Goal: Transaction & Acquisition: Subscribe to service/newsletter

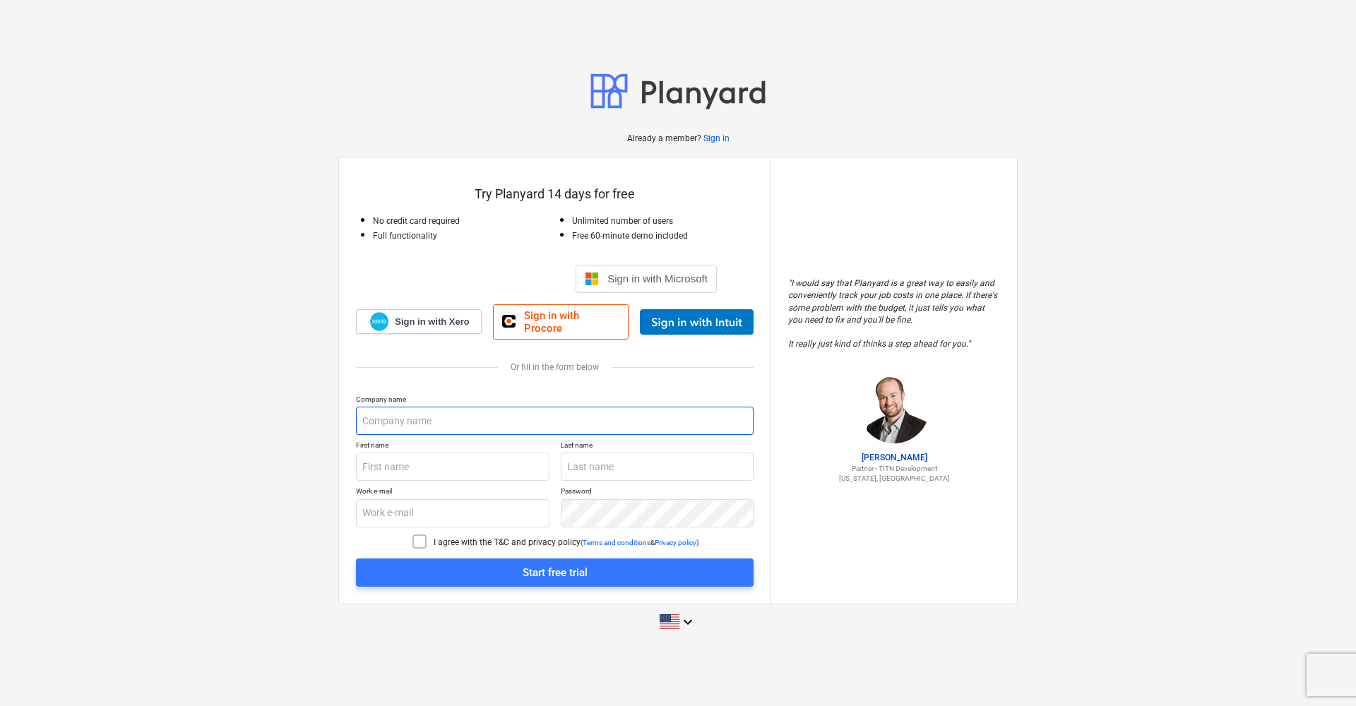
paste input "HULSON - CONSTRUÇÕES E SERVIÇOS, LDA"
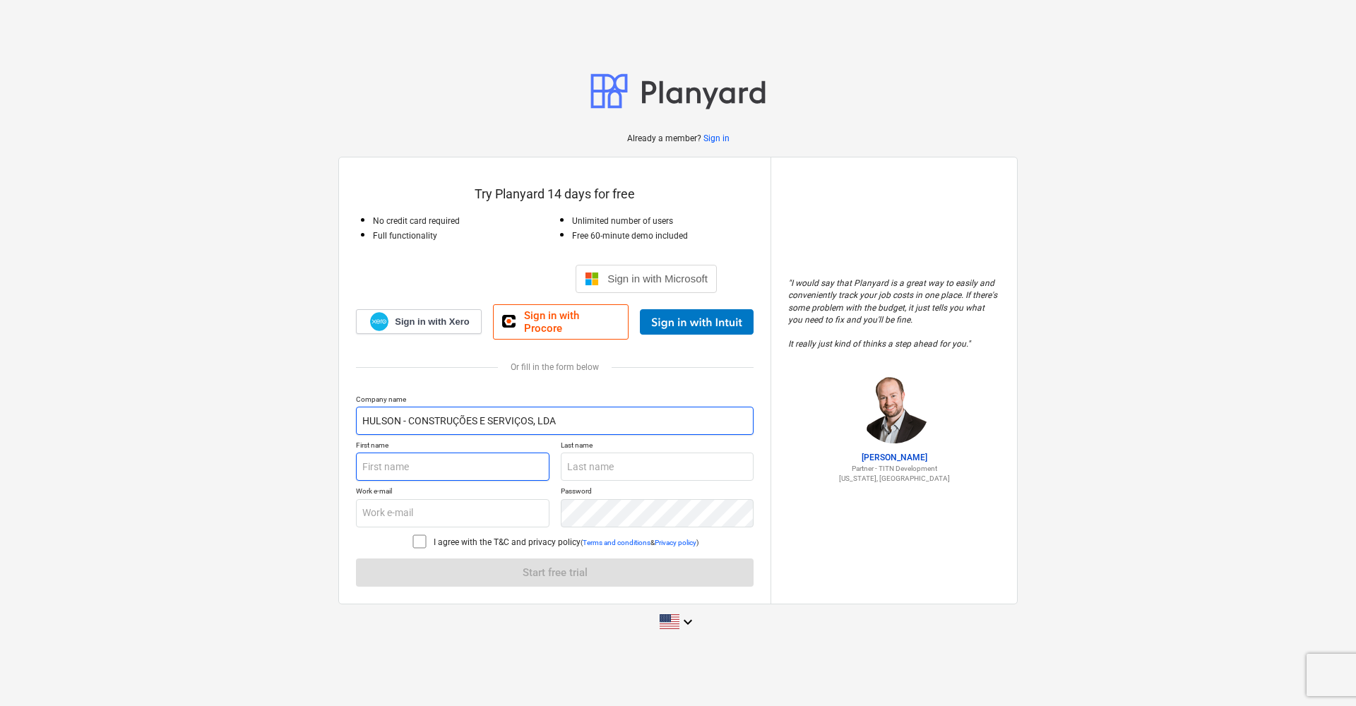
type input "HULSON - CONSTRUÇÕES E SERVIÇOS, LDA"
type input "[PERSON_NAME]"
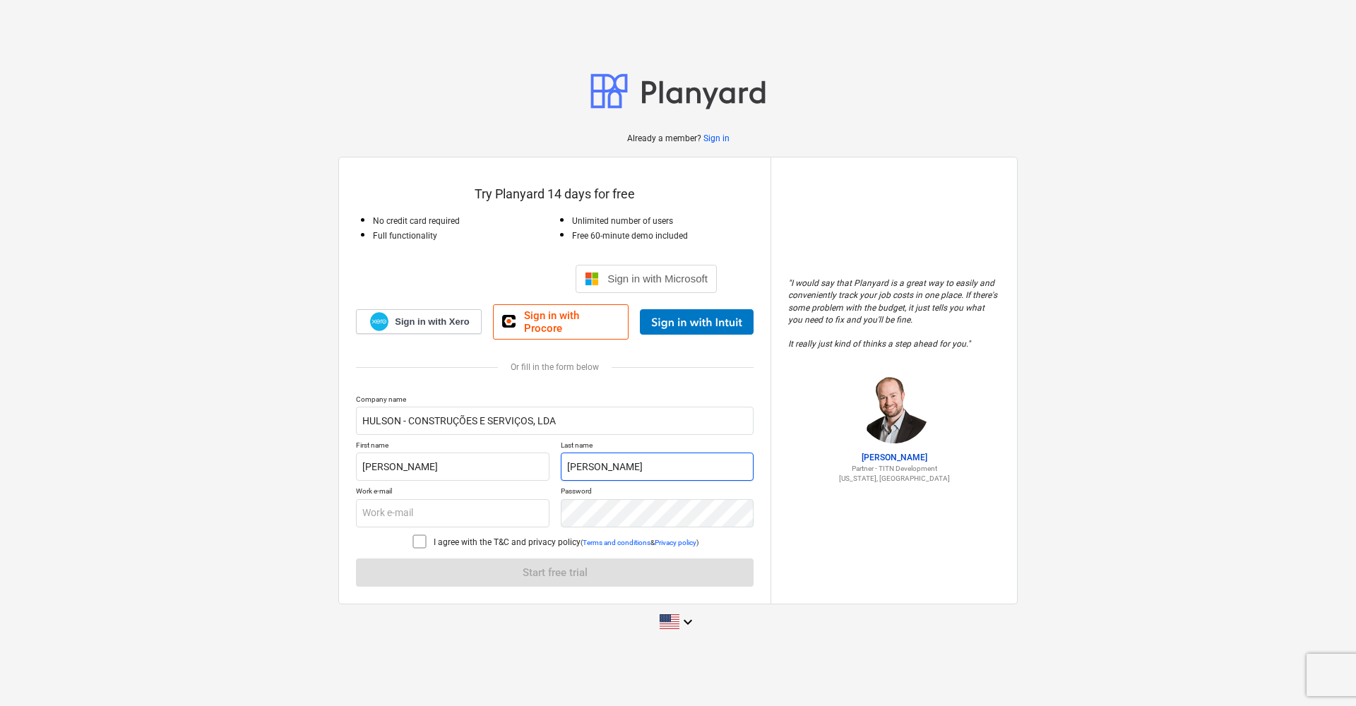
type input "[PERSON_NAME]"
click at [431, 526] on div "Company name HULSON - CONSTRUÇÕES E SERVIÇOS, LDA First name [PERSON_NAME] Last…" at bounding box center [555, 491] width 398 height 192
type input "[EMAIL_ADDRESS][DOMAIN_NAME]"
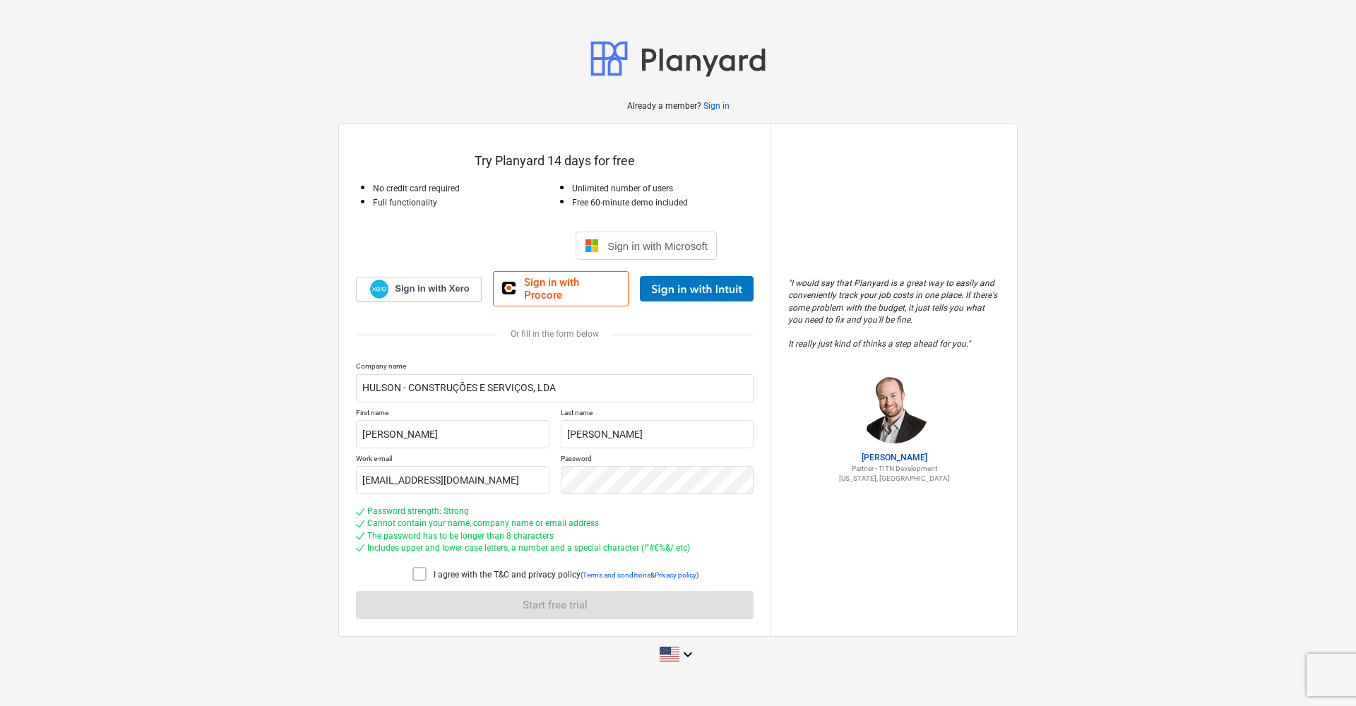
click at [578, 513] on div "Company name HULSON - CONSTRUÇÕES E SERVIÇOS, LDA First name [PERSON_NAME] Last…" at bounding box center [555, 491] width 398 height 258
click at [424, 527] on icon at bounding box center [419, 574] width 17 height 17
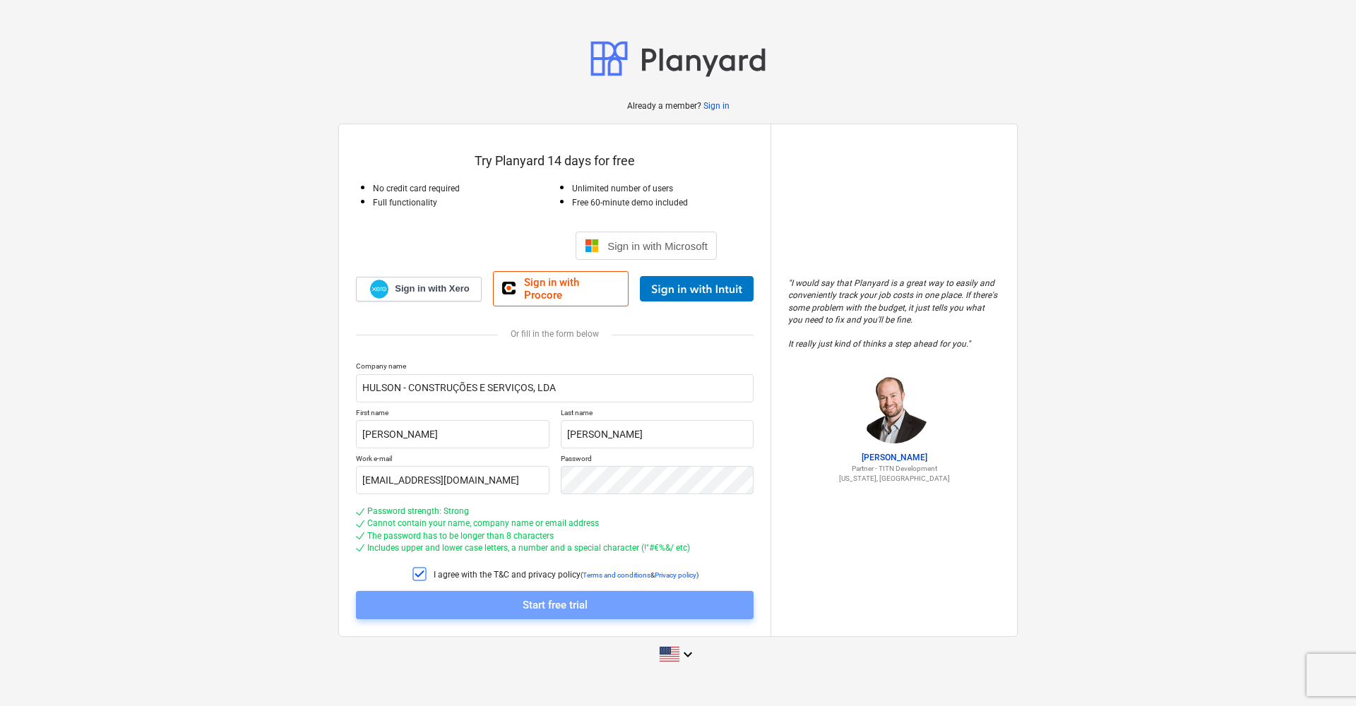
click at [477, 527] on span "Start free trial" at bounding box center [555, 605] width 364 height 18
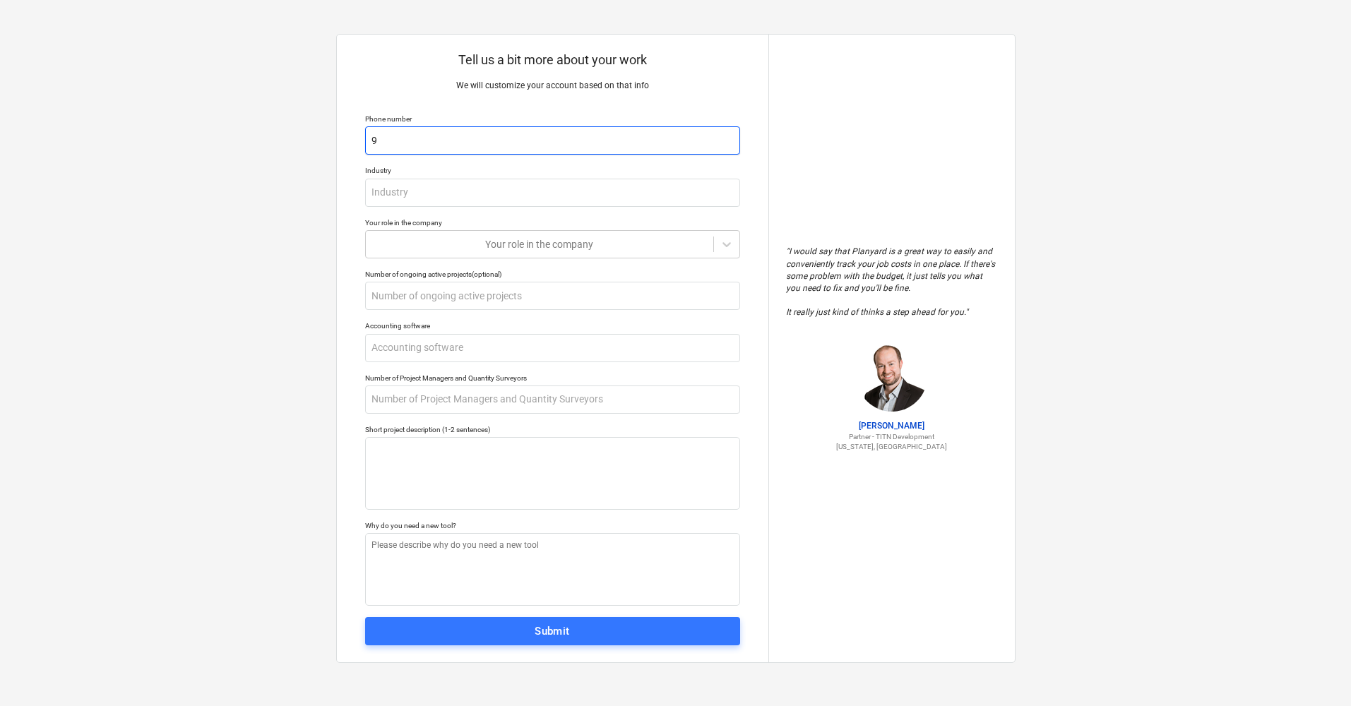
type textarea "x"
type input "9"
type textarea "x"
type input "93"
type textarea "x"
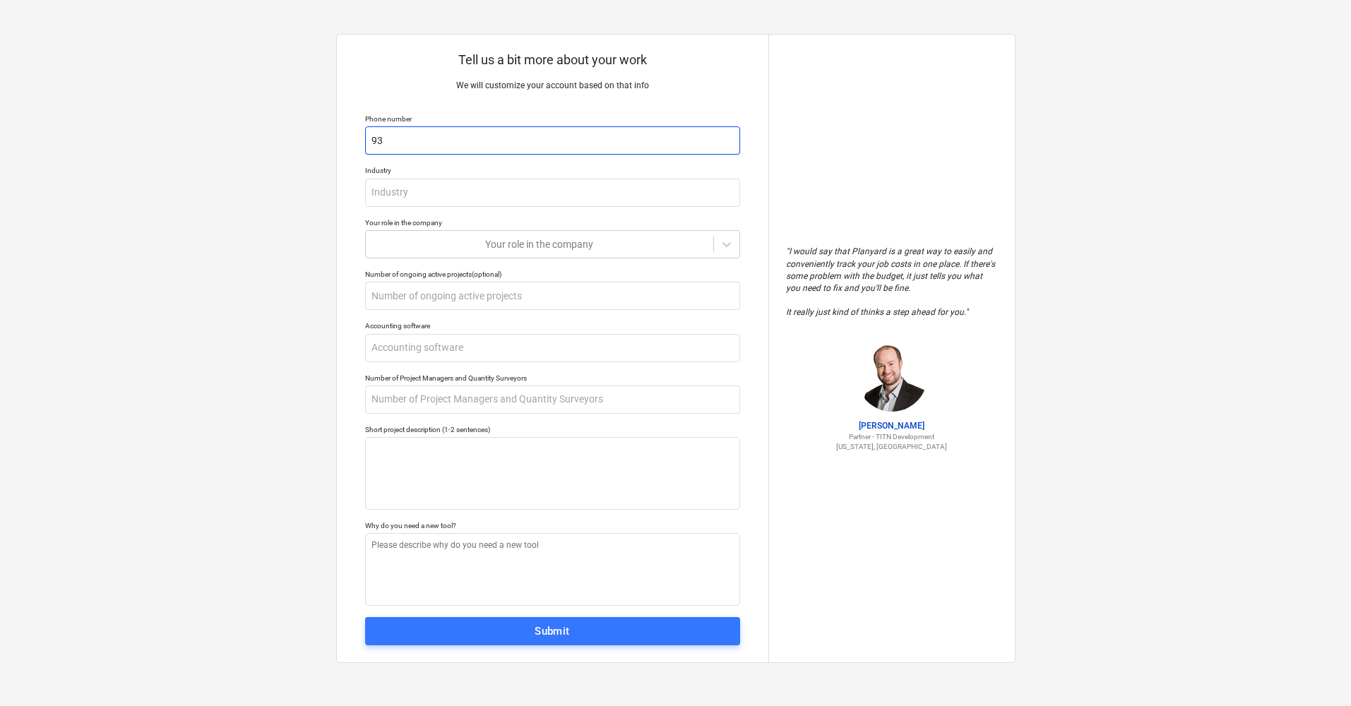
type input "939"
type textarea "x"
type input "9392"
type textarea "x"
type input "93928"
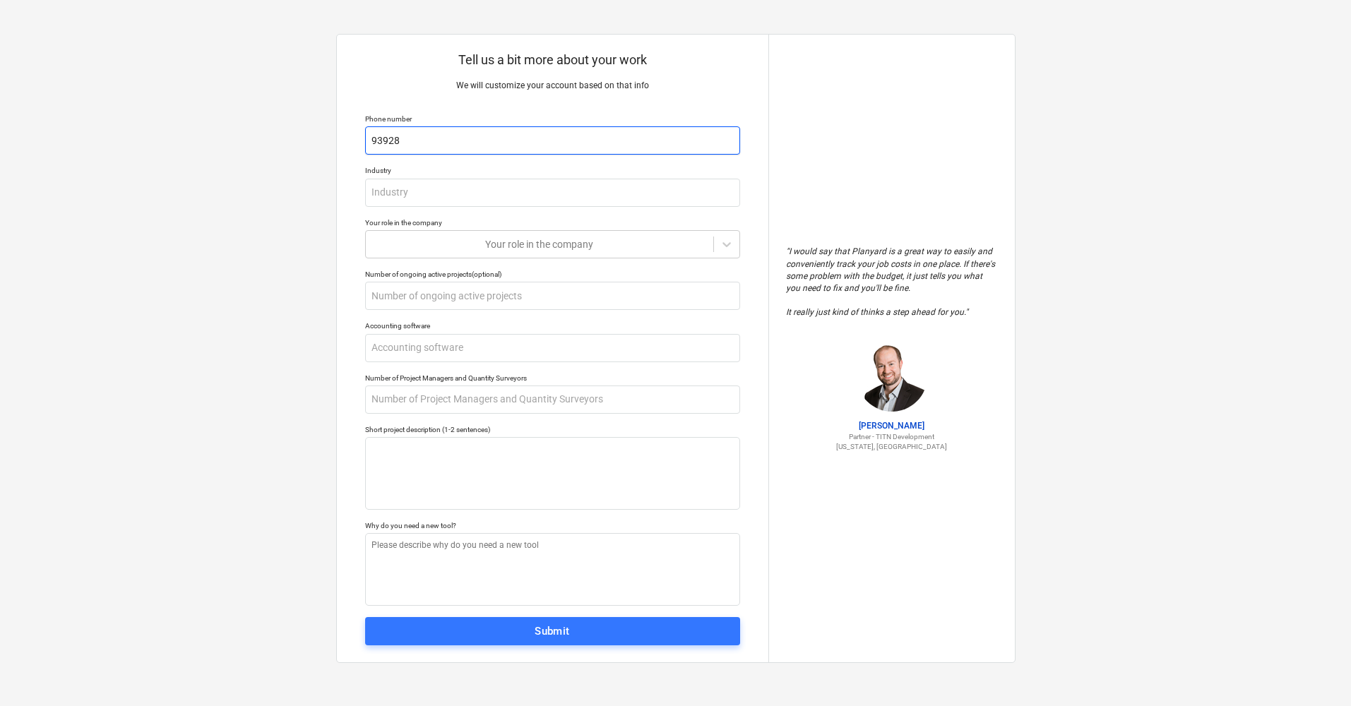
type textarea "x"
type input "939282"
type textarea "x"
type input "9392823"
type textarea "x"
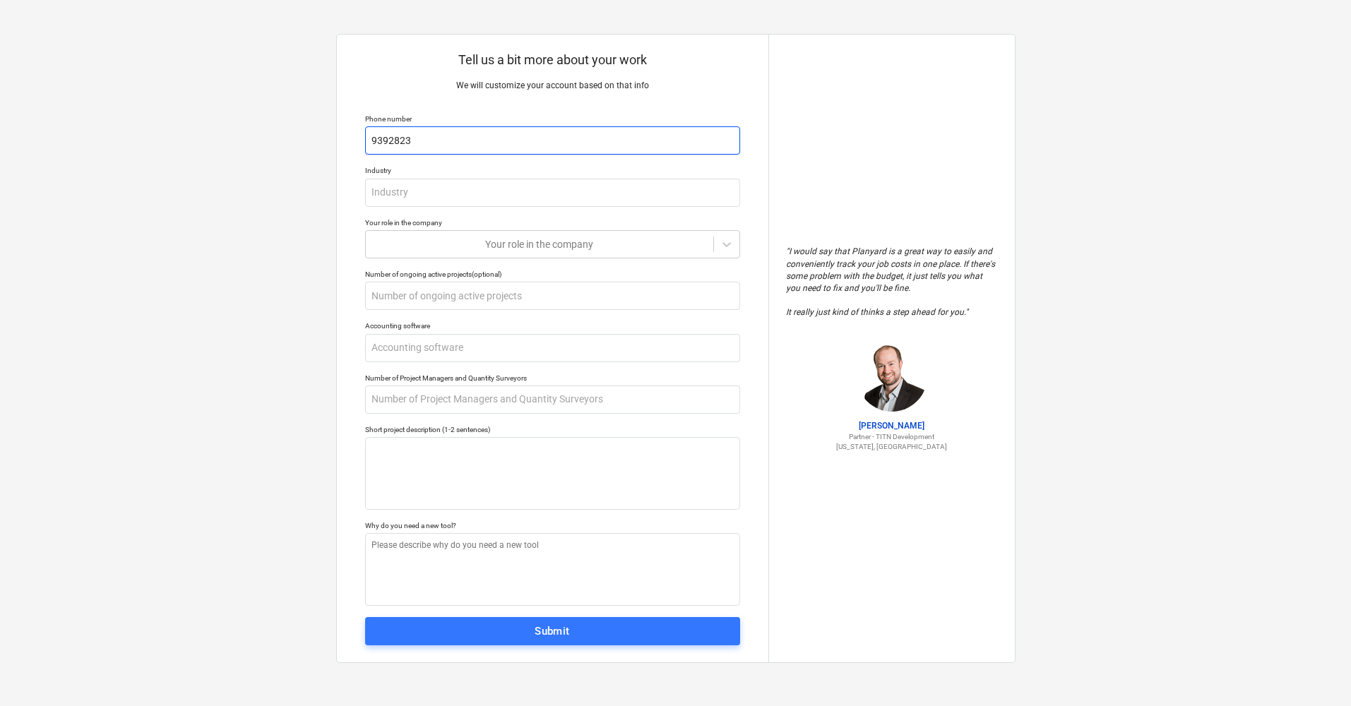
type input "93928239"
type textarea "x"
type input "939282395"
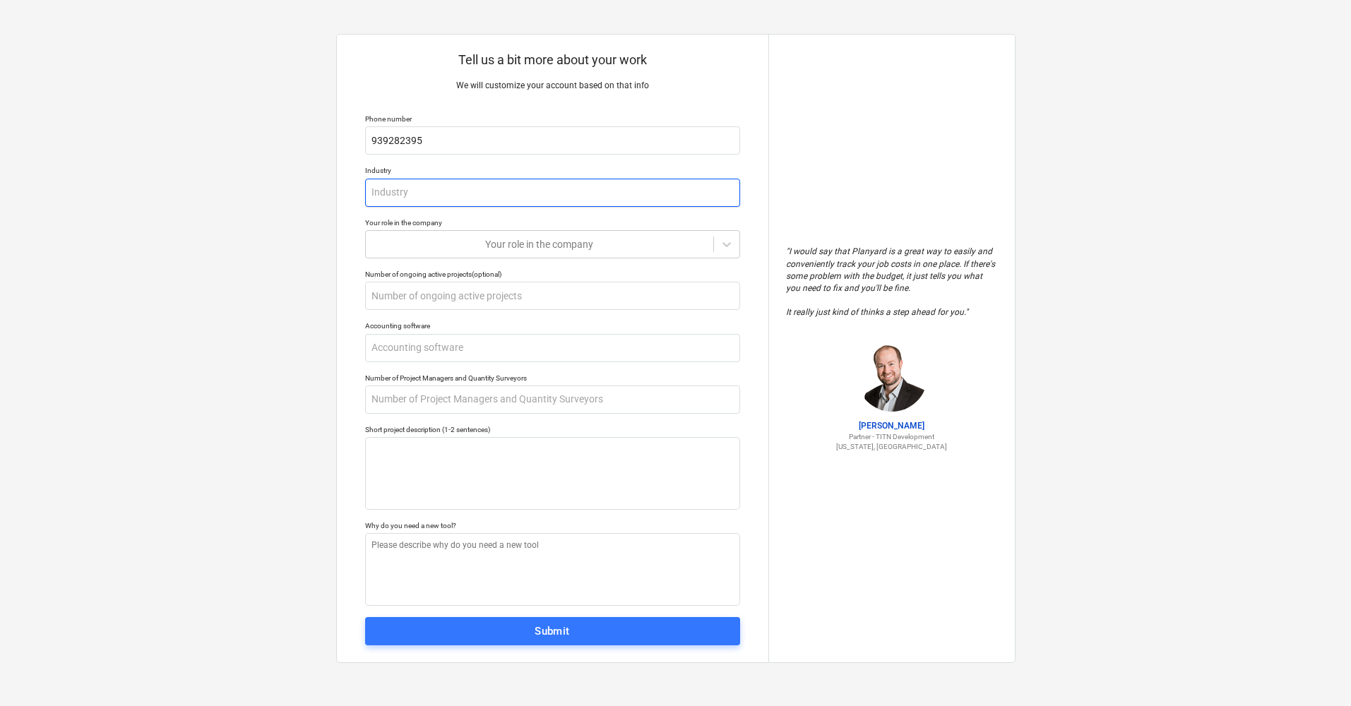
click at [604, 201] on input "text" at bounding box center [552, 193] width 375 height 28
type textarea "x"
type input "C"
type textarea "x"
type input "CO"
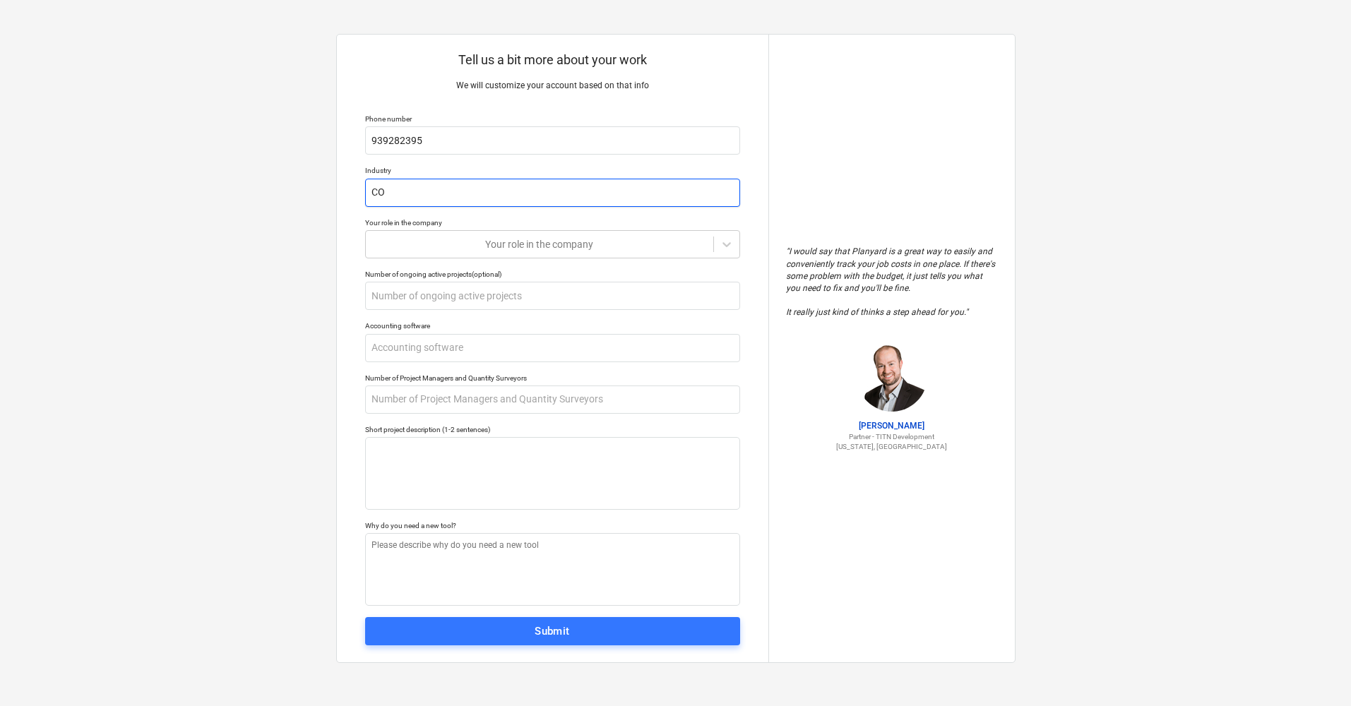
type textarea "x"
type input "COn"
type textarea "x"
type input "CO"
type textarea "x"
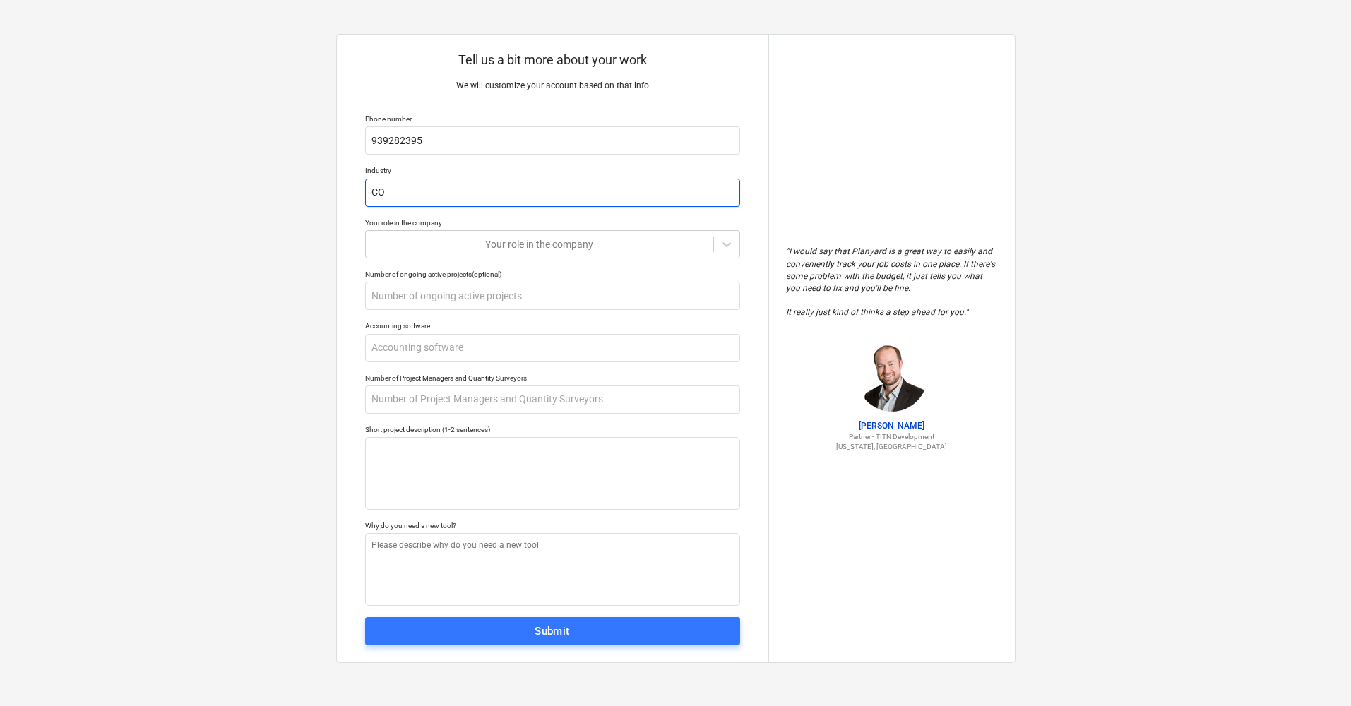
type input "C"
type textarea "x"
type input "Co"
type textarea "x"
type input "Con"
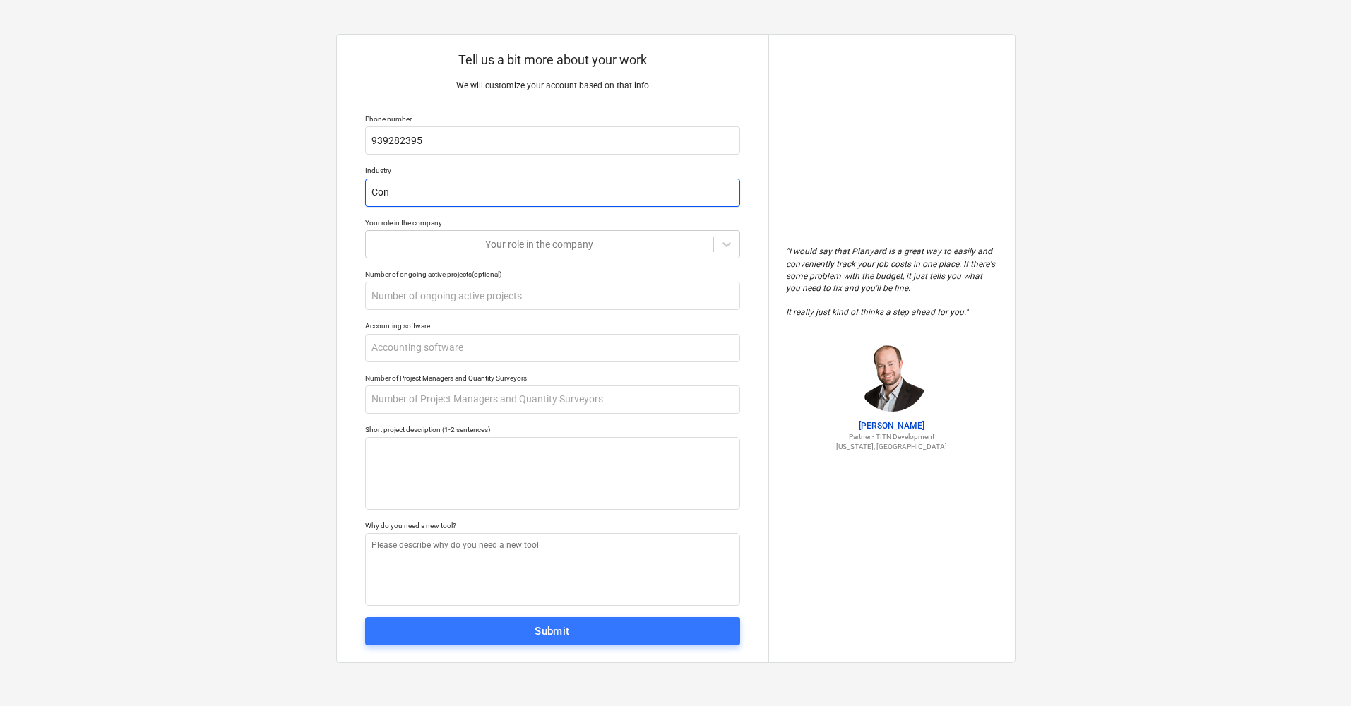
type textarea "x"
type input "Cons"
type textarea "x"
type input "Const"
type textarea "x"
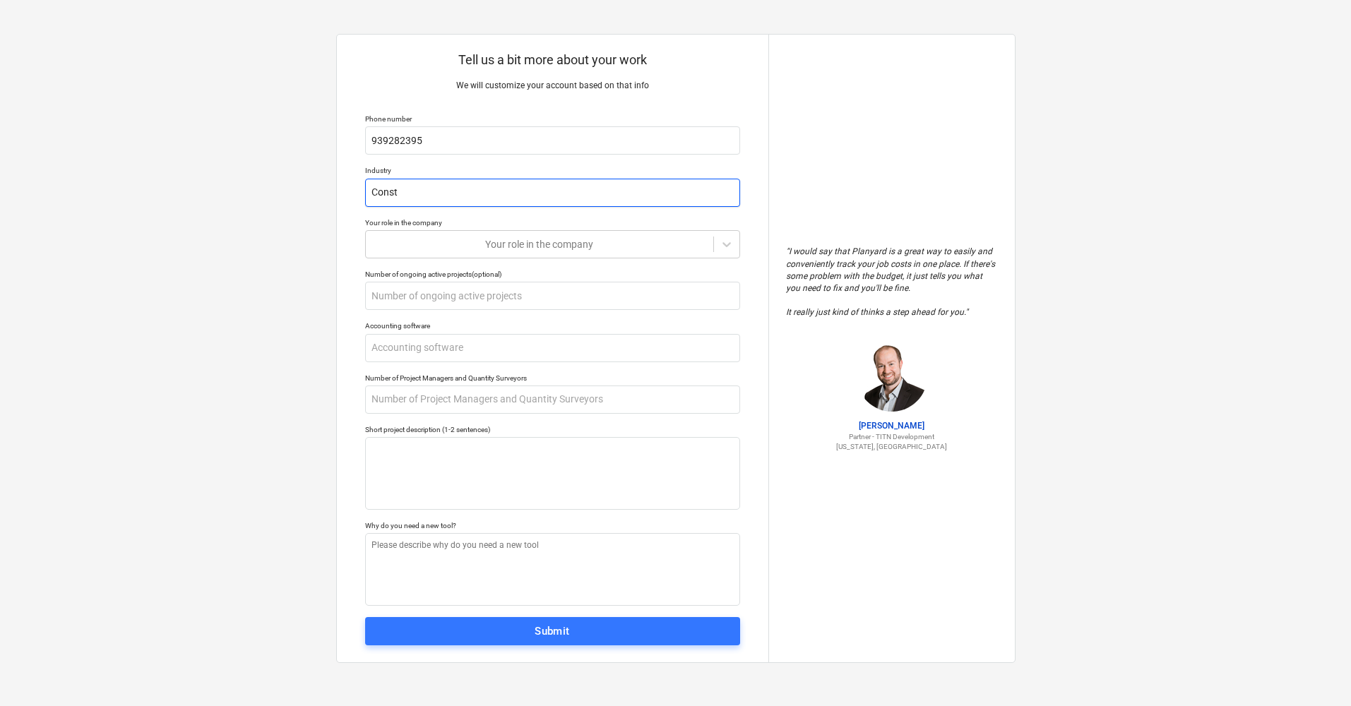
type input "Constr"
type textarea "x"
type input "Constru"
type textarea "x"
type input "Construc"
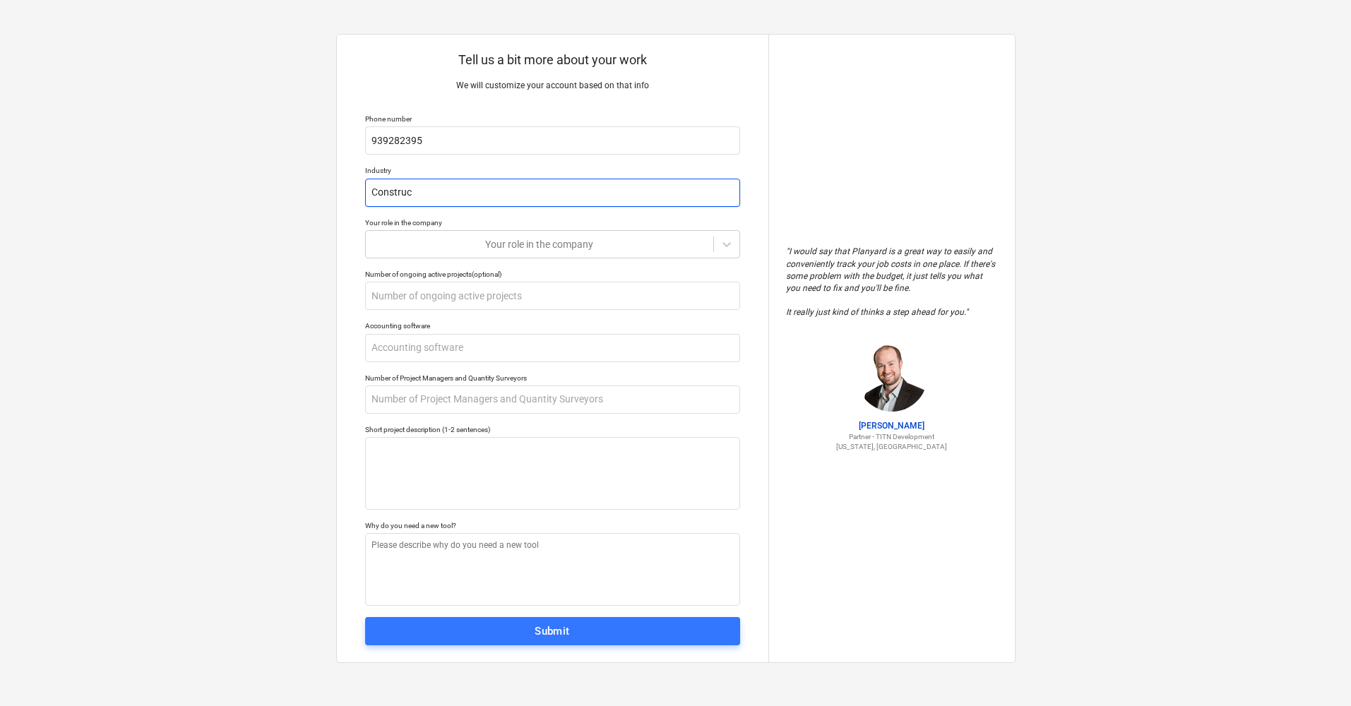
type textarea "x"
type input "Construct"
type textarea "x"
type input "Constructu"
type textarea "x"
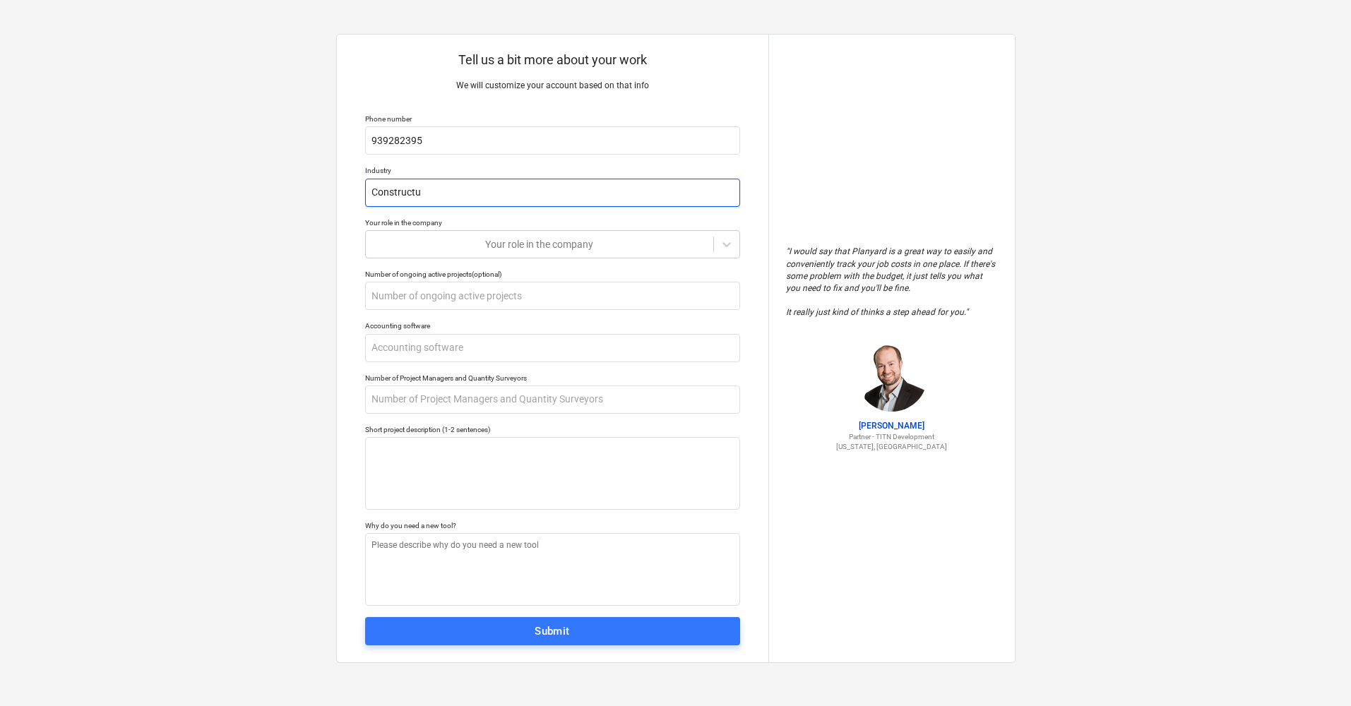
type input "Constructui"
type textarea "x"
type input "Constructuio"
type textarea "x"
type input "Constructuion"
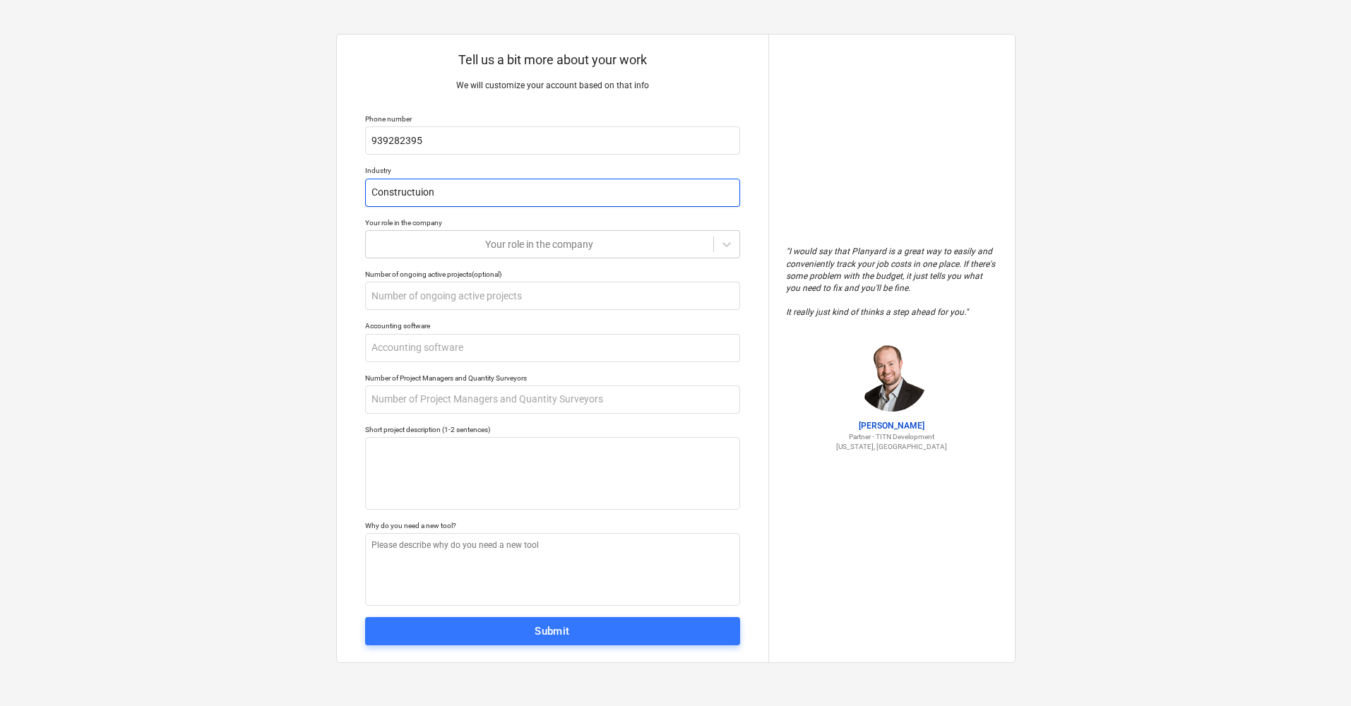
type textarea "x"
type input "Constructuio"
type textarea "x"
type input "Constructui"
type textarea "x"
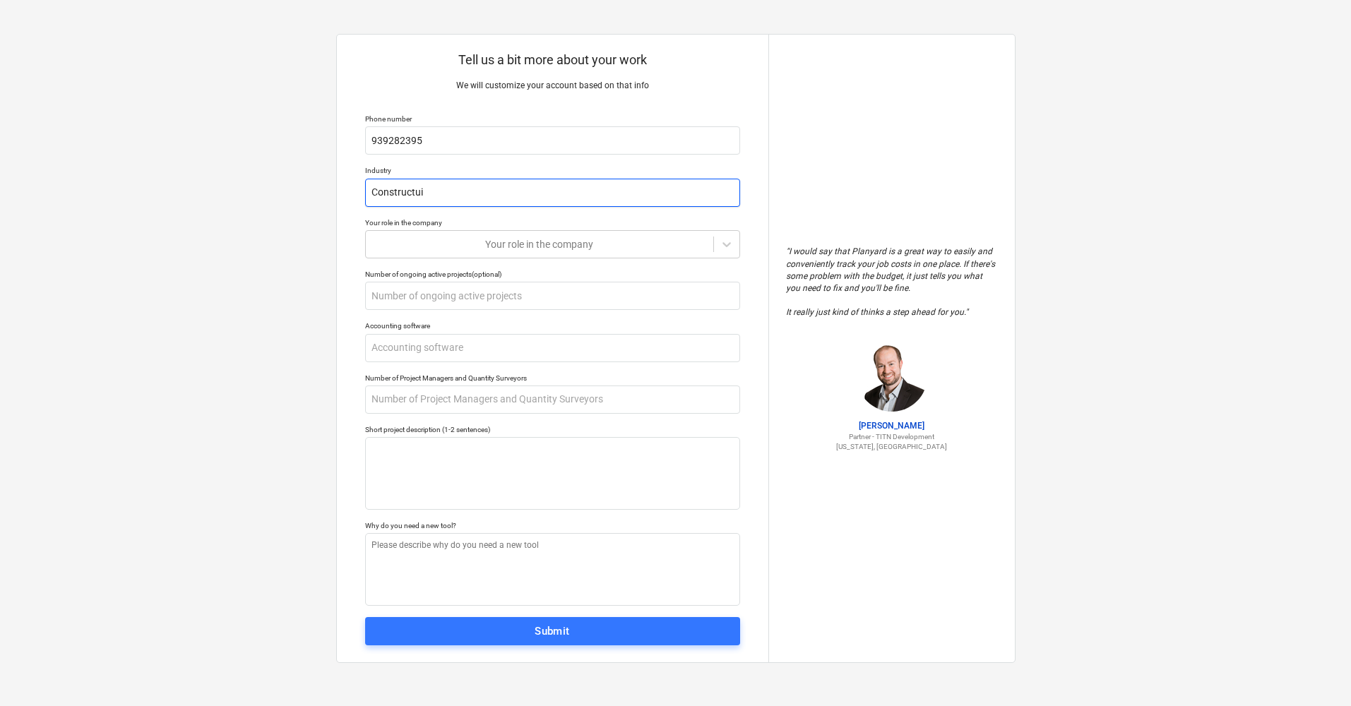
type input "Constructu"
type textarea "x"
type input "Construct"
type textarea "x"
type input "Constructi"
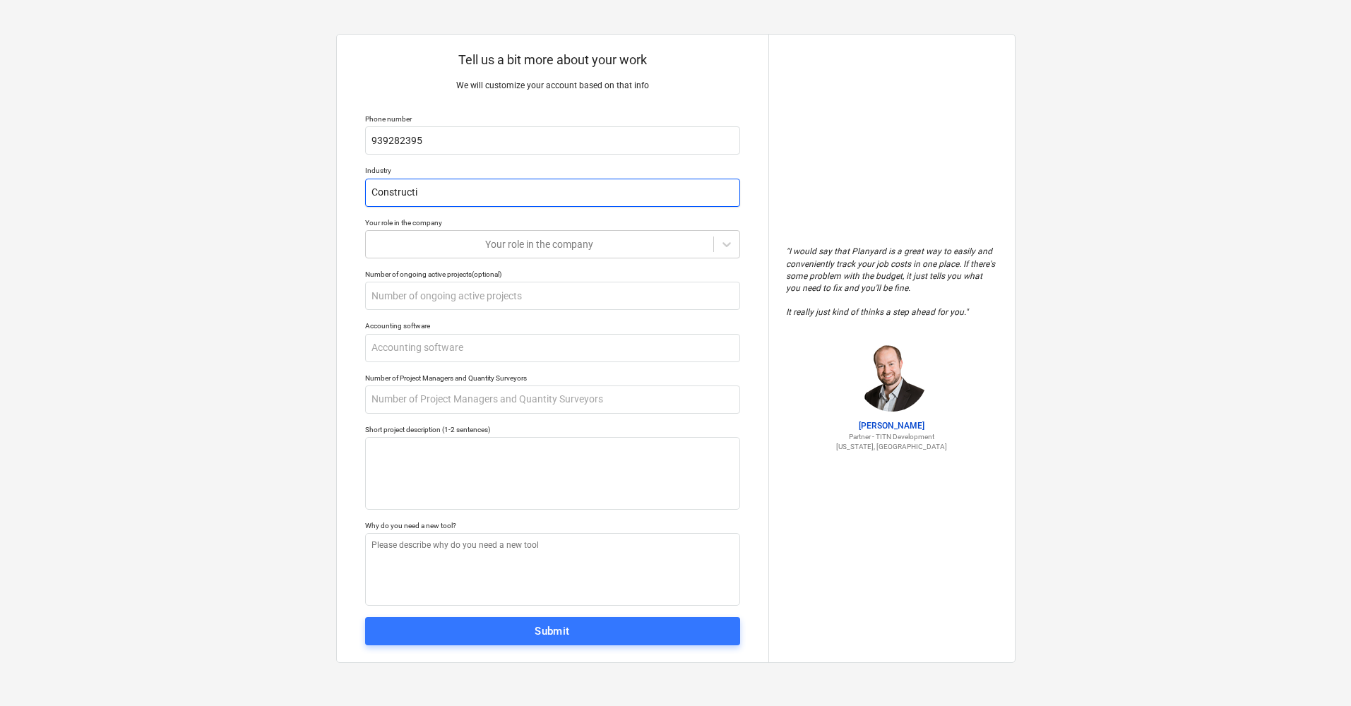
type textarea "x"
type input "Constructio"
type textarea "x"
type input "Construction"
click at [618, 253] on div "Your role in the company" at bounding box center [552, 244] width 375 height 28
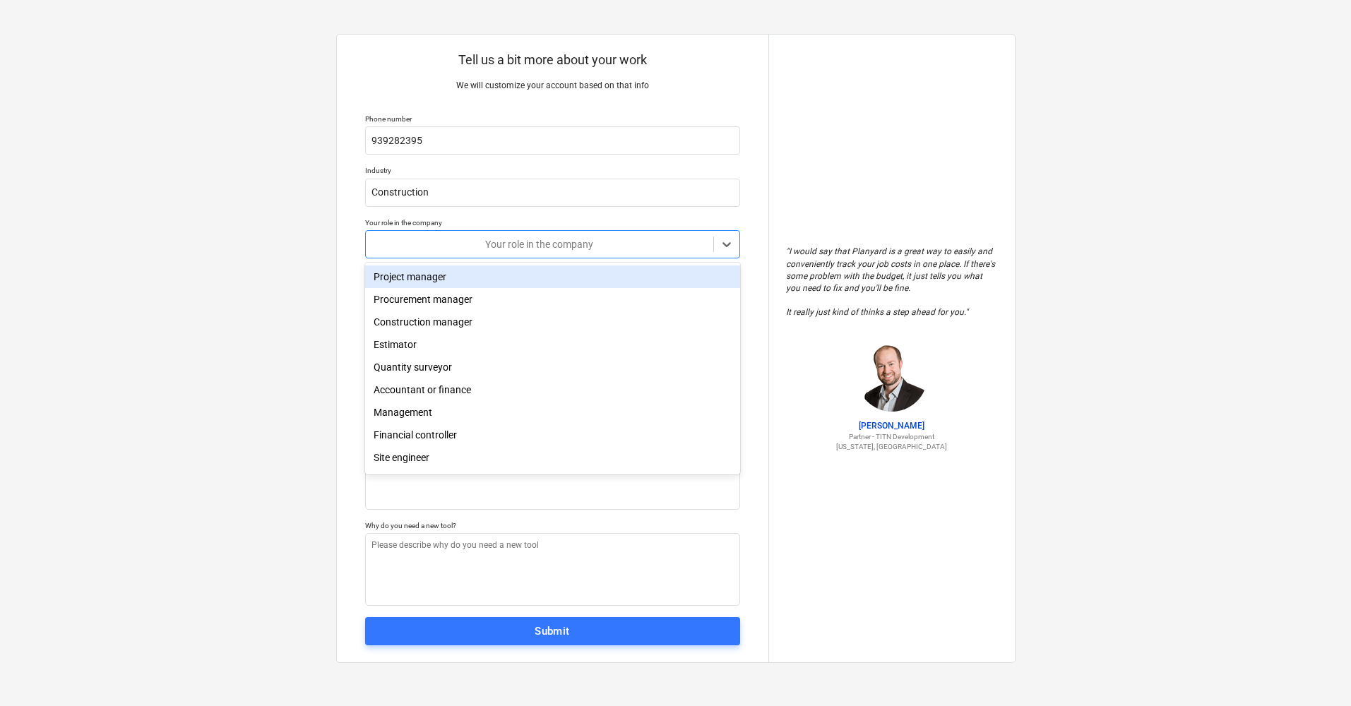
click at [506, 278] on div "Project manager" at bounding box center [552, 277] width 375 height 23
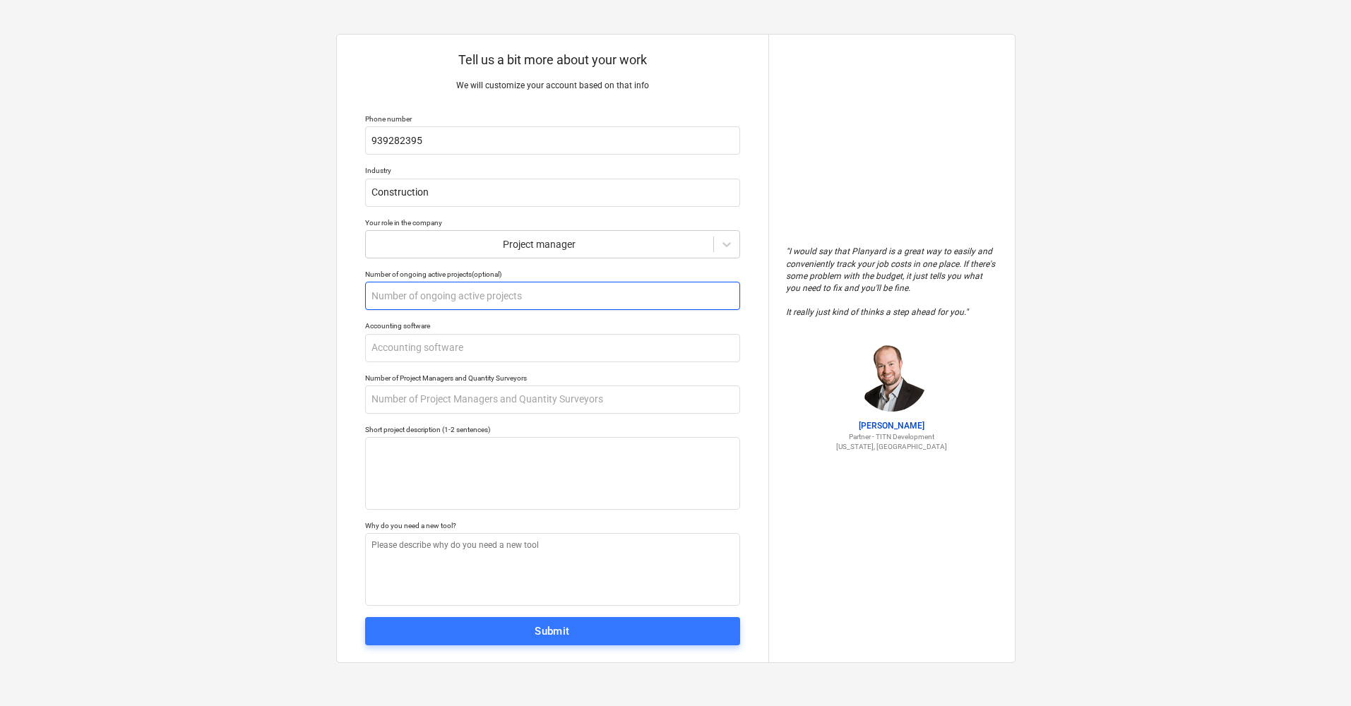
click at [491, 301] on input "text" at bounding box center [552, 296] width 375 height 28
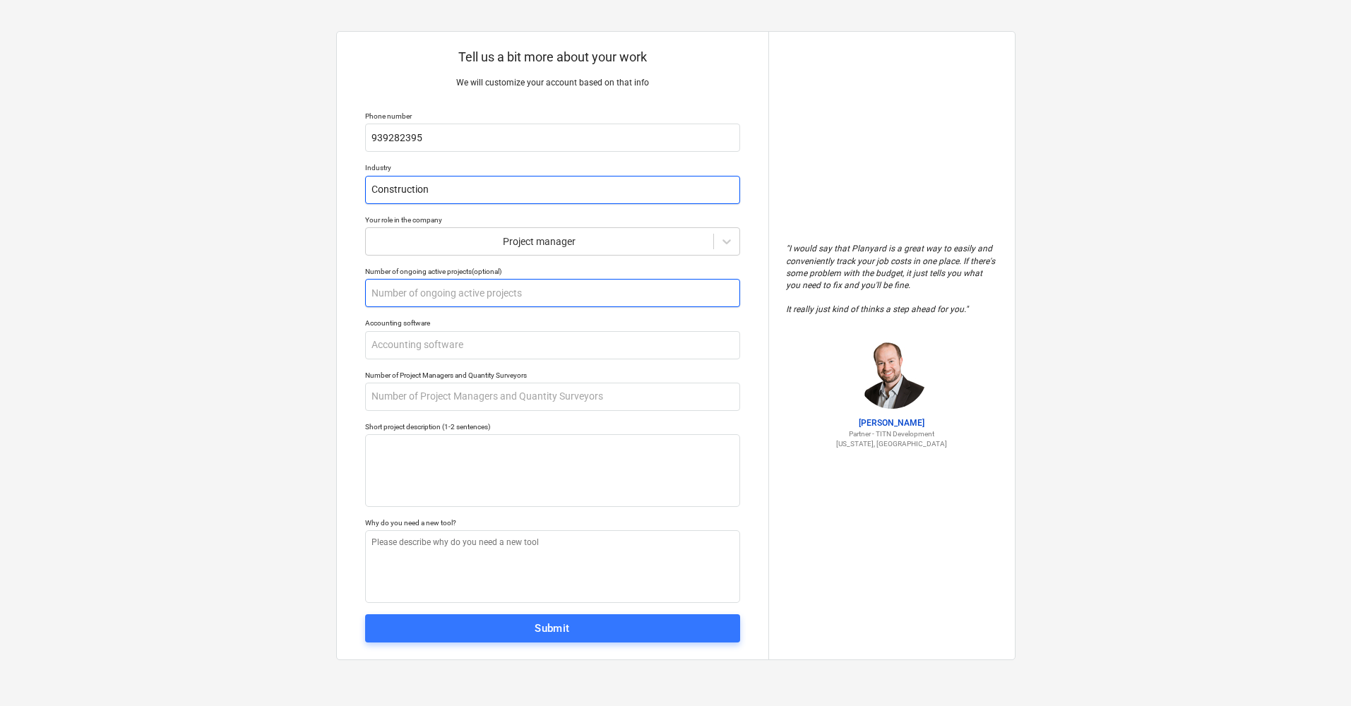
type textarea "x"
type input "1"
type textarea "x"
type input "2"
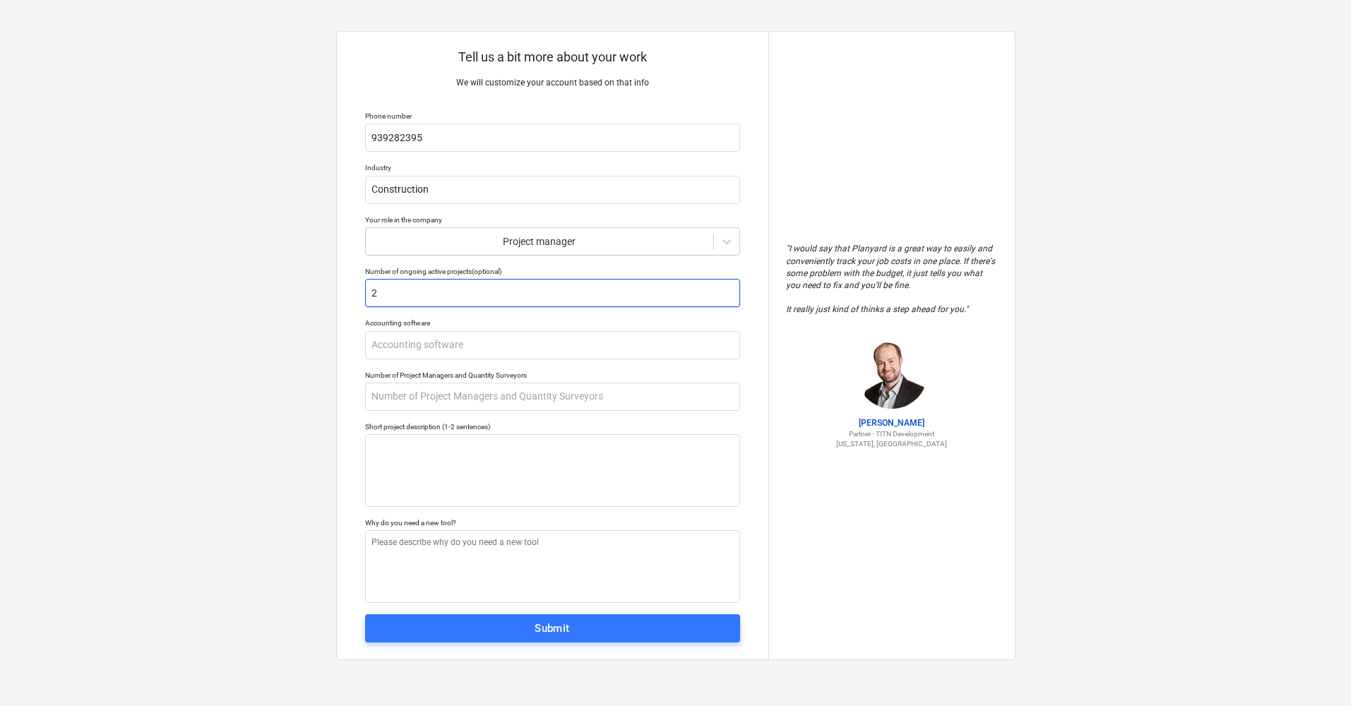
type textarea "x"
type input "3"
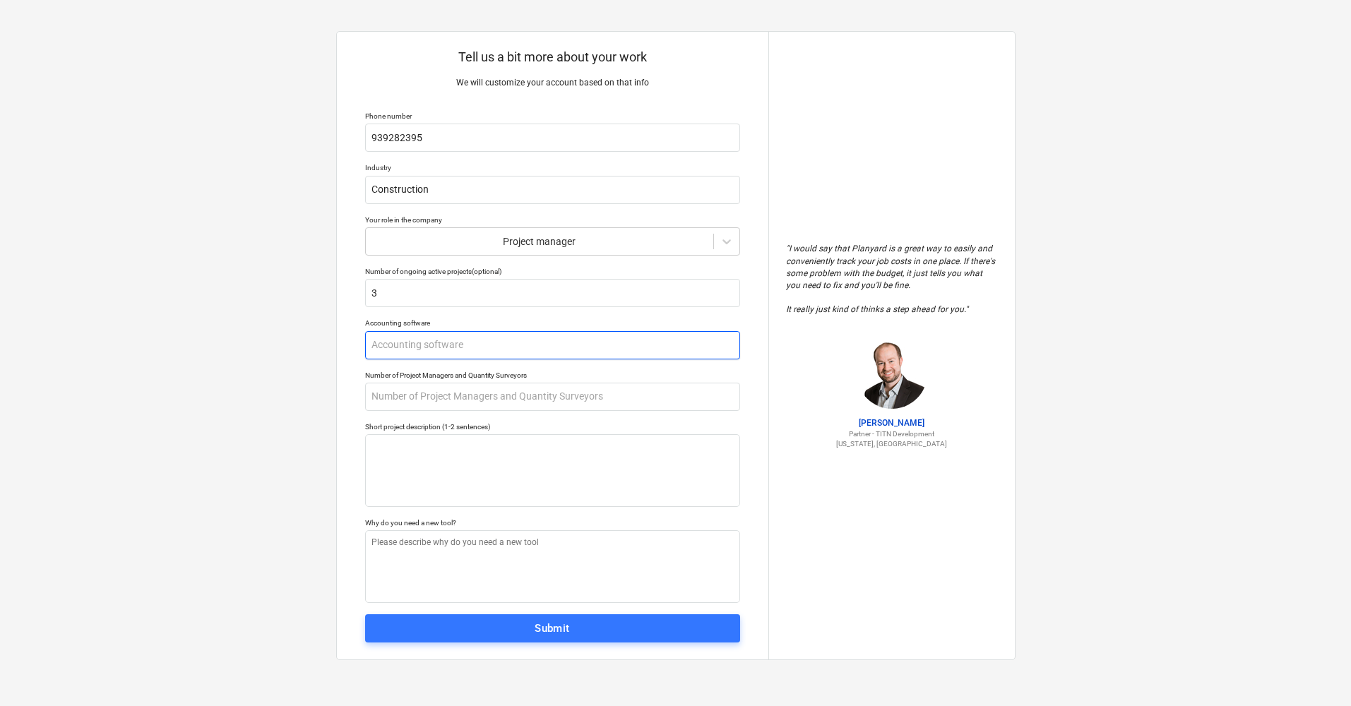
click at [506, 350] on input "text" at bounding box center [552, 345] width 375 height 28
type textarea "x"
type input "P"
type textarea "x"
type input "PH"
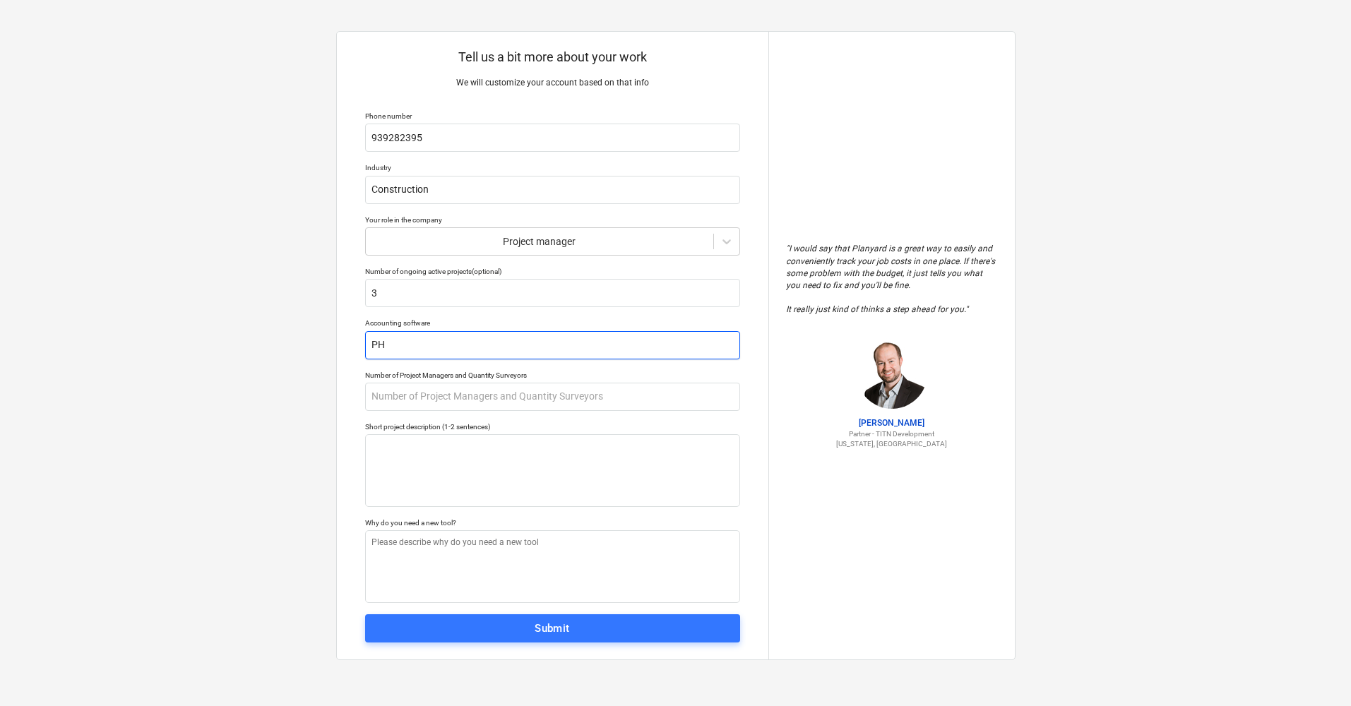
type textarea "x"
type input "PHC"
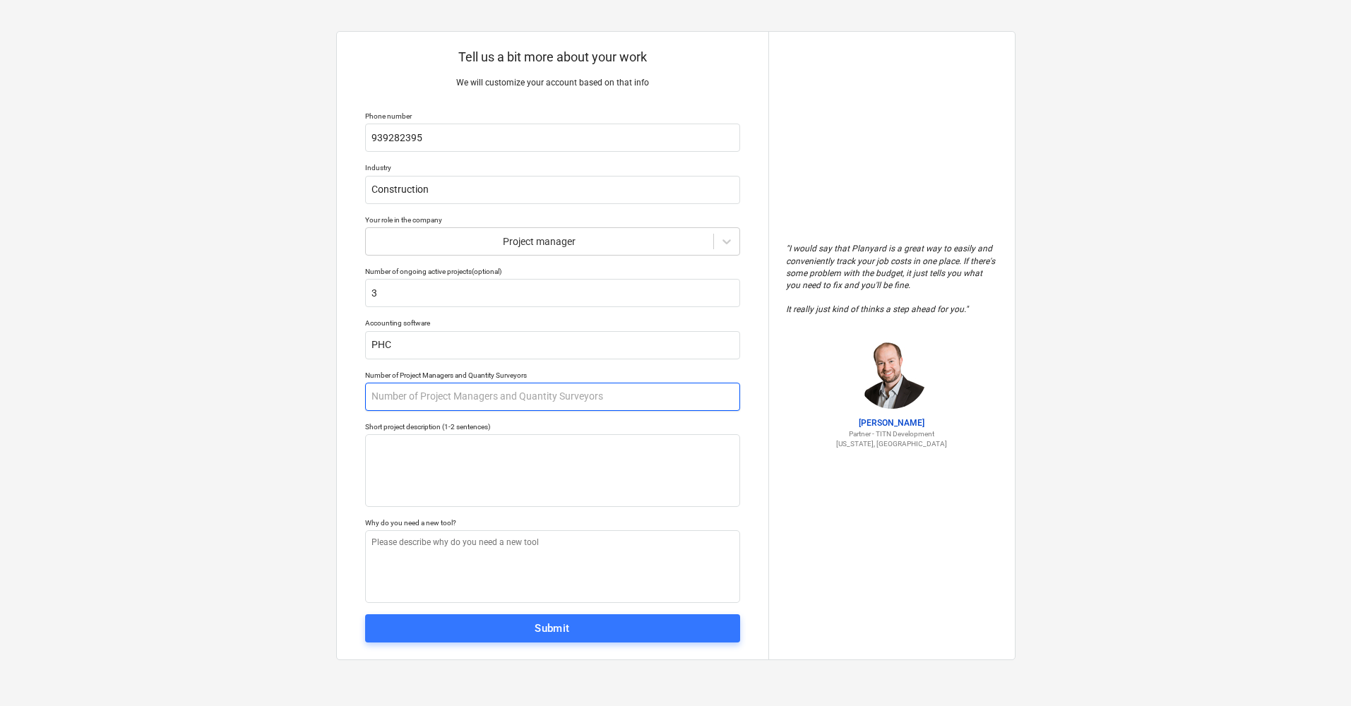
type textarea "x"
type input "1"
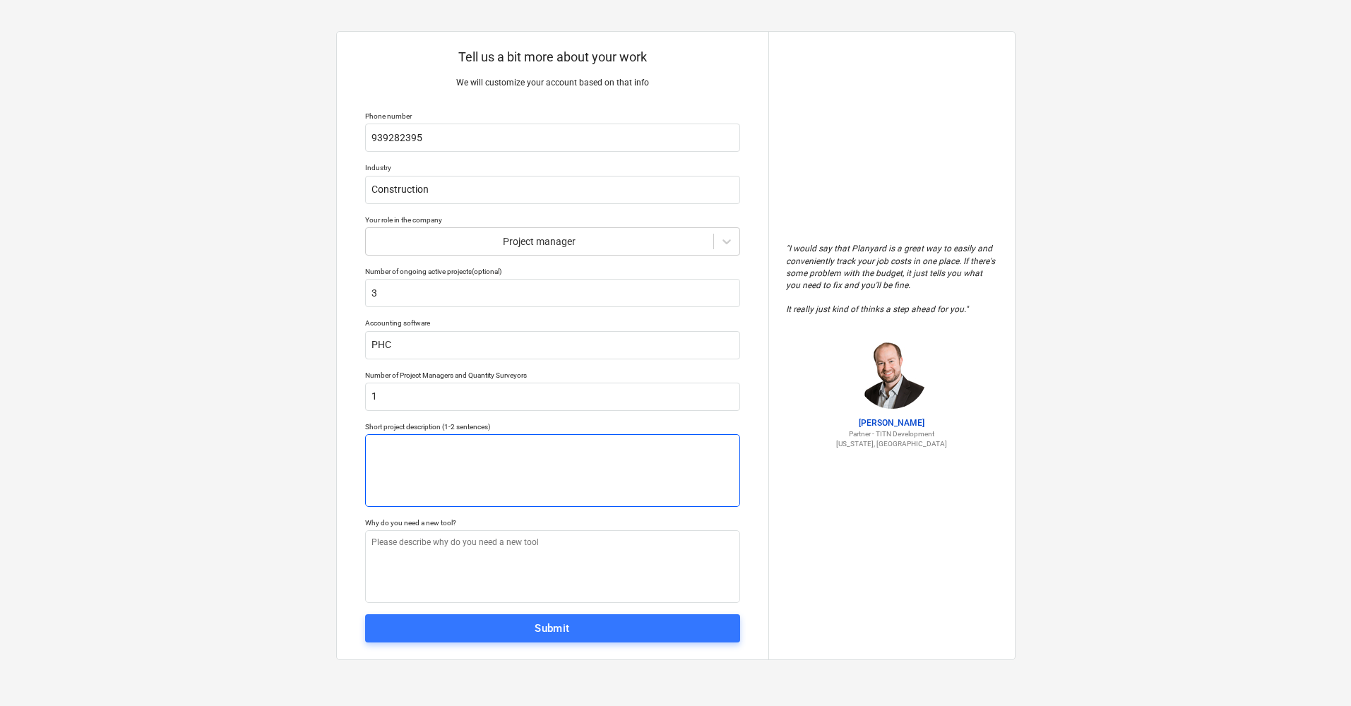
click at [561, 491] on textarea at bounding box center [552, 470] width 375 height 73
type textarea "x"
type textarea "V"
type textarea "x"
type textarea "VC"
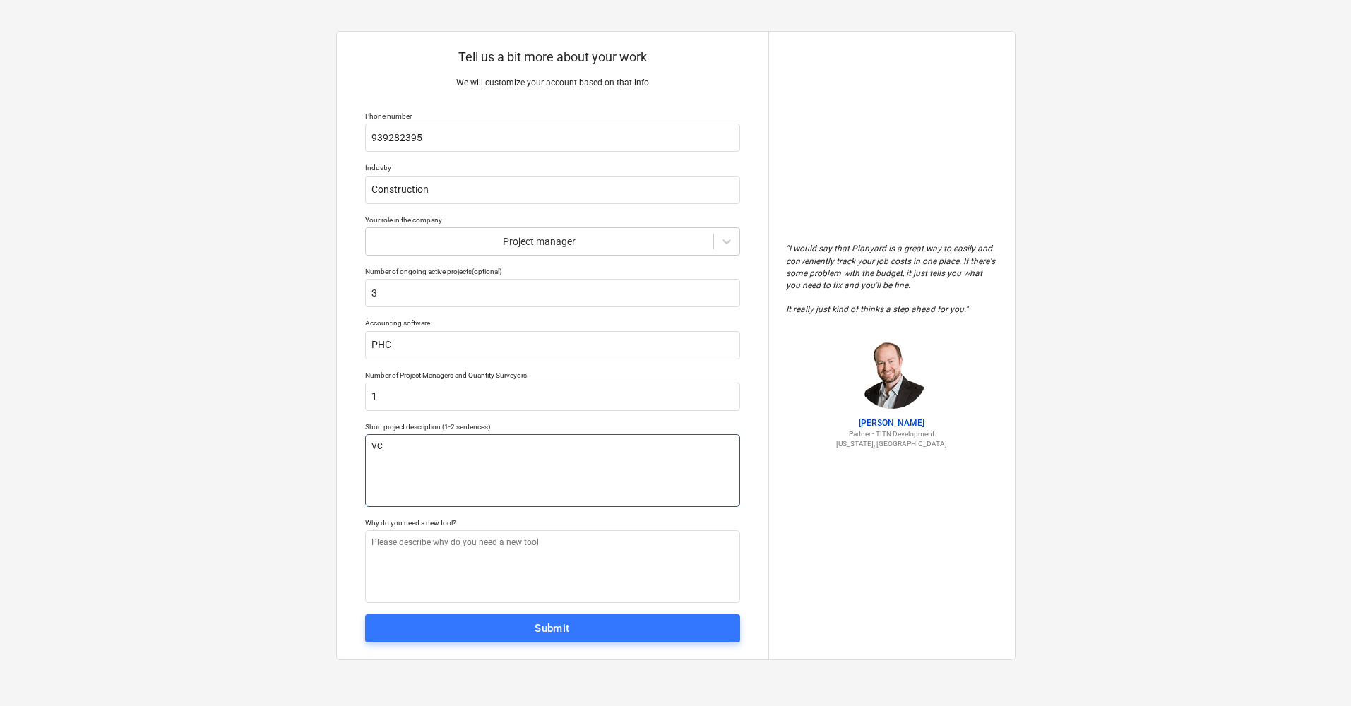
type textarea "x"
type textarea "V"
type textarea "x"
type textarea "C"
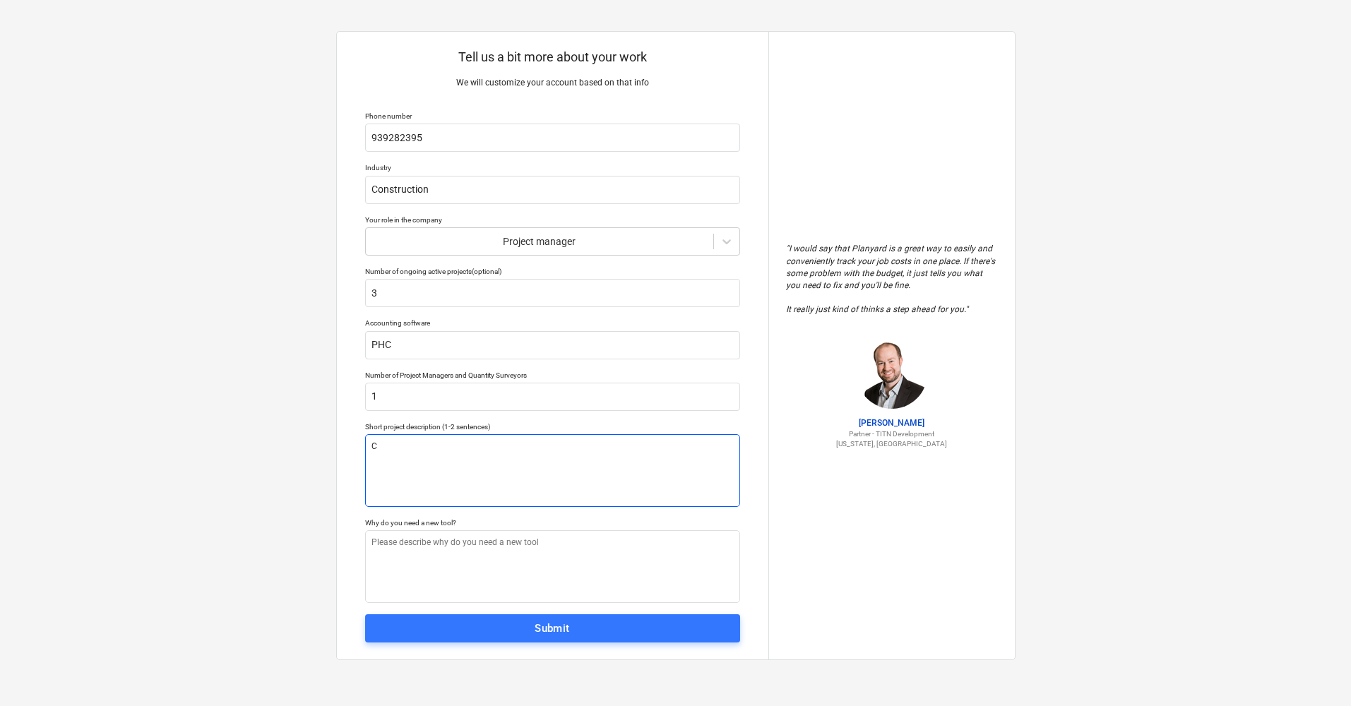
type textarea "x"
type textarea "Co"
type textarea "x"
type textarea "Con"
type textarea "x"
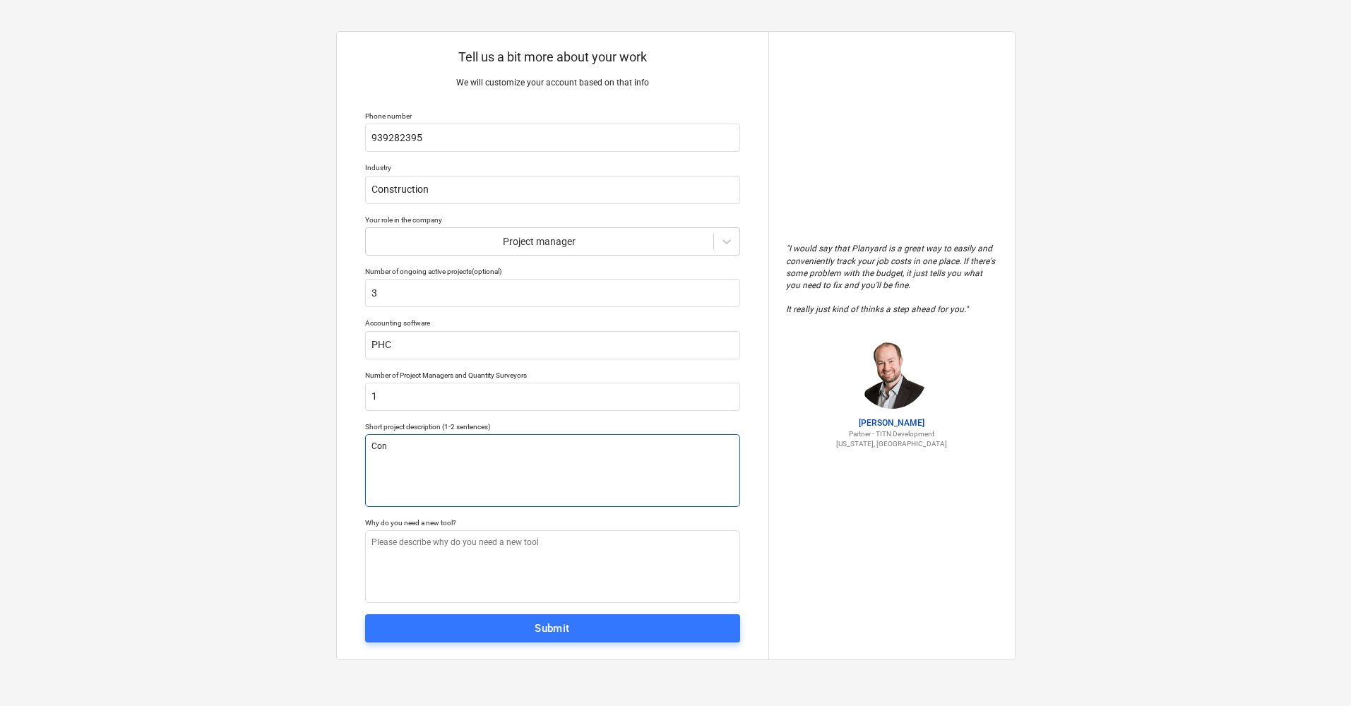
type textarea "Cons"
type textarea "x"
type textarea "Con"
type textarea "x"
type textarea "Co"
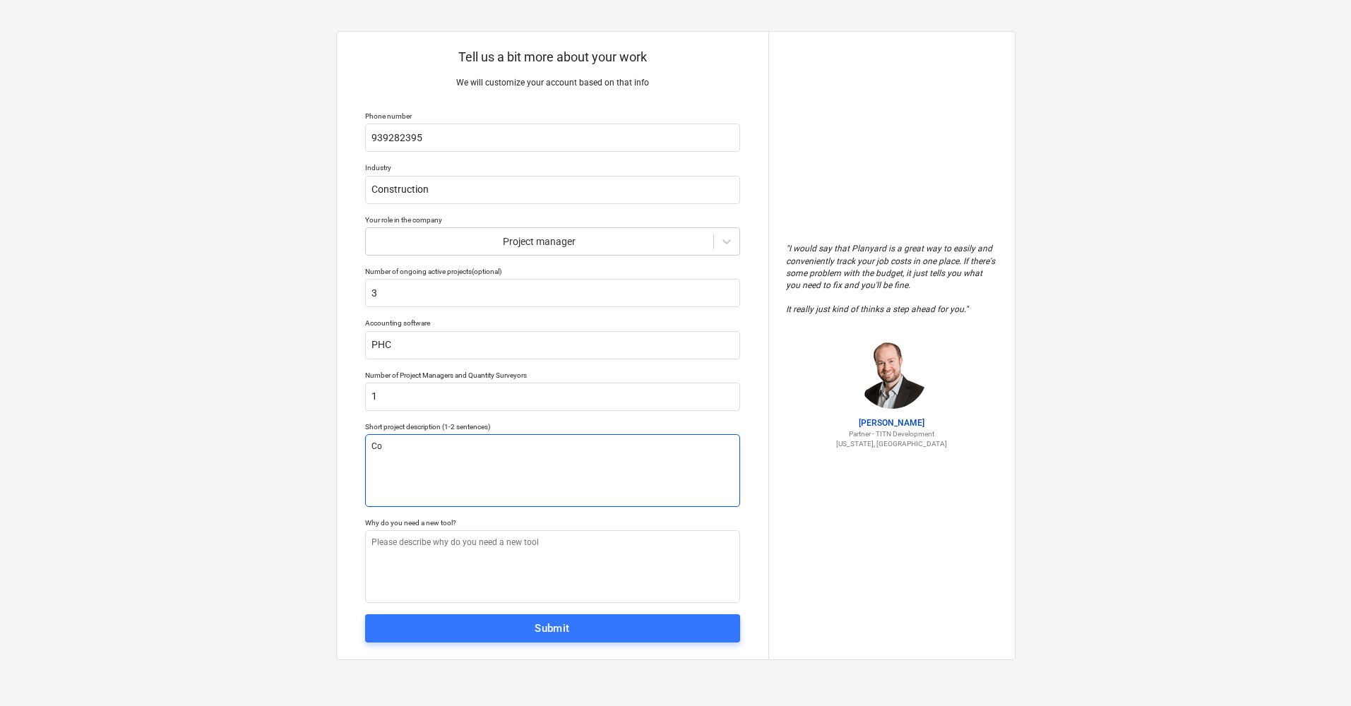
type textarea "x"
type textarea "C"
type textarea "x"
type textarea "c"
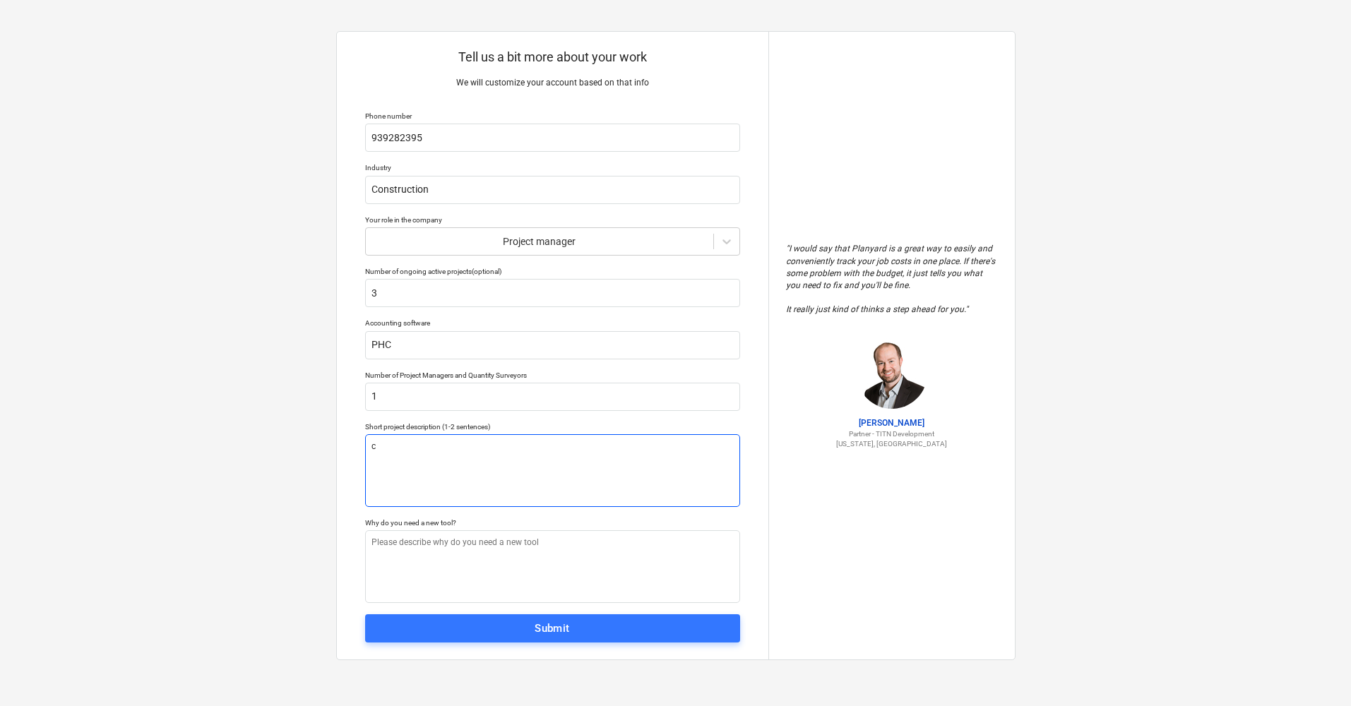
type textarea "x"
type textarea "co"
type textarea "x"
type textarea "con"
type textarea "x"
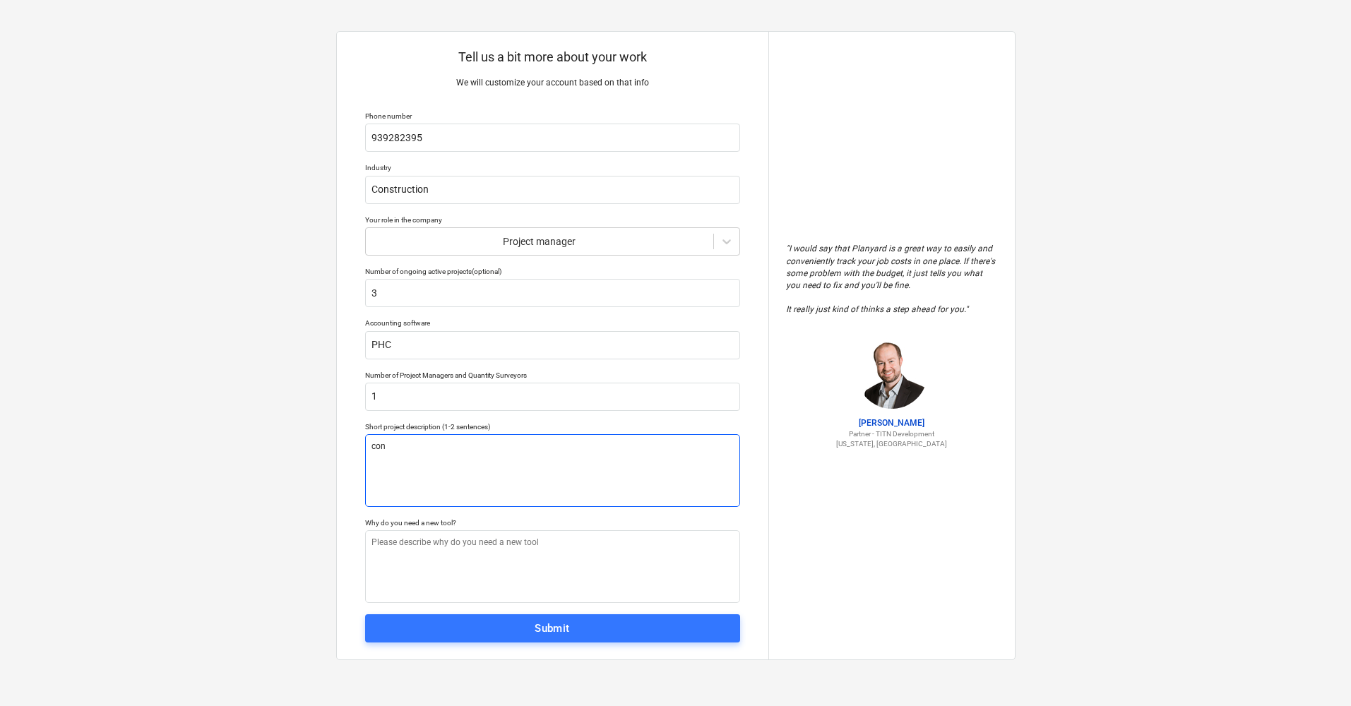
type textarea "cons"
type textarea "x"
type textarea "con"
type textarea "x"
type textarea "co"
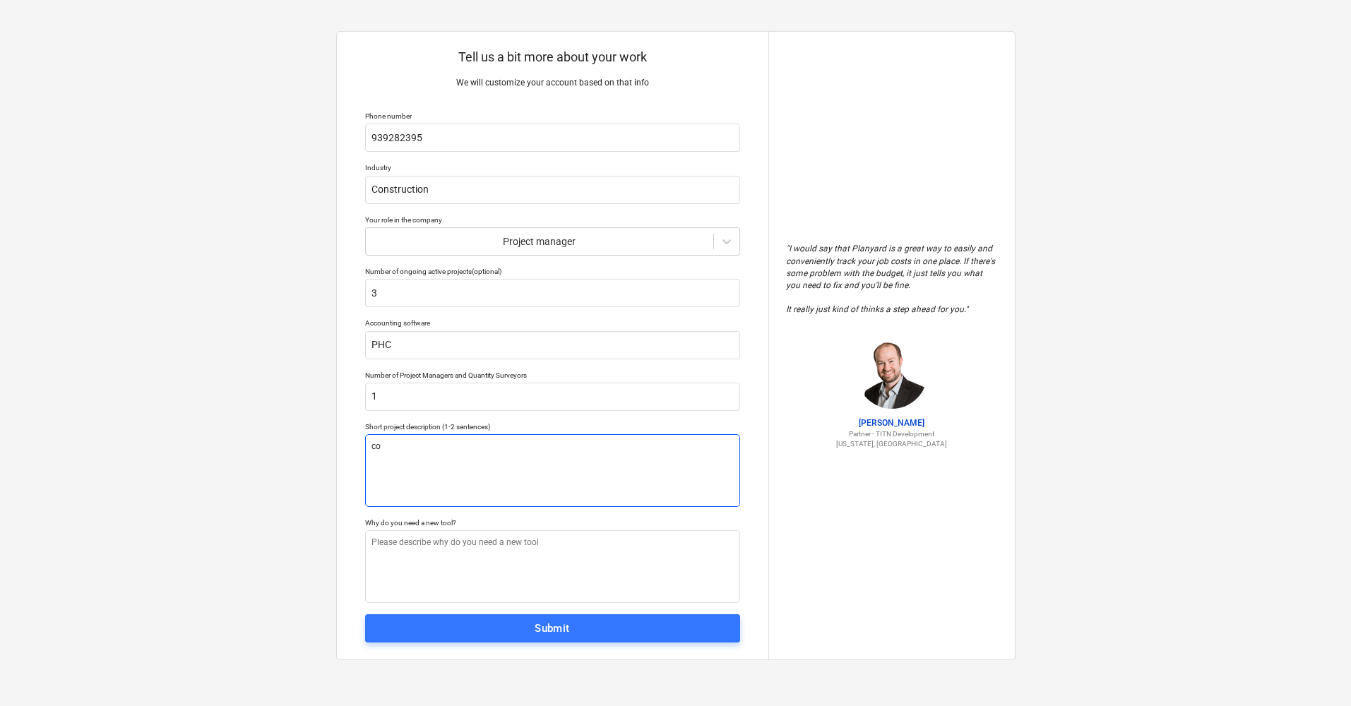
type textarea "x"
type textarea "c"
type textarea "x"
type textarea "C"
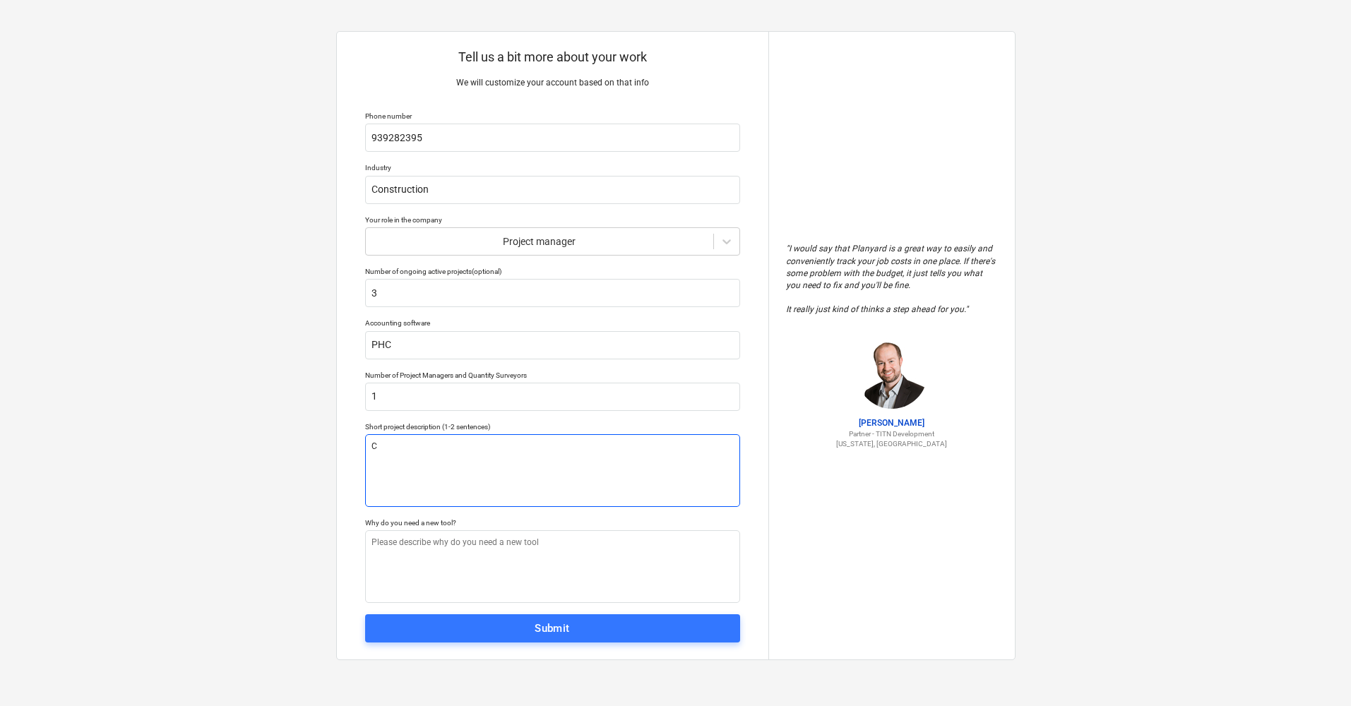
type textarea "x"
type textarea "Co"
type textarea "x"
type textarea "Con"
type textarea "x"
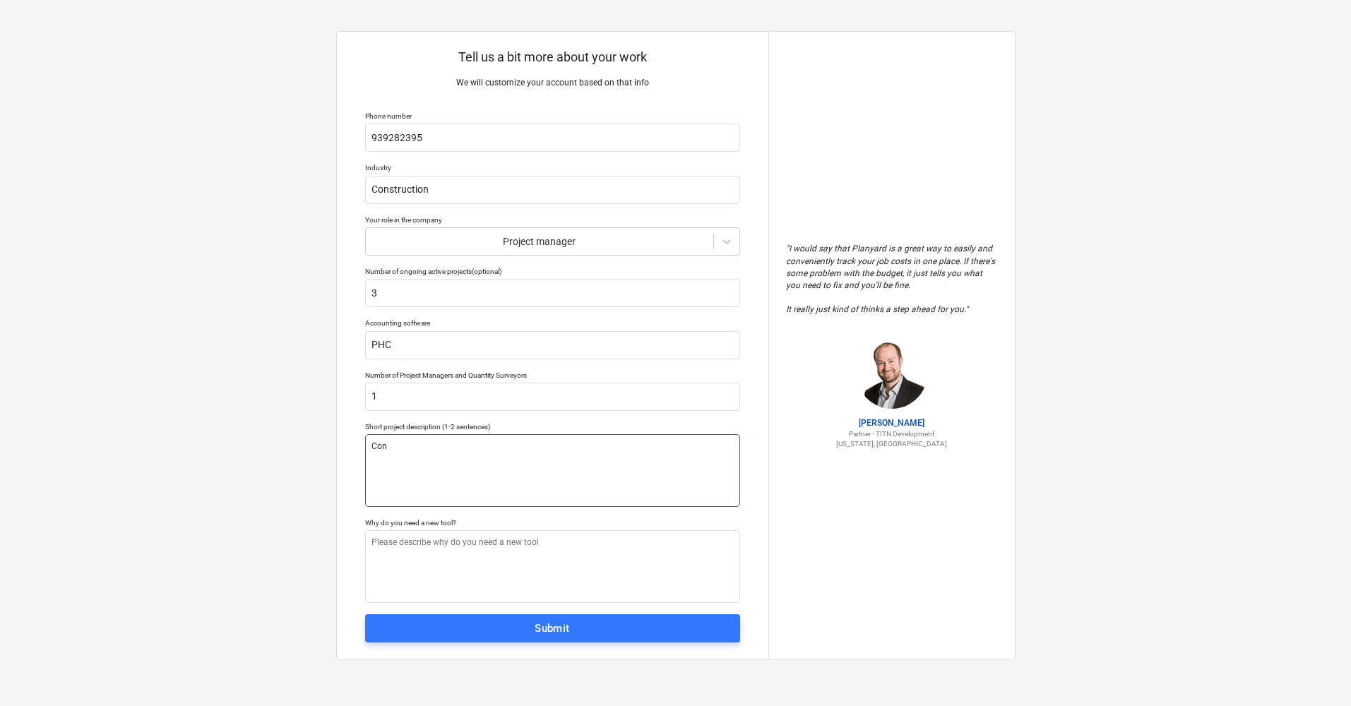
type textarea "Cons"
type textarea "x"
type textarea "Const"
type textarea "x"
type textarea "Constr"
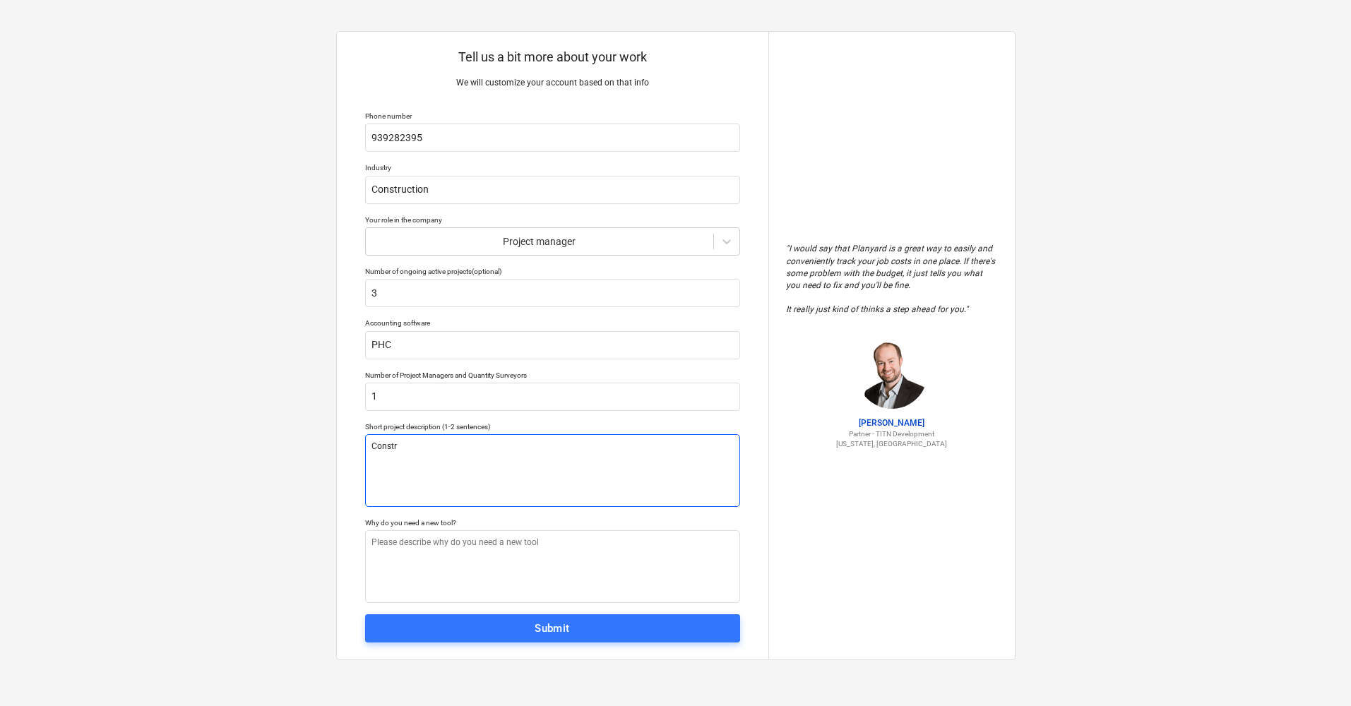
type textarea "x"
type textarea "Constru"
type textarea "x"
type textarea "Construc"
type textarea "x"
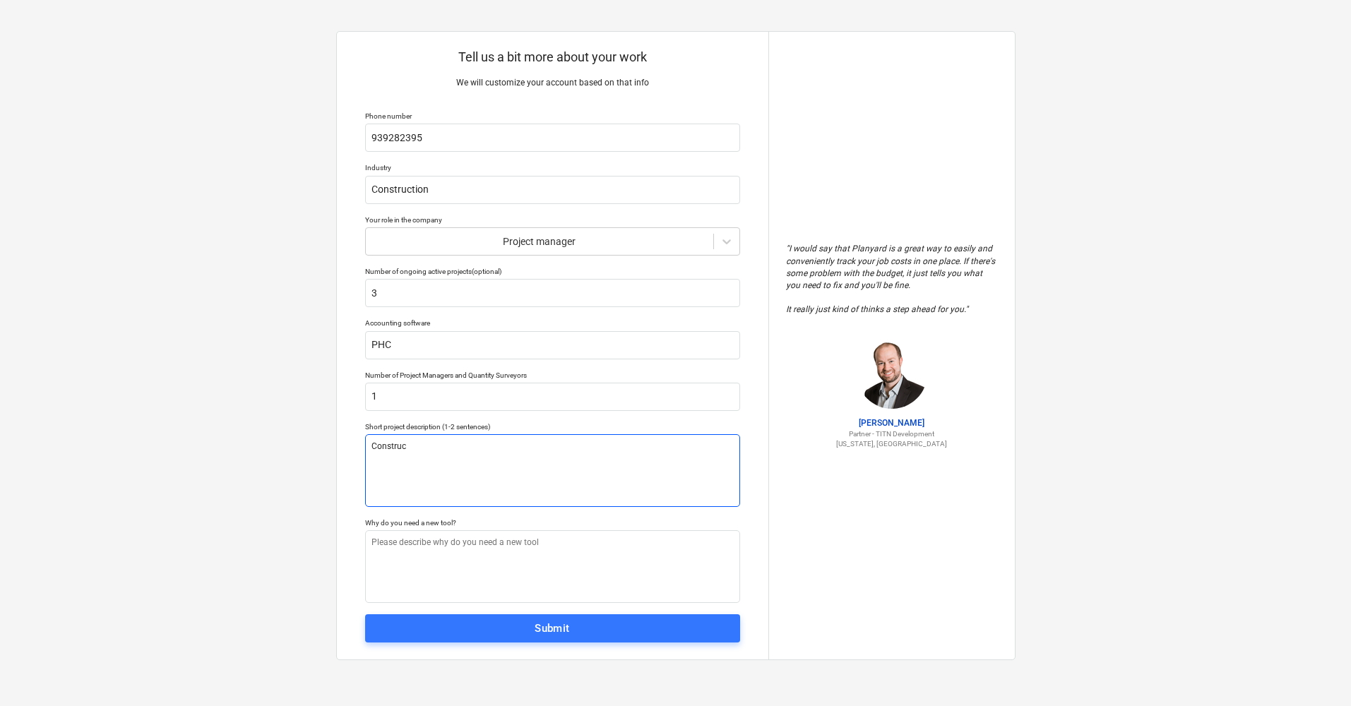
type textarea "Construct"
type textarea "x"
type textarea "Constructi"
type textarea "x"
type textarea "Constructio"
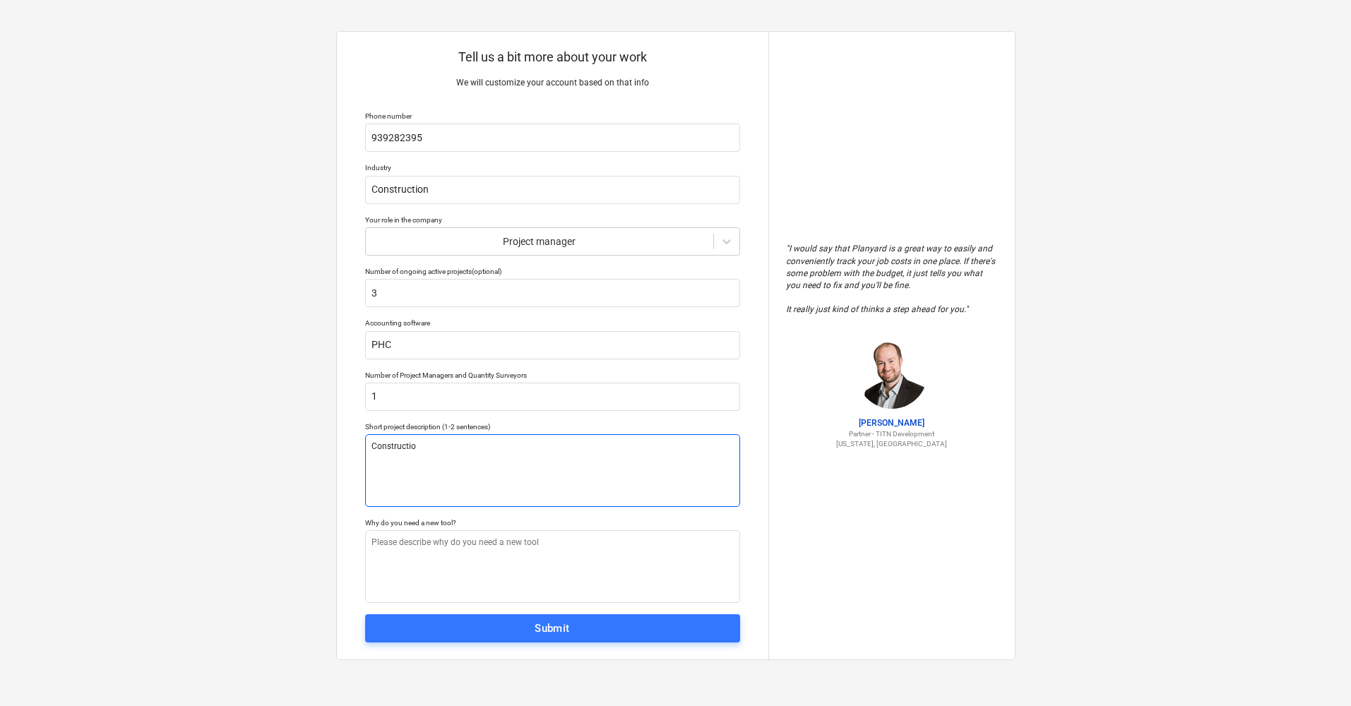
type textarea "x"
type textarea "Construction"
type textarea "x"
type textarea "Construction"
type textarea "x"
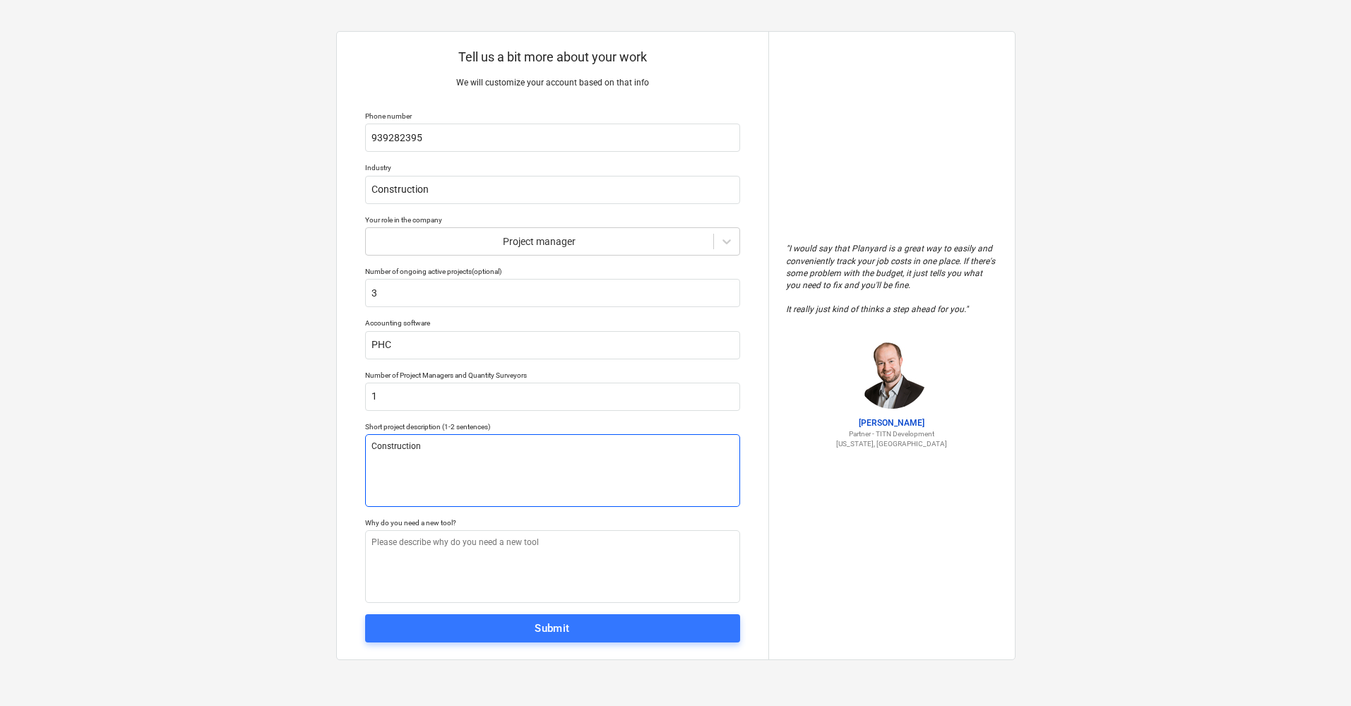
type textarea "Construction P"
type textarea "x"
type textarea "Construction Pr"
type textarea "x"
type textarea "Construction Pro"
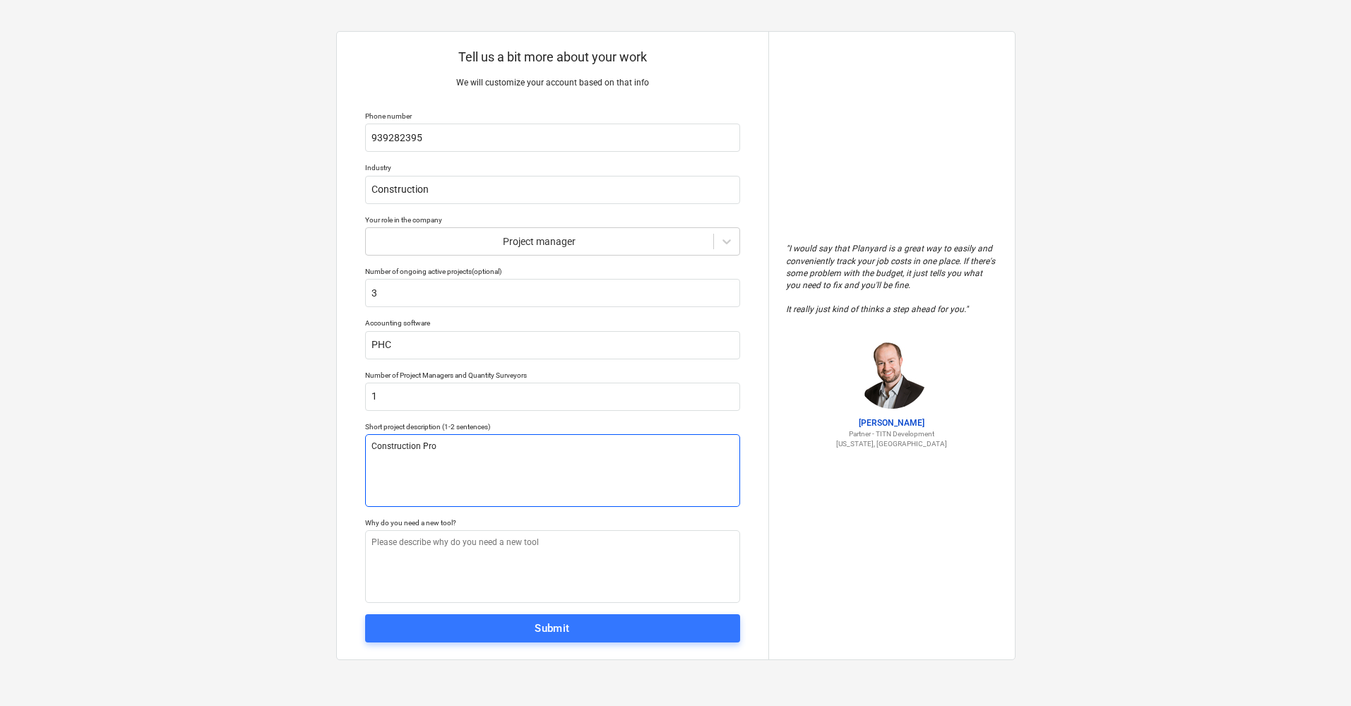
type textarea "x"
type textarea "Construction Proj"
type textarea "x"
type textarea "Construction Proje"
type textarea "x"
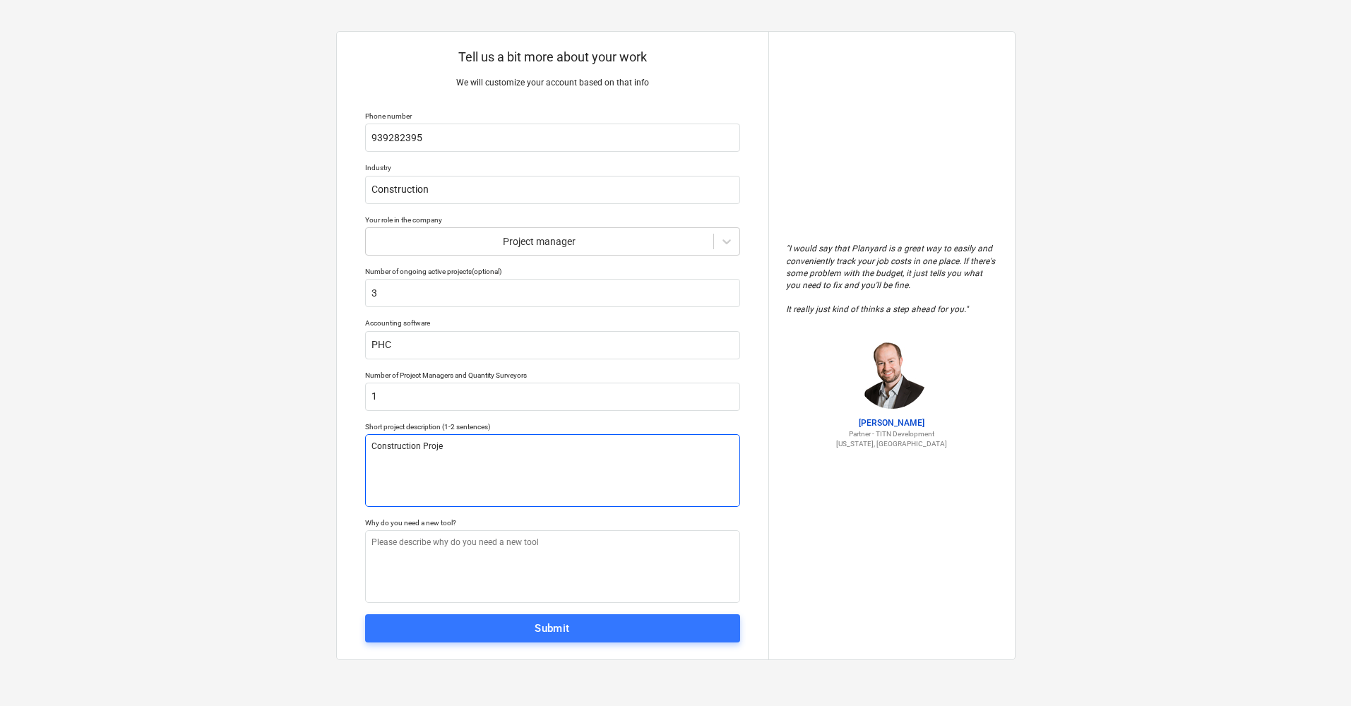
type textarea "Construction Projec"
type textarea "x"
type textarea "Construction Project"
type textarea "x"
type textarea "Construction Project"
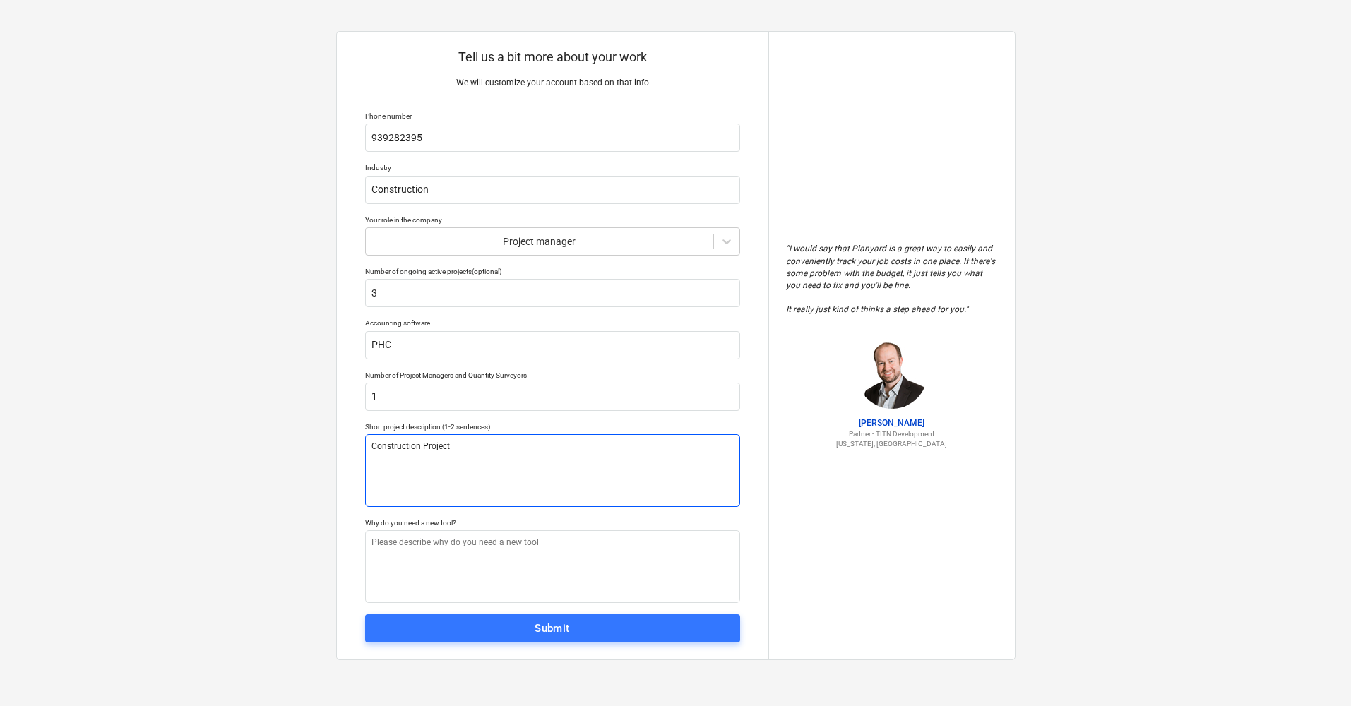
type textarea "x"
type textarea "Construction Project b"
type textarea "x"
type textarea "Construction Project bu"
type textarea "x"
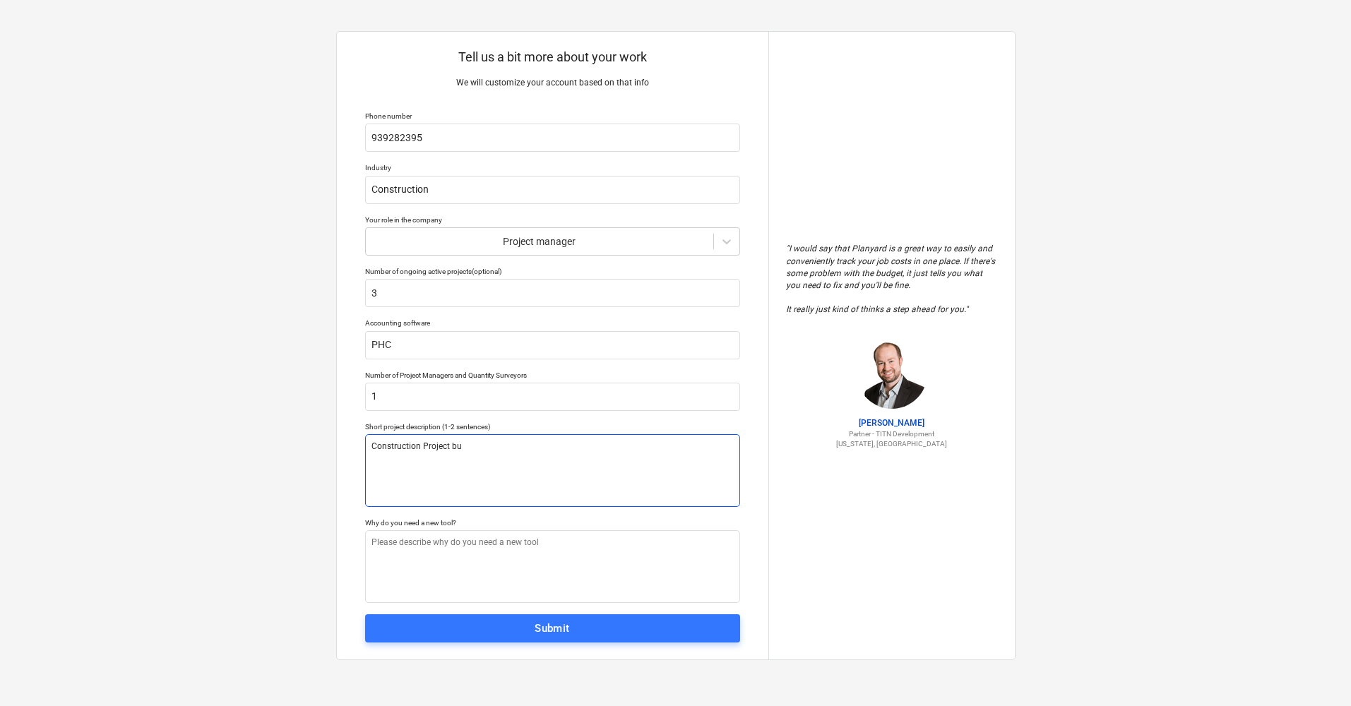
type textarea "Construction Project bud"
type textarea "x"
type textarea "Construction Project budg"
type textarea "x"
type textarea "Construction Project budge"
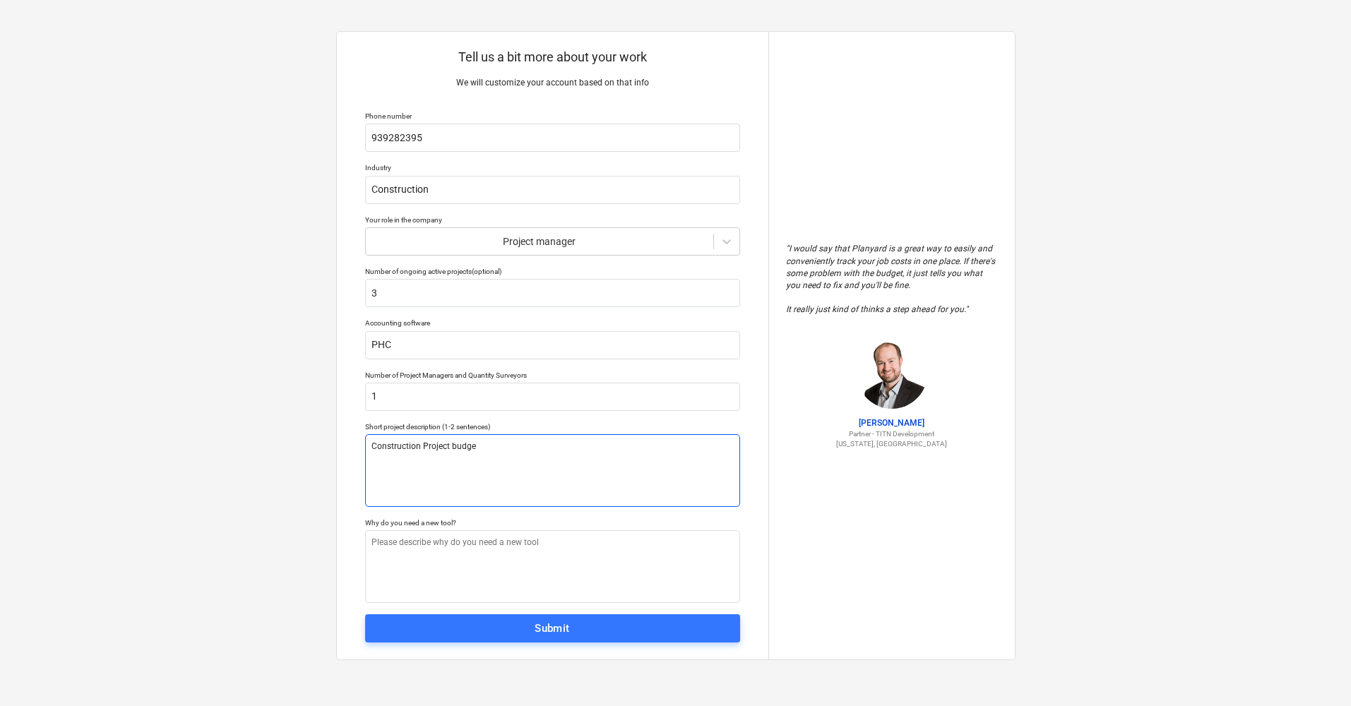
type textarea "x"
type textarea "Construction Project budget"
type textarea "x"
type textarea "Construction Project budge"
type textarea "x"
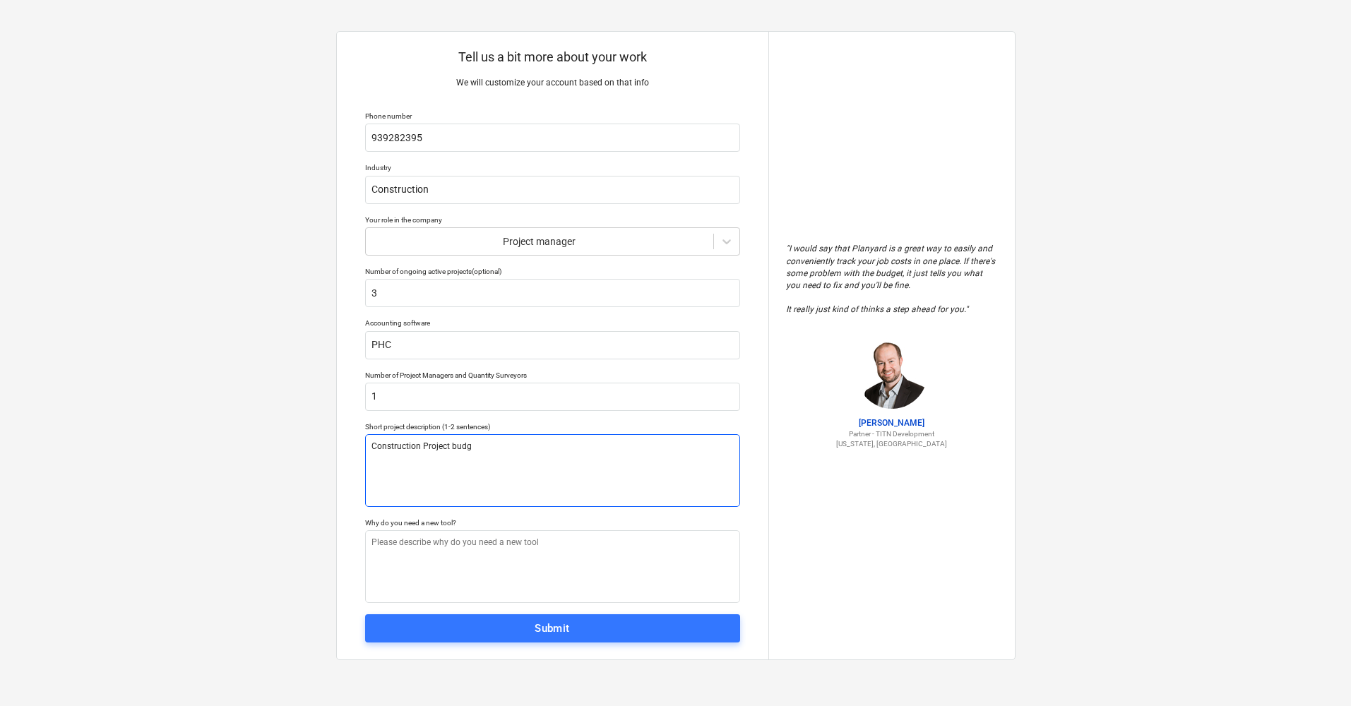
type textarea "Construction Project budg"
click at [497, 431] on p "Short project description (1-2 sentences)" at bounding box center [552, 428] width 375 height 12
click at [498, 431] on p "Short project description (1-2 sentences)" at bounding box center [552, 428] width 375 height 12
click at [494, 441] on textarea "Construction Project budg" at bounding box center [552, 470] width 375 height 73
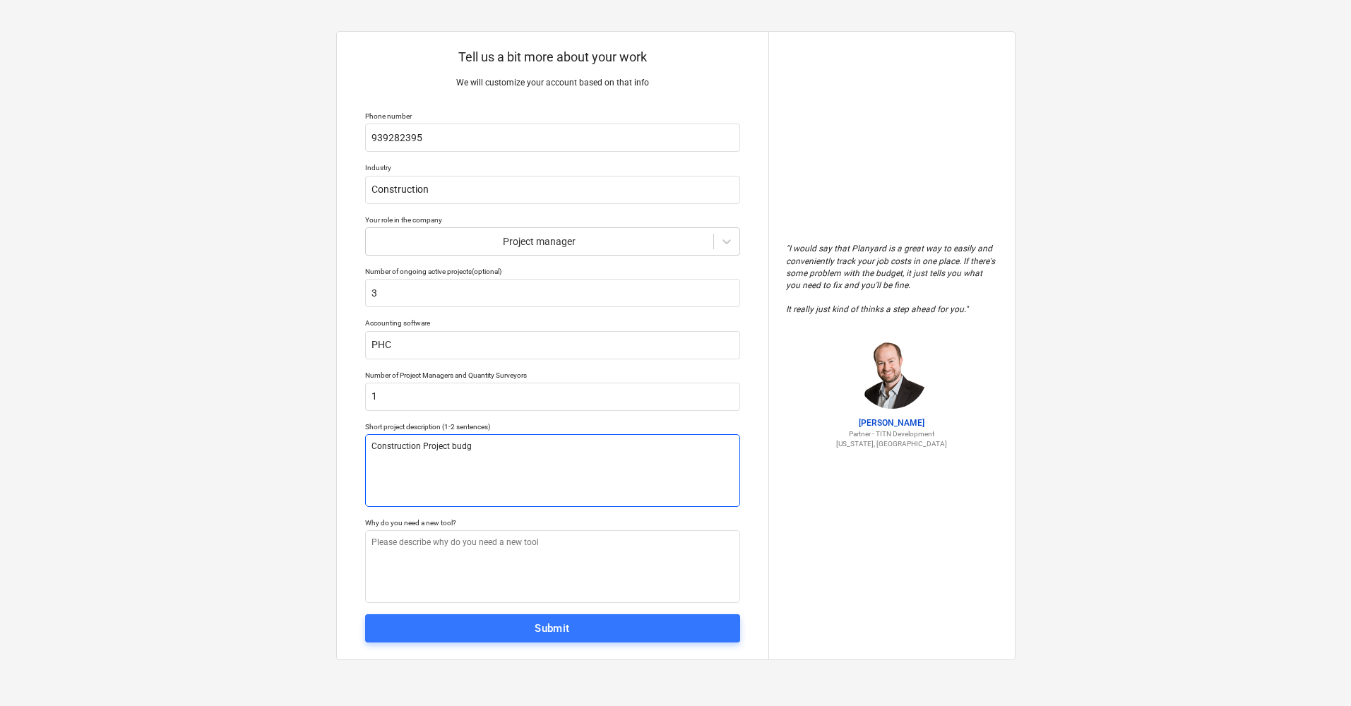
click at [494, 441] on textarea "Construction Project budg" at bounding box center [552, 470] width 375 height 73
type textarea "x"
type textarea "E"
type textarea "x"
type textarea "El"
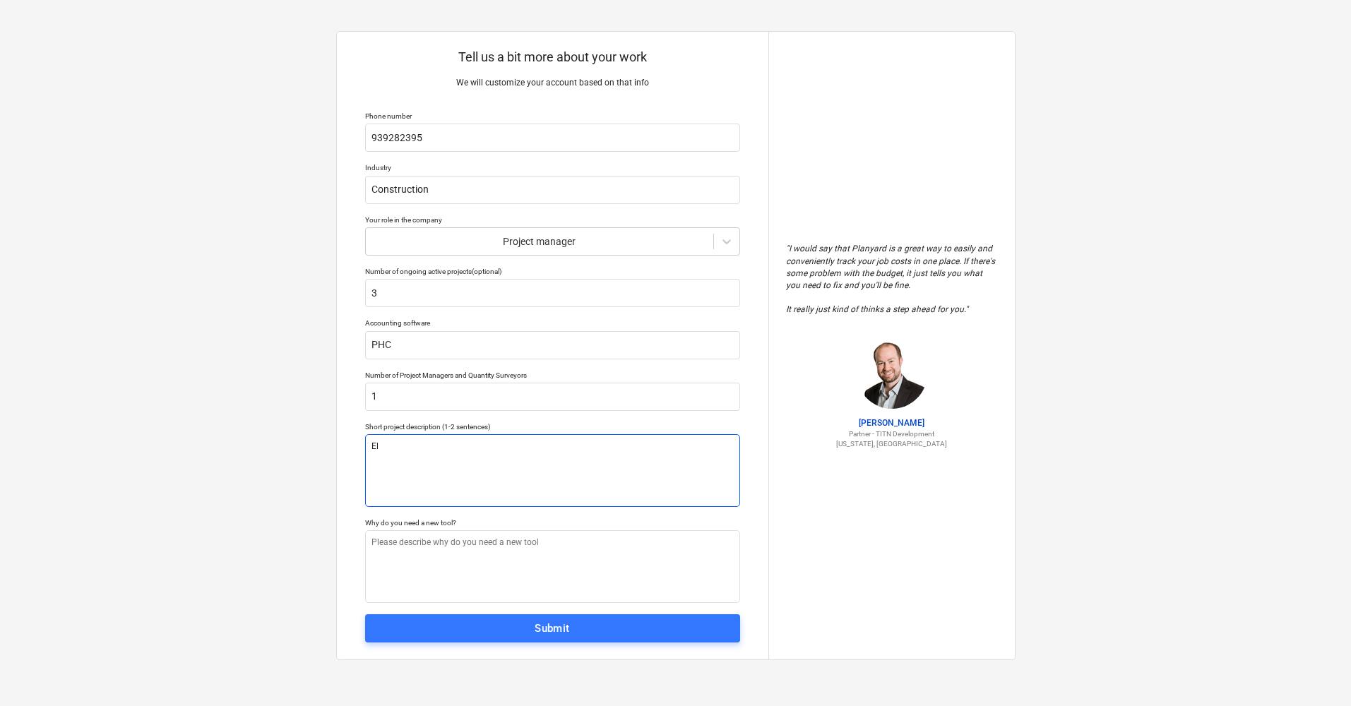
type textarea "x"
type textarea "Ela"
type textarea "x"
type textarea "Elab"
type textarea "x"
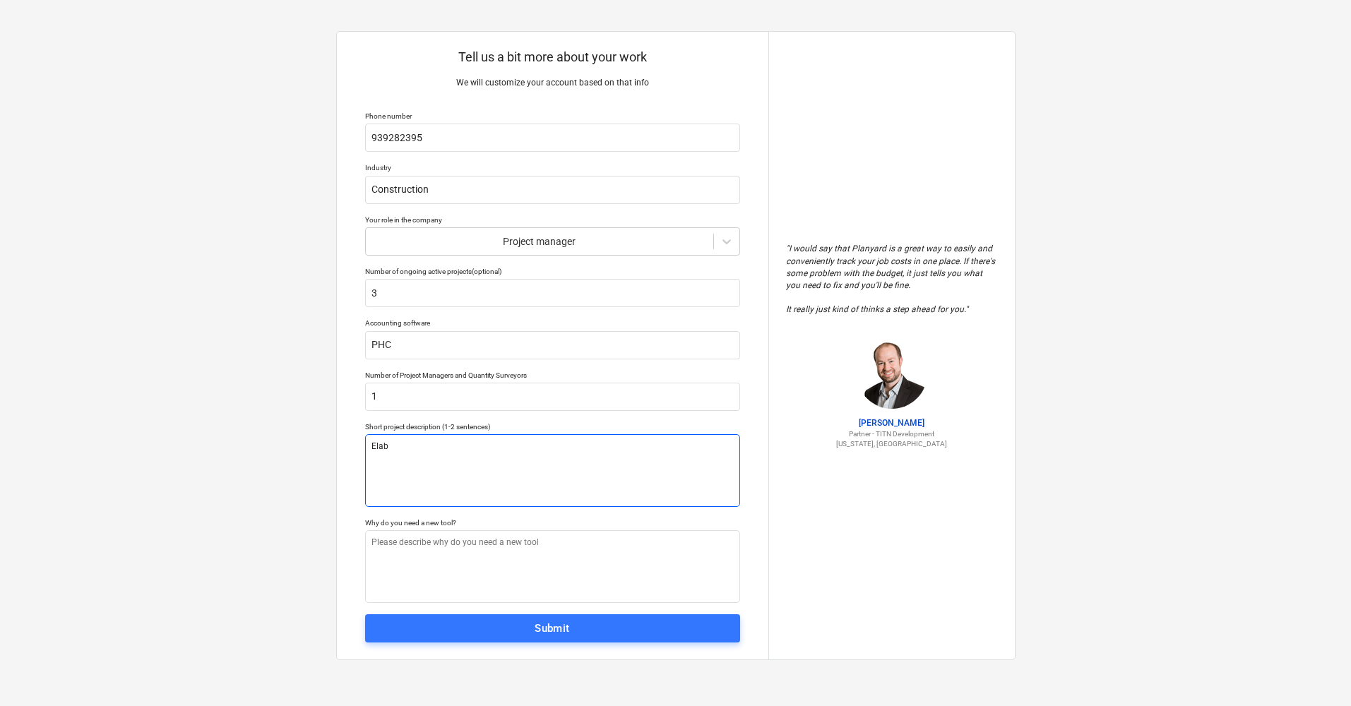
type textarea "Elabo"
type textarea "x"
type textarea "Elabor"
type textarea "x"
type textarea "Elabora"
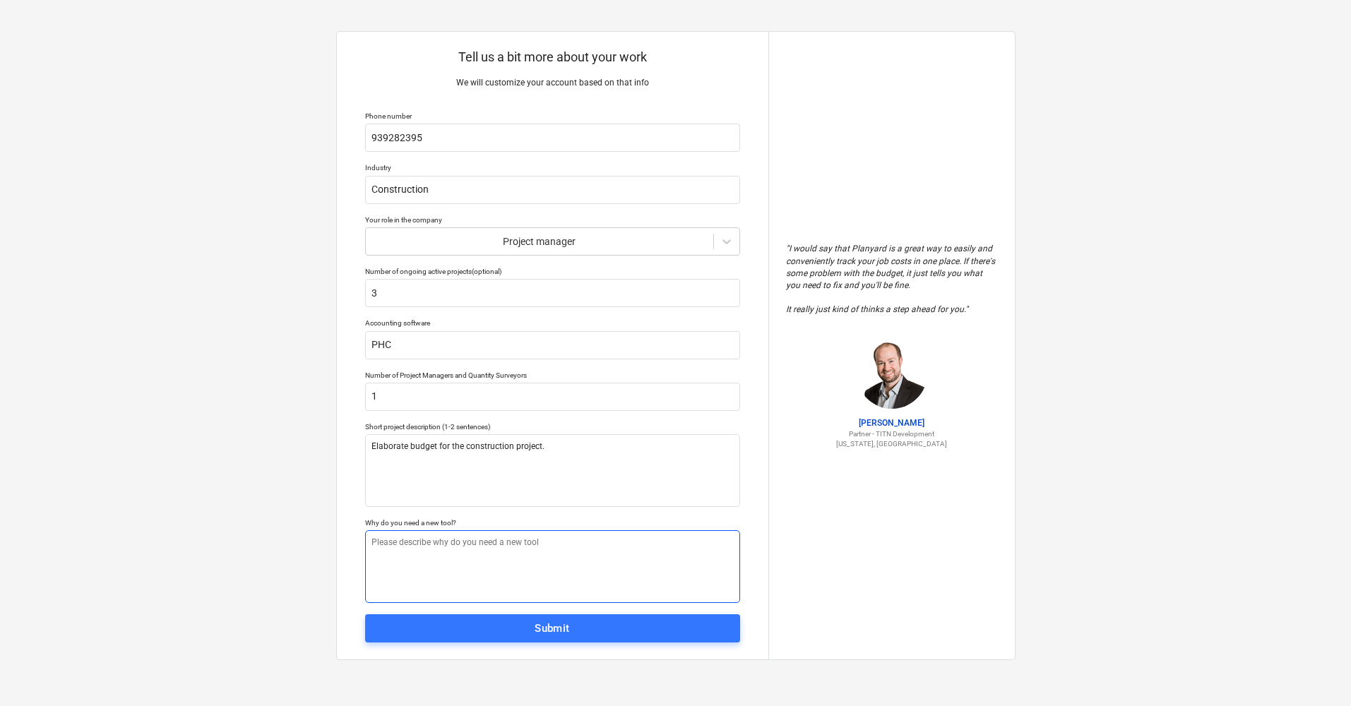
click at [553, 527] on textarea at bounding box center [552, 566] width 375 height 73
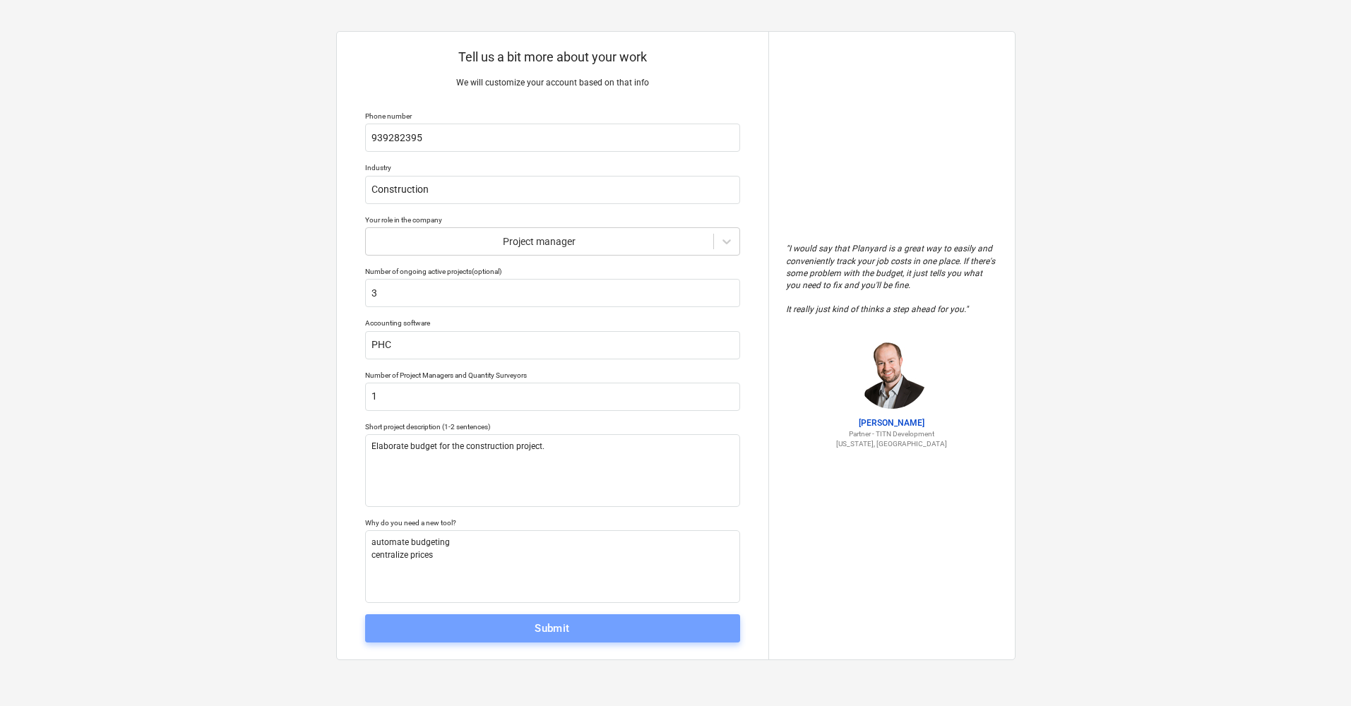
click at [601, 527] on button "Submit" at bounding box center [552, 628] width 375 height 28
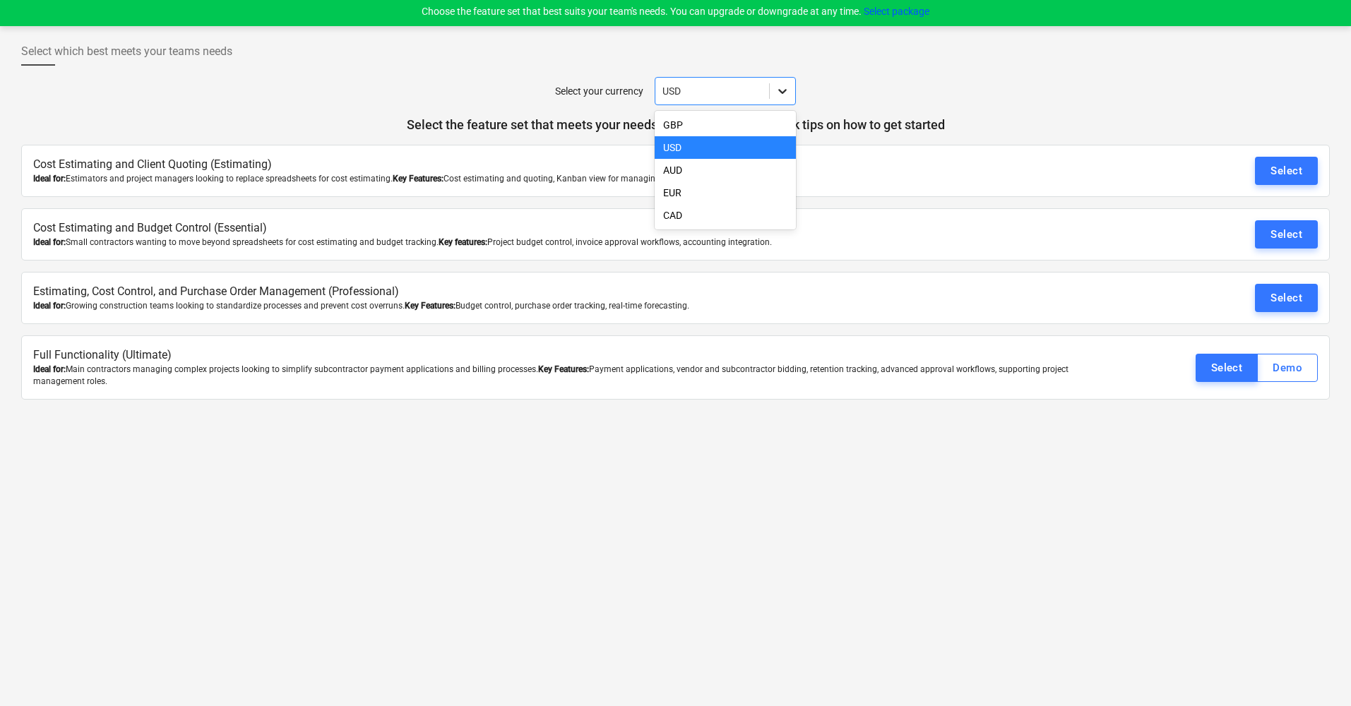
click at [777, 90] on icon at bounding box center [782, 91] width 14 height 14
click at [735, 199] on div "EUR" at bounding box center [725, 192] width 141 height 23
click at [1032, 169] on button "Select" at bounding box center [1286, 171] width 63 height 28
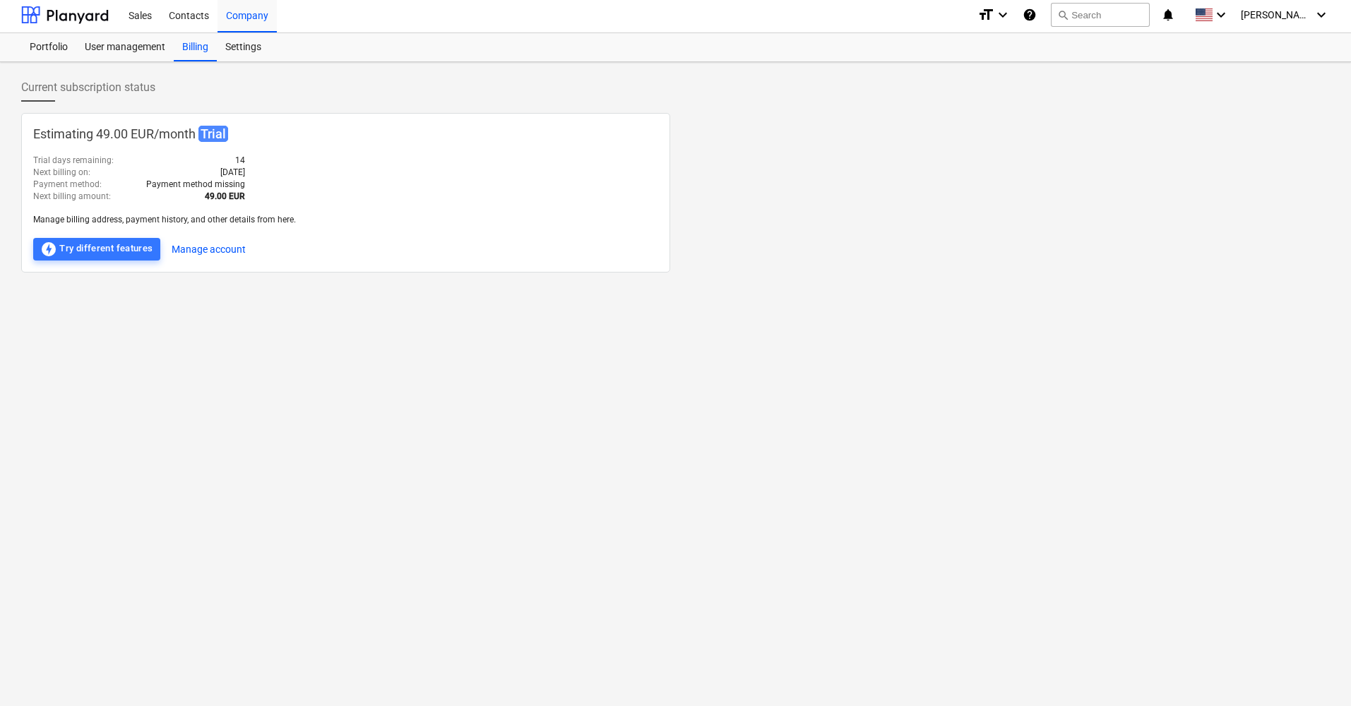
click at [140, 103] on div "Current subscription status" at bounding box center [675, 93] width 1309 height 40
click at [178, 296] on div "Current subscription status Estimating 49.00 EUR / month Trial Trial days remai…" at bounding box center [675, 382] width 1351 height 641
drag, startPoint x: 119, startPoint y: 219, endPoint x: 276, endPoint y: 238, distance: 157.9
click at [212, 222] on div "Estimating 49.00 EUR / month Trial Trial days remaining : 14 Next billing on : …" at bounding box center [345, 193] width 649 height 160
click at [279, 238] on div "offline_bolt Try different features Manage account" at bounding box center [345, 249] width 625 height 23
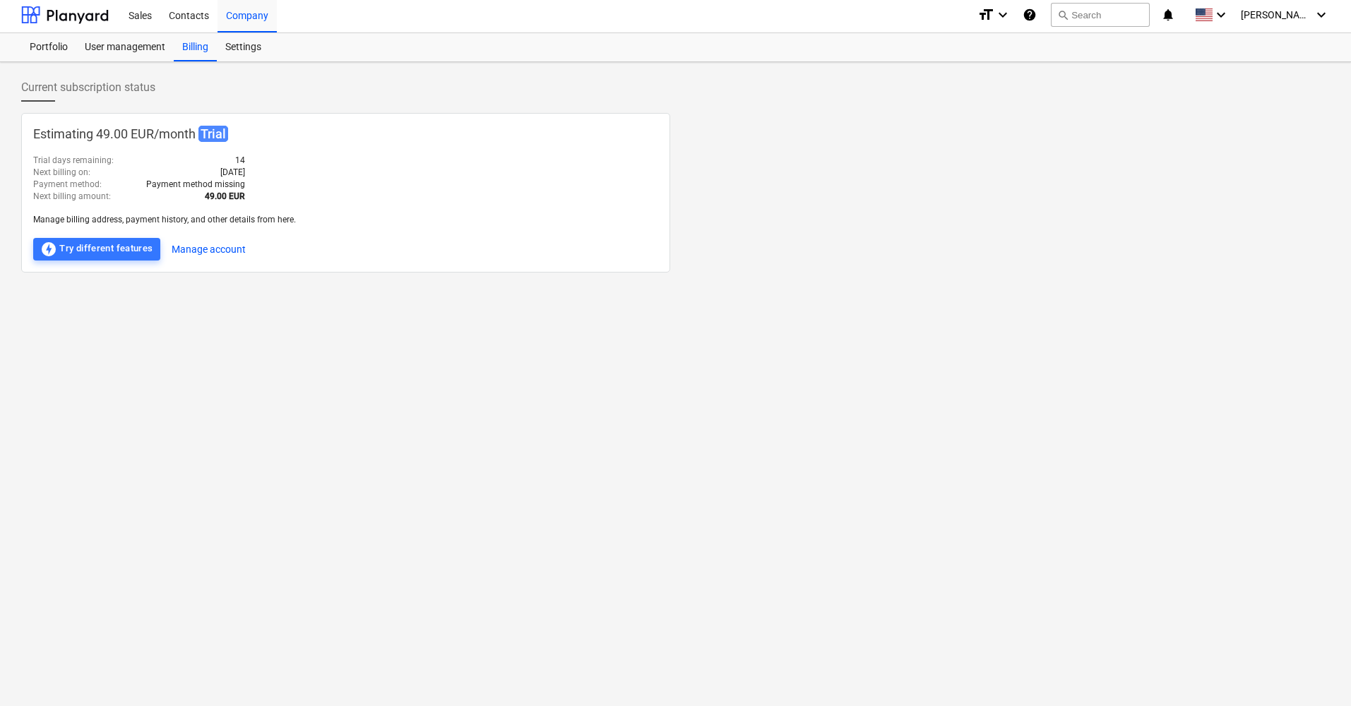
click at [429, 290] on div "Current subscription status Estimating 49.00 EUR / month Trial Trial days remai…" at bounding box center [675, 382] width 1351 height 641
click at [107, 42] on div "User management" at bounding box center [124, 47] width 97 height 28
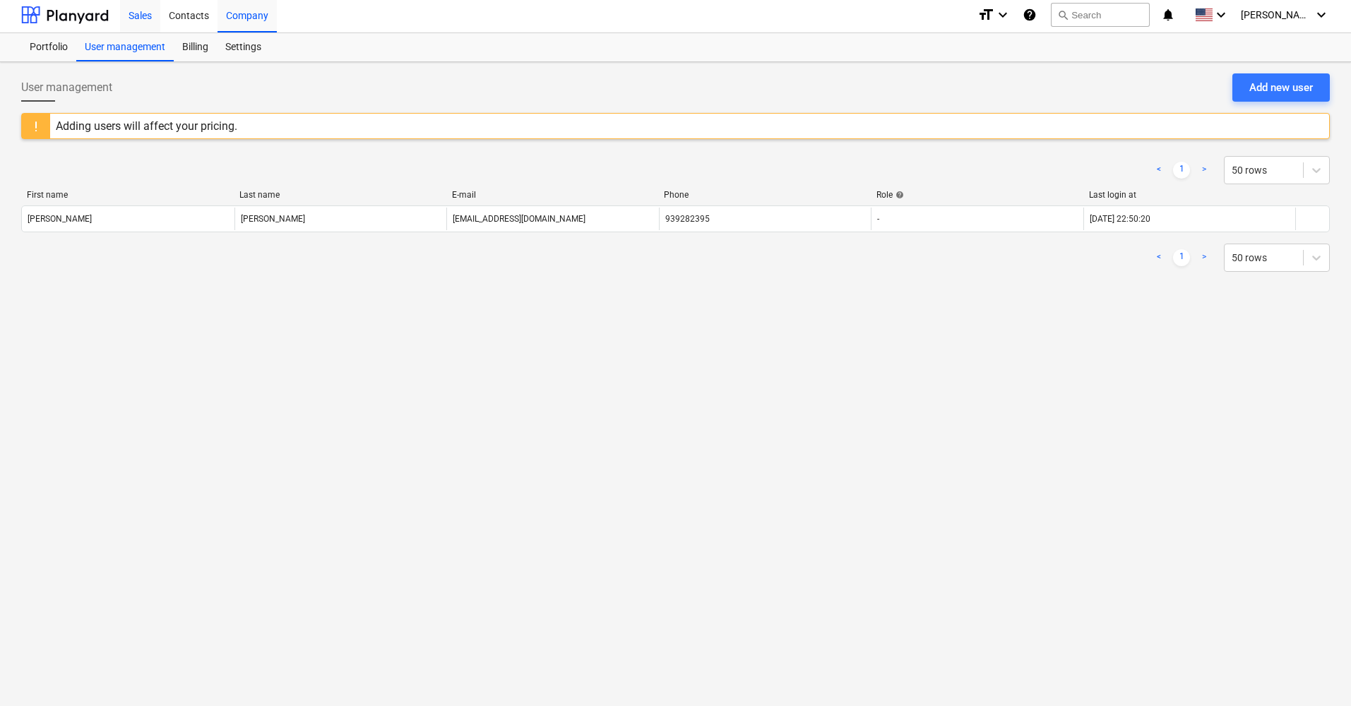
click at [153, 21] on div "Sales" at bounding box center [140, 14] width 40 height 36
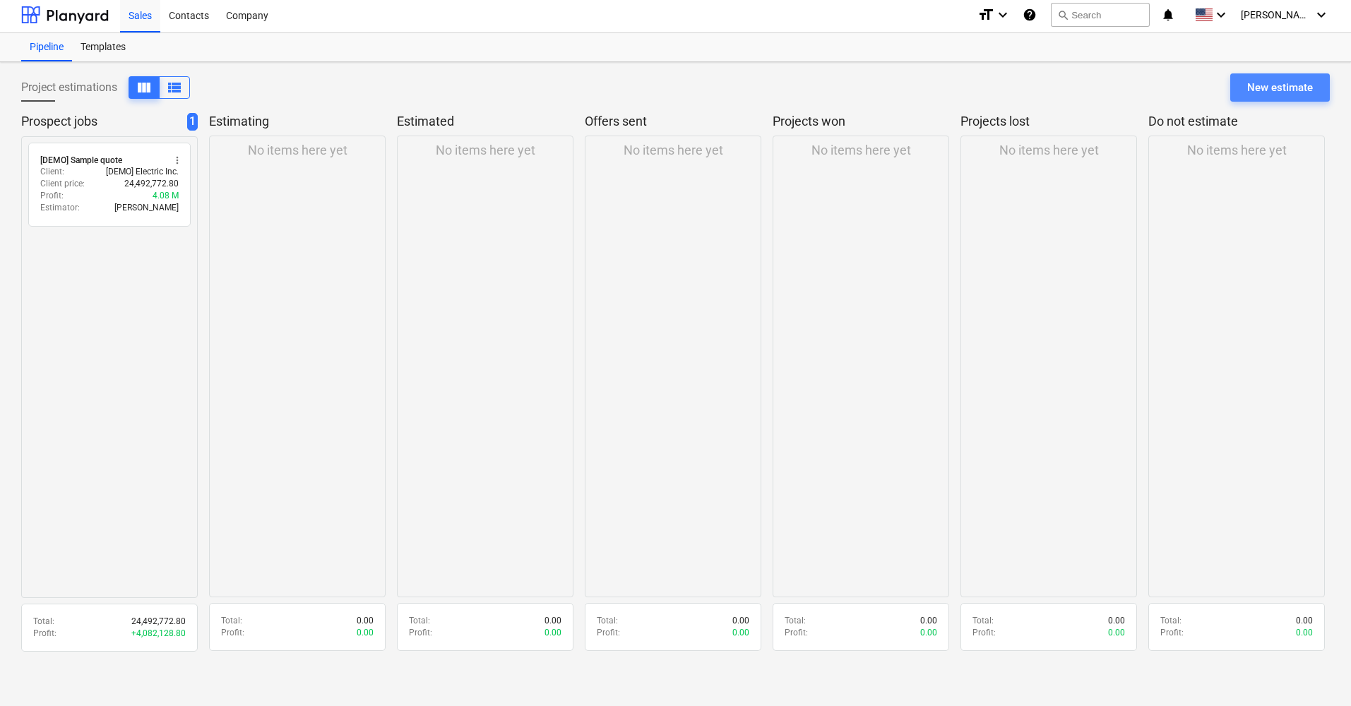
click at [1032, 87] on div "New estimate" at bounding box center [1280, 87] width 66 height 18
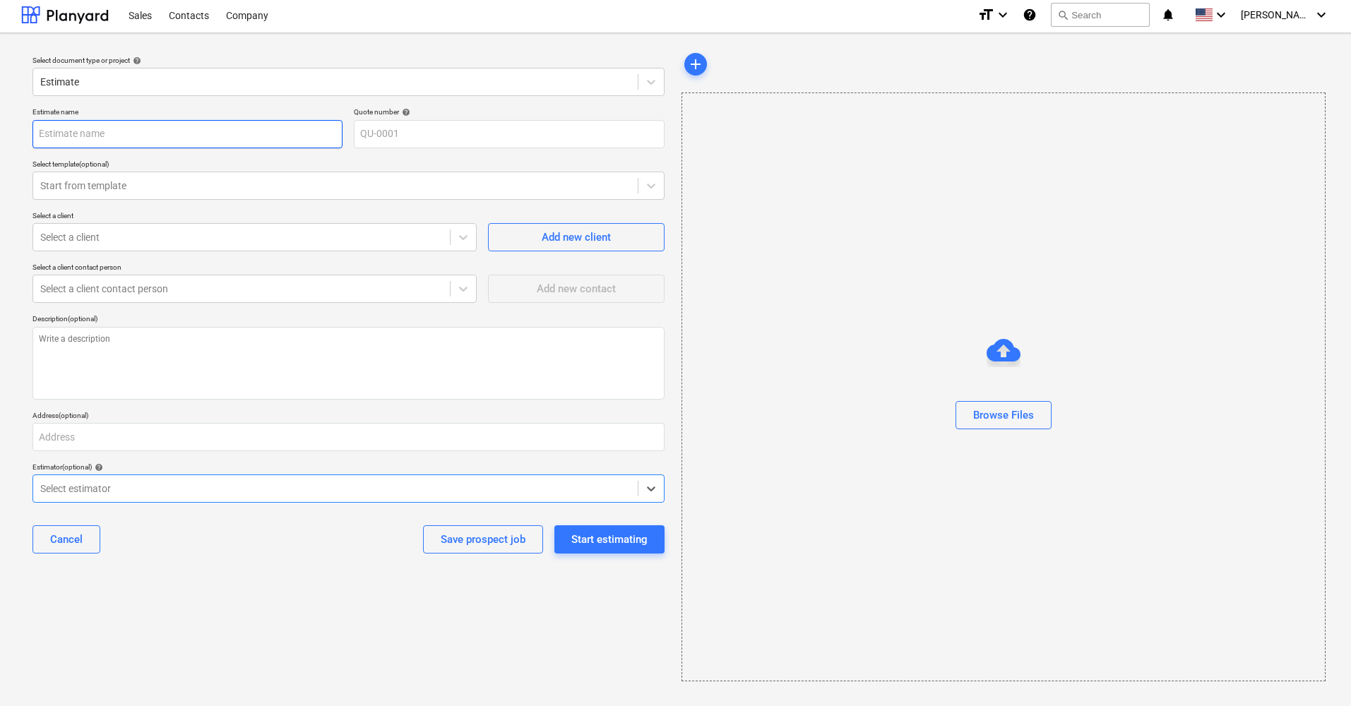
click at [241, 122] on input "text" at bounding box center [187, 134] width 310 height 28
click at [665, 486] on div "Estimate name Quote number help QU-0001 Select template (optional) Start from t…" at bounding box center [348, 336] width 643 height 469
click at [658, 489] on div at bounding box center [650, 488] width 25 height 25
click at [659, 487] on div at bounding box center [650, 488] width 25 height 25
click at [143, 125] on input "text" at bounding box center [187, 134] width 310 height 28
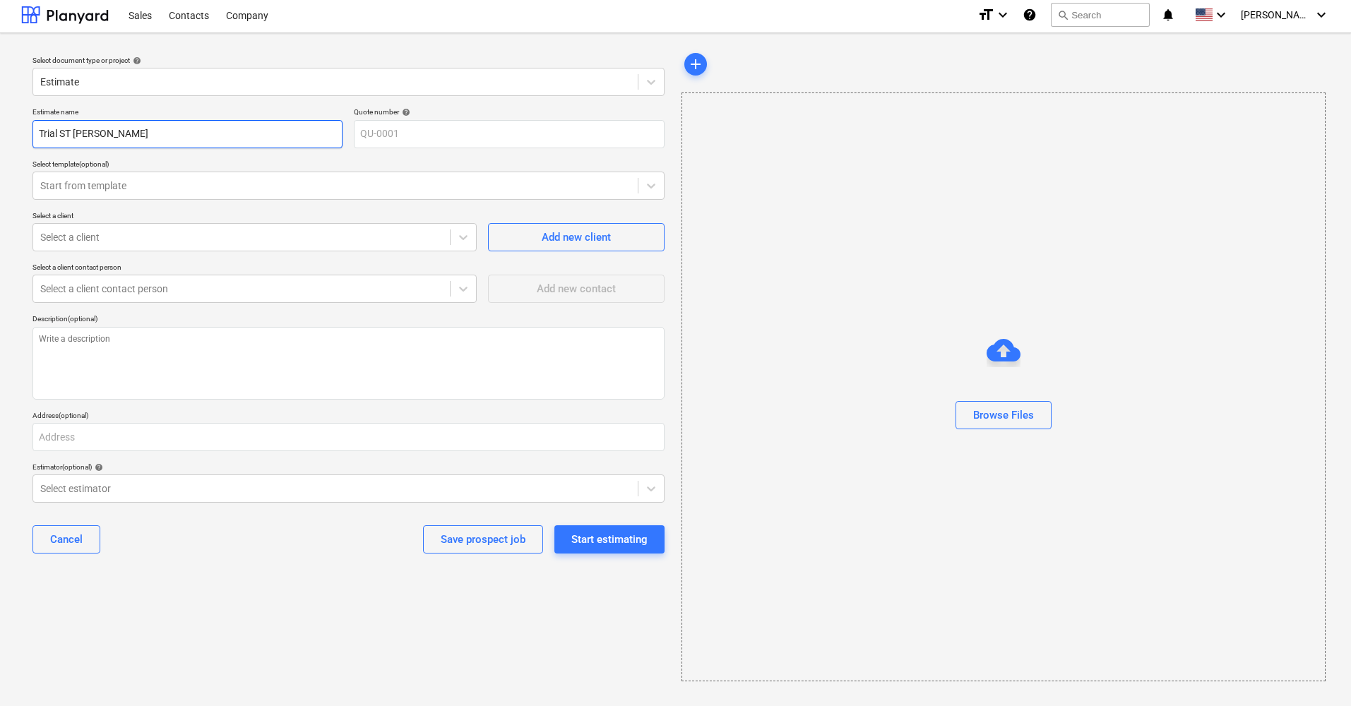
click at [75, 131] on input "Trial ST [PERSON_NAME]" at bounding box center [187, 134] width 310 height 28
drag, startPoint x: 110, startPoint y: 138, endPoint x: 65, endPoint y: 133, distance: 45.4
click at [65, 133] on input "Trial ST [PERSON_NAME]" at bounding box center [187, 134] width 310 height 28
click at [90, 129] on input "Trial St EstÊvão" at bounding box center [187, 134] width 310 height 28
click at [264, 198] on div "Start from template" at bounding box center [348, 186] width 632 height 28
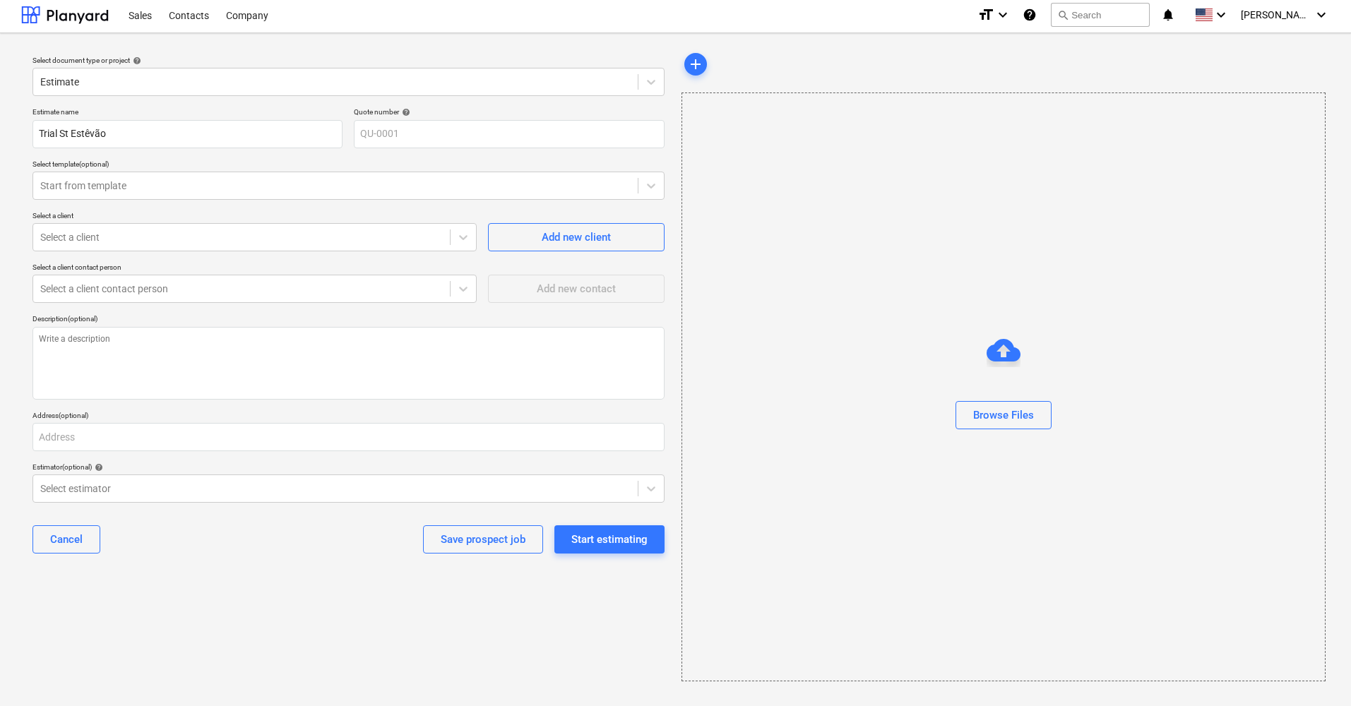
click at [292, 271] on p "Select a client contact person" at bounding box center [254, 269] width 444 height 12
click at [535, 241] on span "Add new client" at bounding box center [576, 237] width 141 height 18
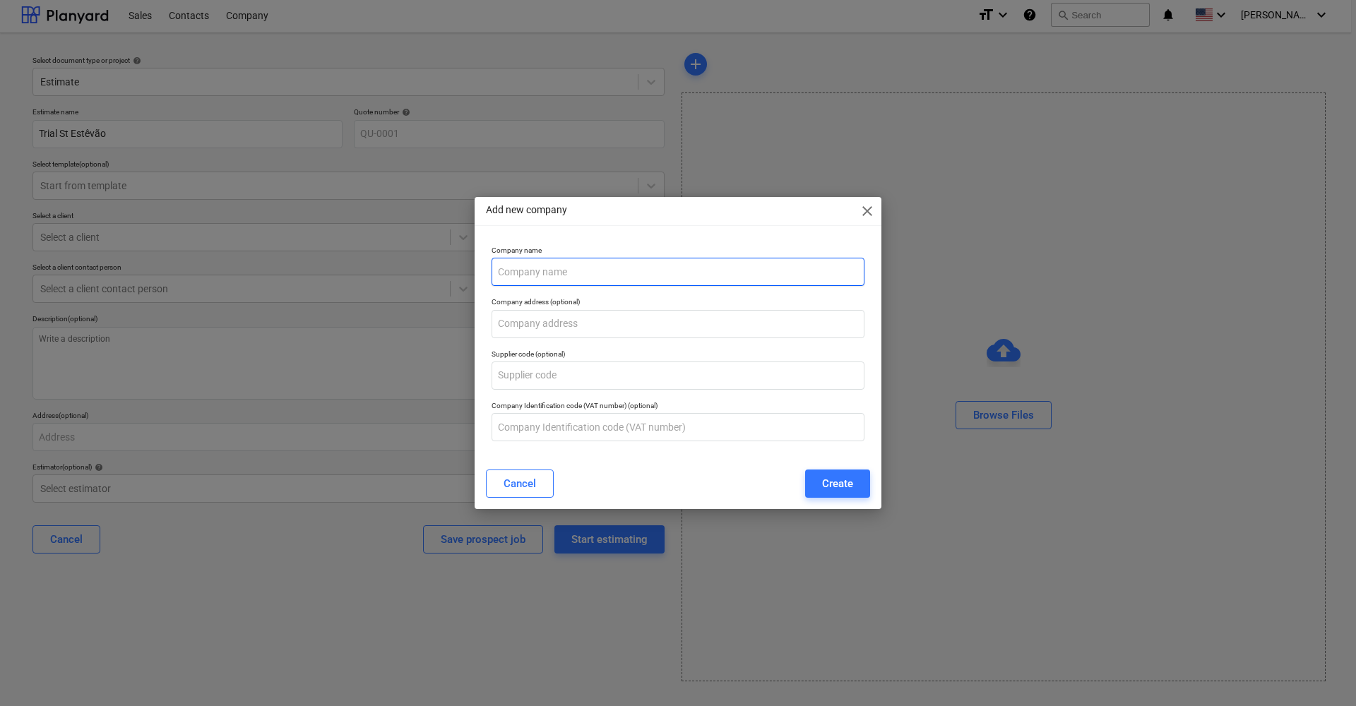
click at [572, 263] on input "text" at bounding box center [678, 272] width 373 height 28
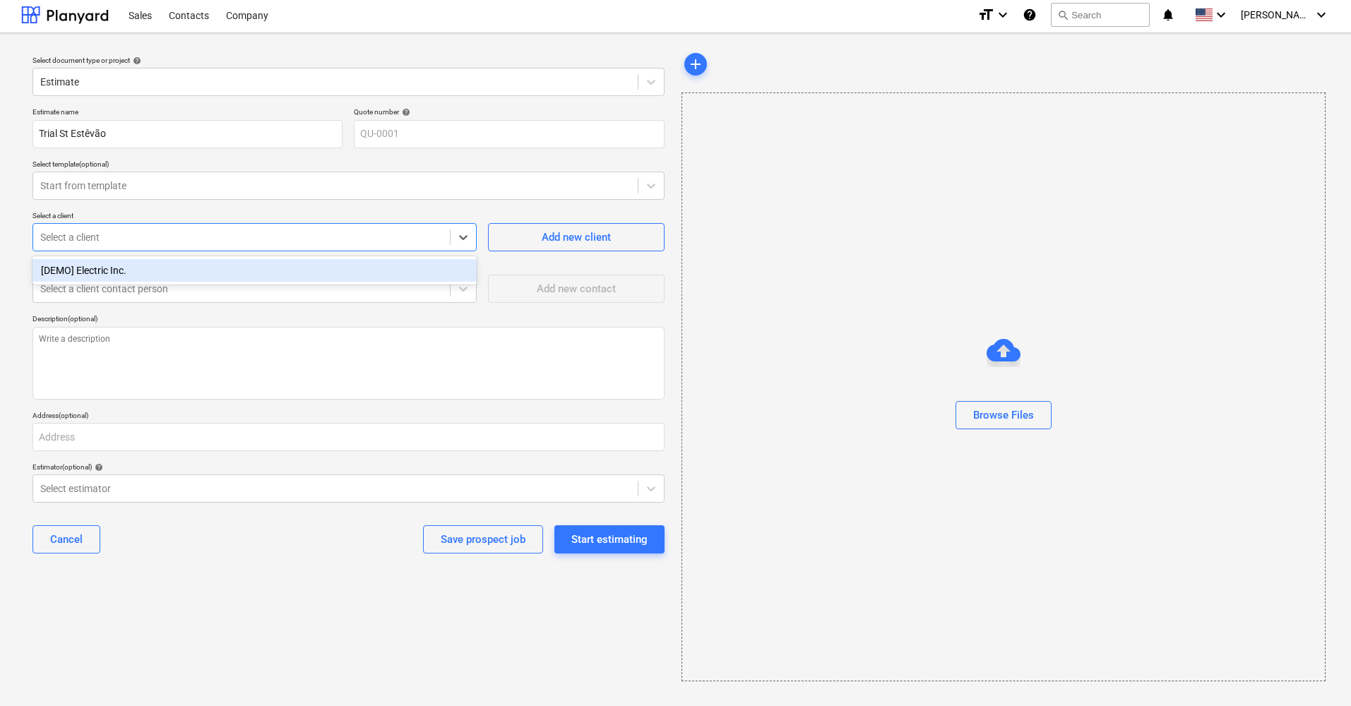
click at [386, 233] on div at bounding box center [241, 237] width 403 height 14
click at [451, 236] on div at bounding box center [463, 237] width 25 height 25
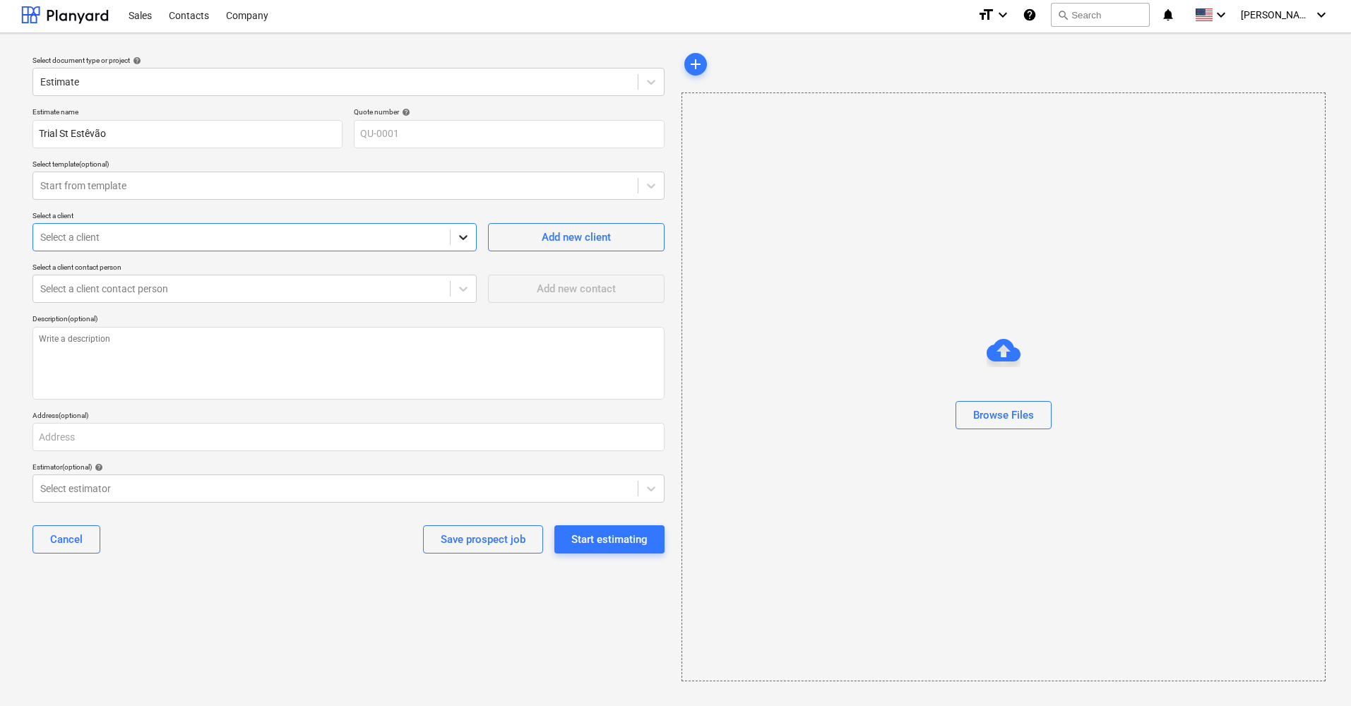
click at [451, 237] on div at bounding box center [463, 237] width 25 height 25
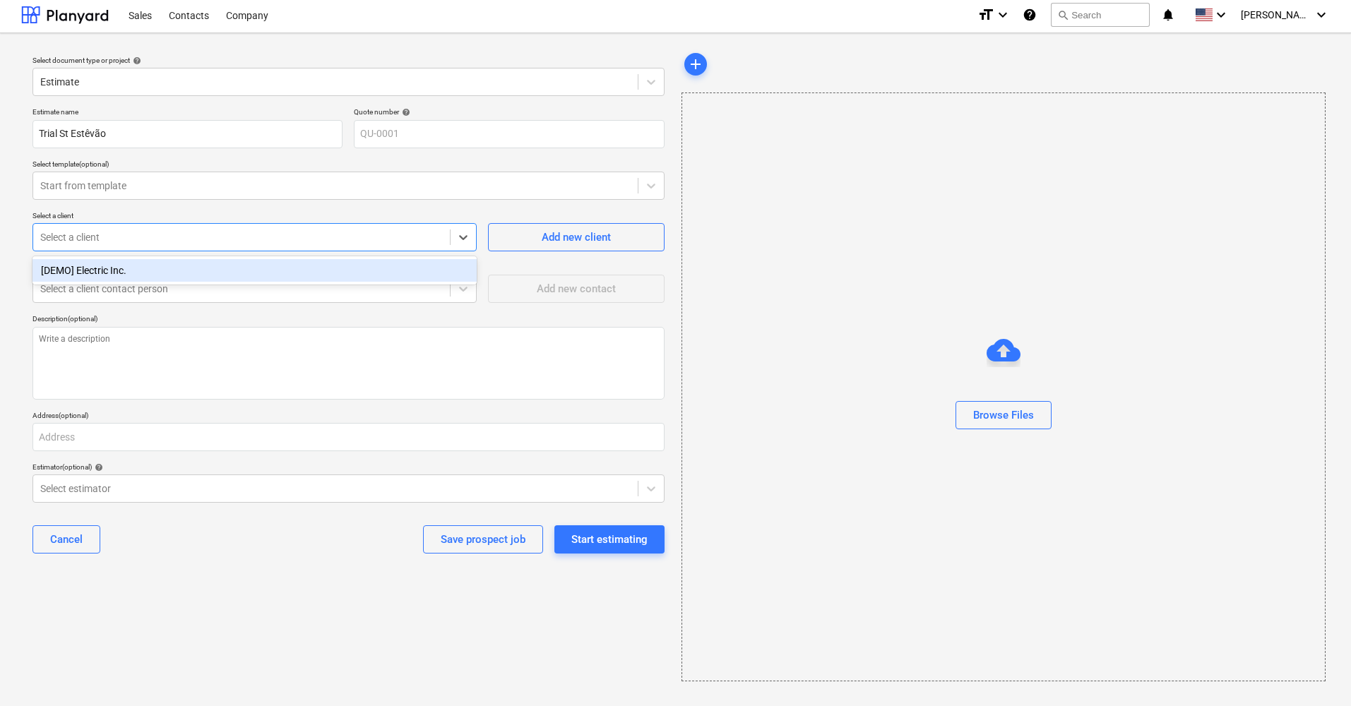
click at [314, 275] on div "[DEMO] Electric Inc." at bounding box center [254, 270] width 444 height 23
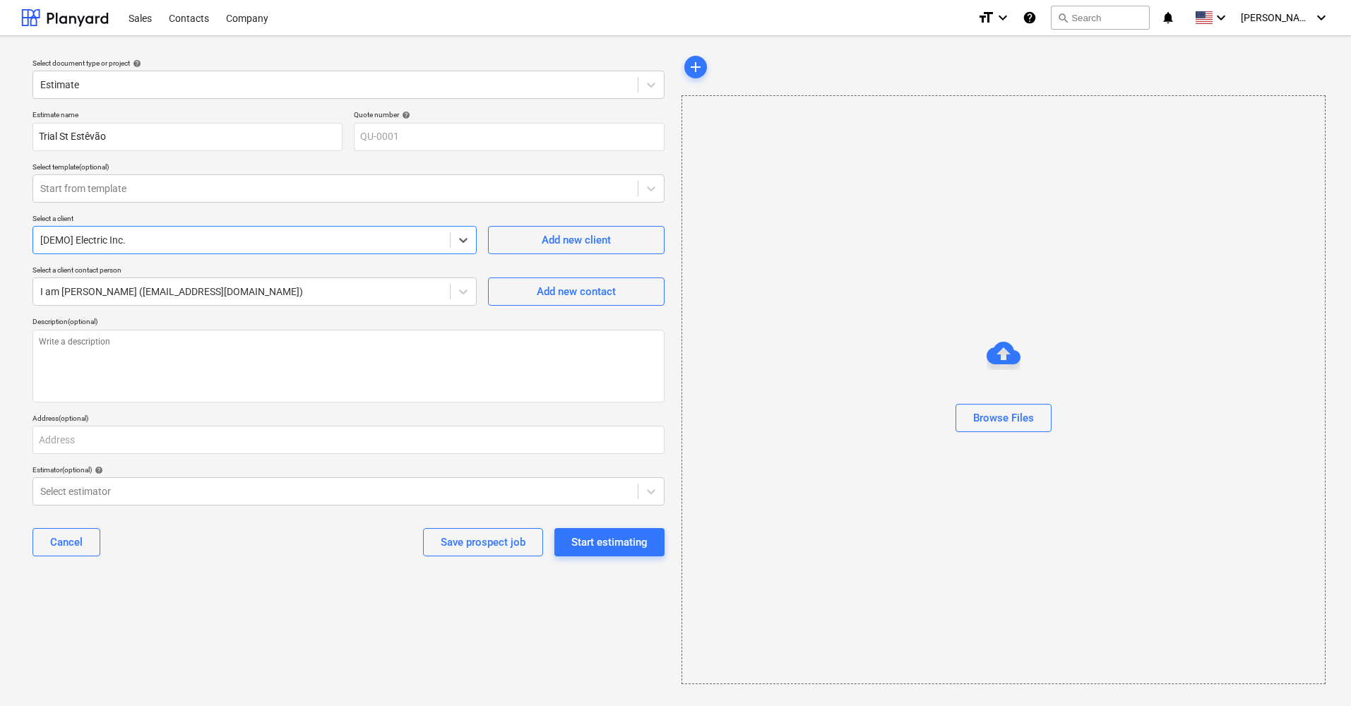
click at [281, 464] on div "Estimate name Trial St Estêvão Quote number help QU-0001 Select template (optio…" at bounding box center [348, 339] width 643 height 469
click at [296, 492] on div at bounding box center [335, 491] width 590 height 14
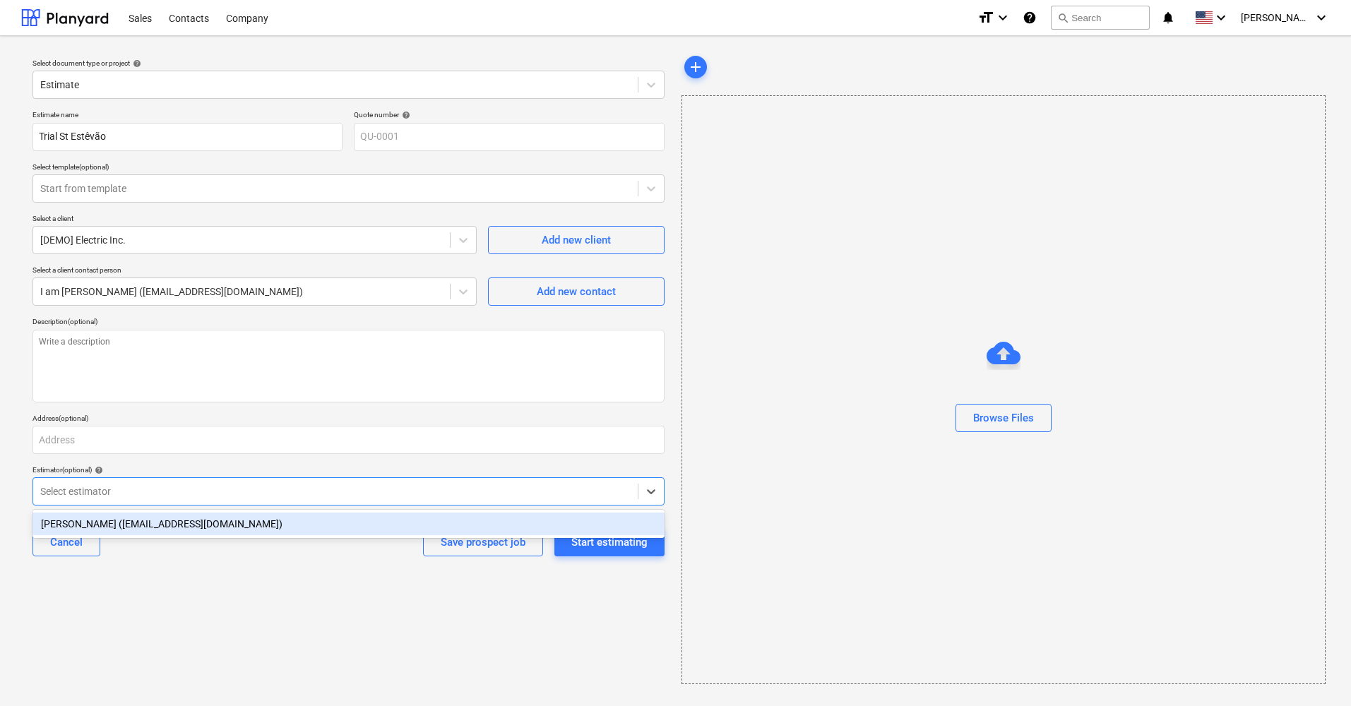
click at [275, 523] on div "[PERSON_NAME] ([EMAIL_ADDRESS][DOMAIN_NAME])" at bounding box center [348, 524] width 632 height 23
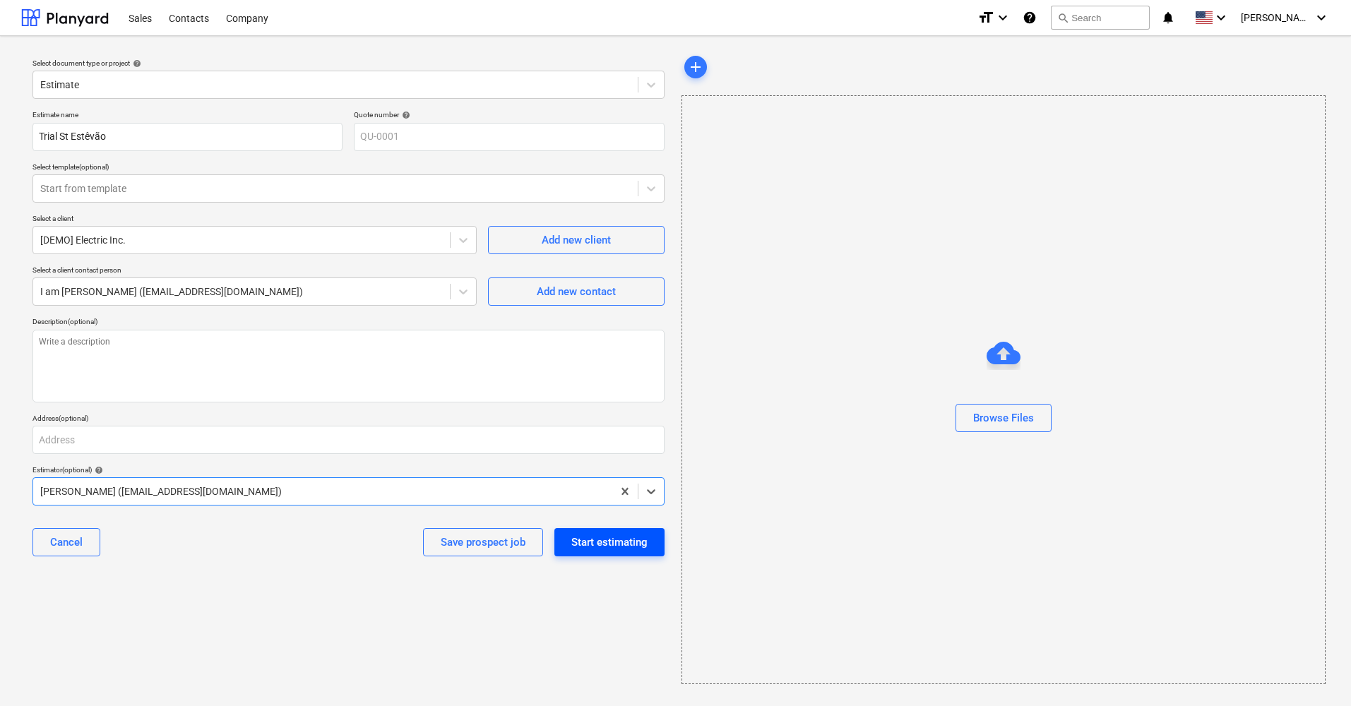
click at [610, 527] on div "Start estimating" at bounding box center [609, 542] width 76 height 18
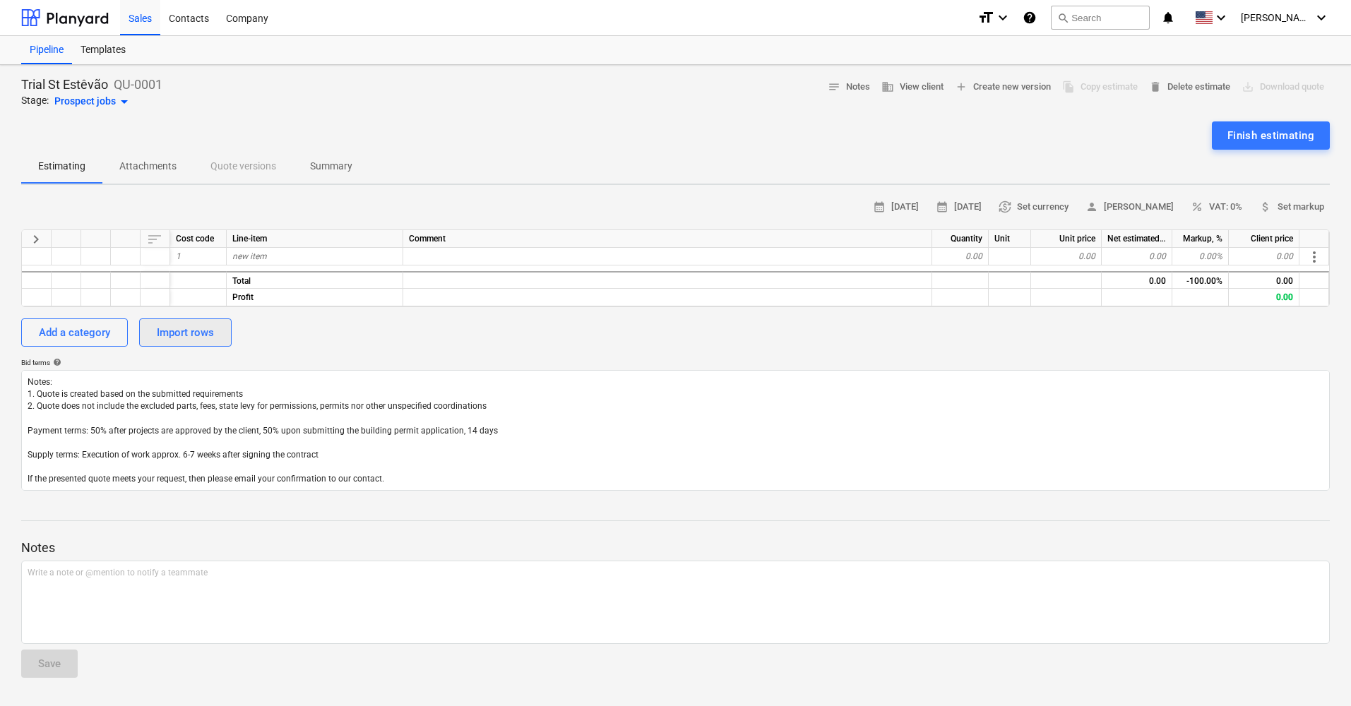
click at [198, 330] on div "Import rows" at bounding box center [185, 332] width 57 height 18
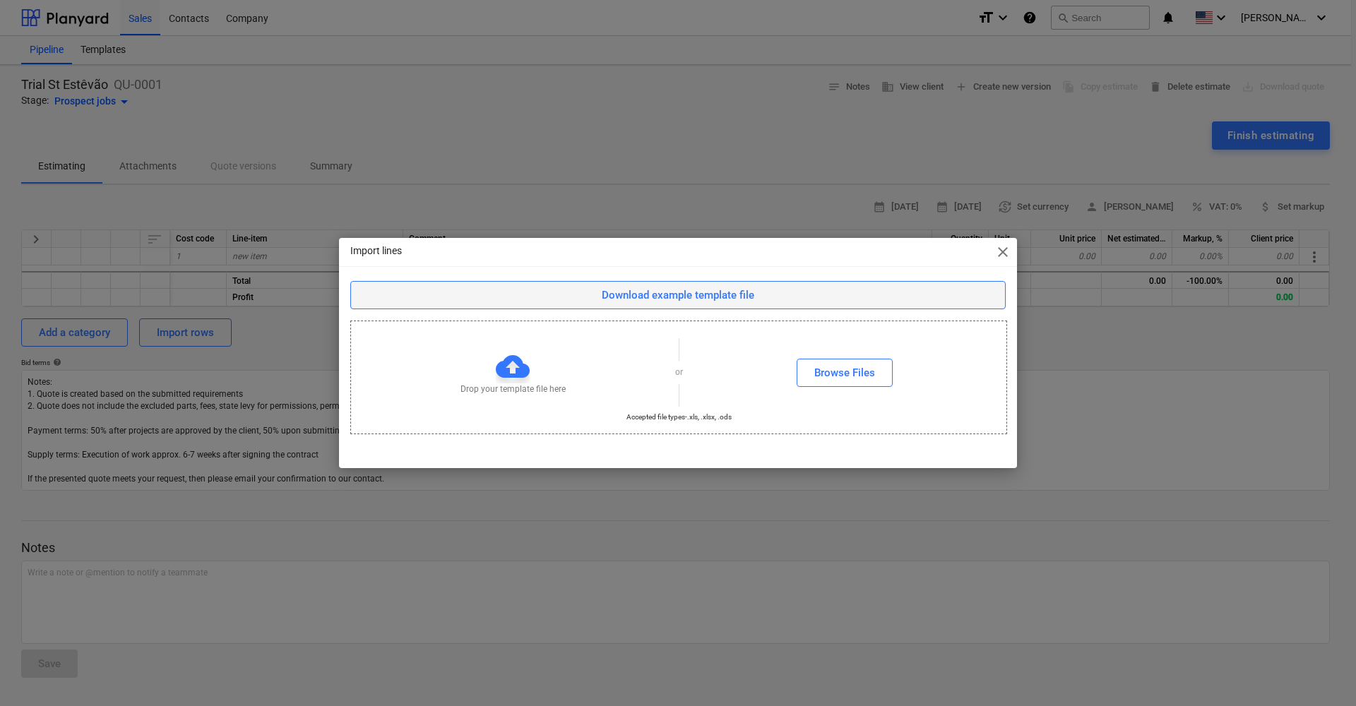
click at [738, 299] on div "Download example template file" at bounding box center [678, 295] width 153 height 18
click at [854, 374] on div "Browse Files" at bounding box center [844, 373] width 61 height 18
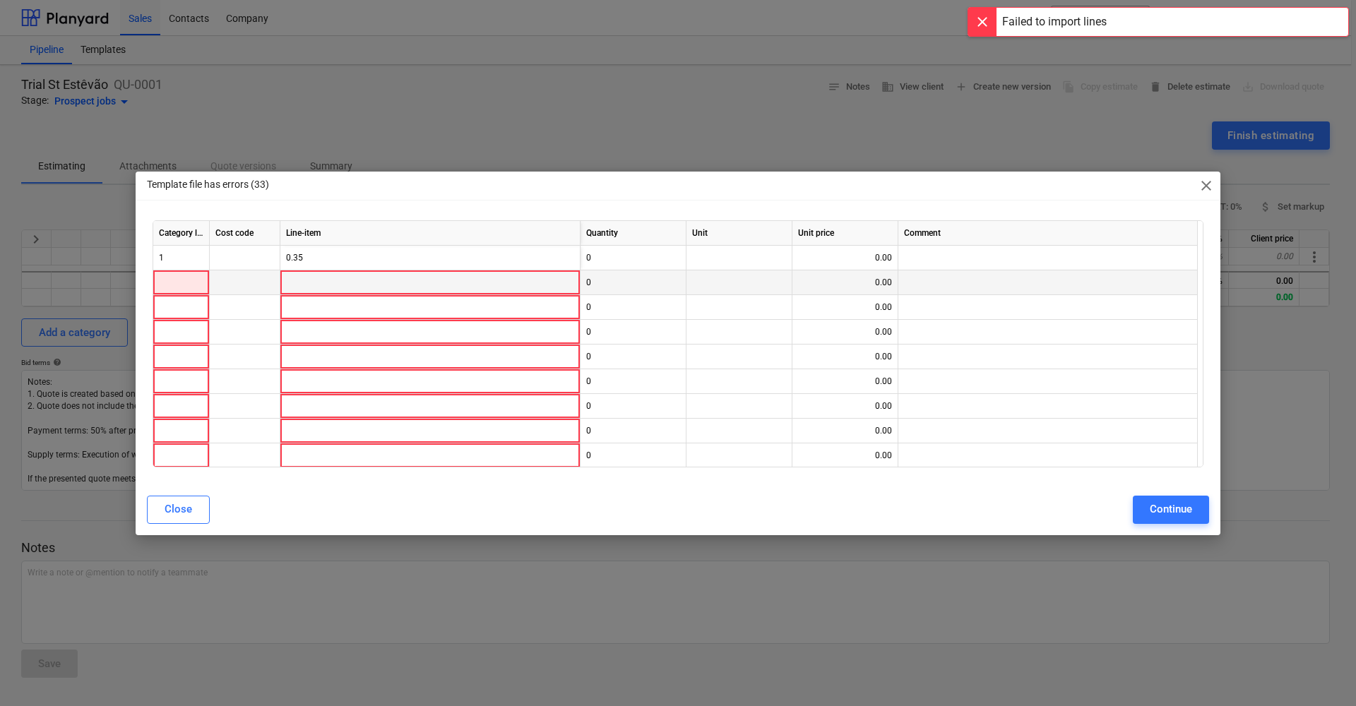
click at [173, 291] on div at bounding box center [181, 282] width 56 height 25
click at [183, 512] on div "Close" at bounding box center [179, 509] width 28 height 18
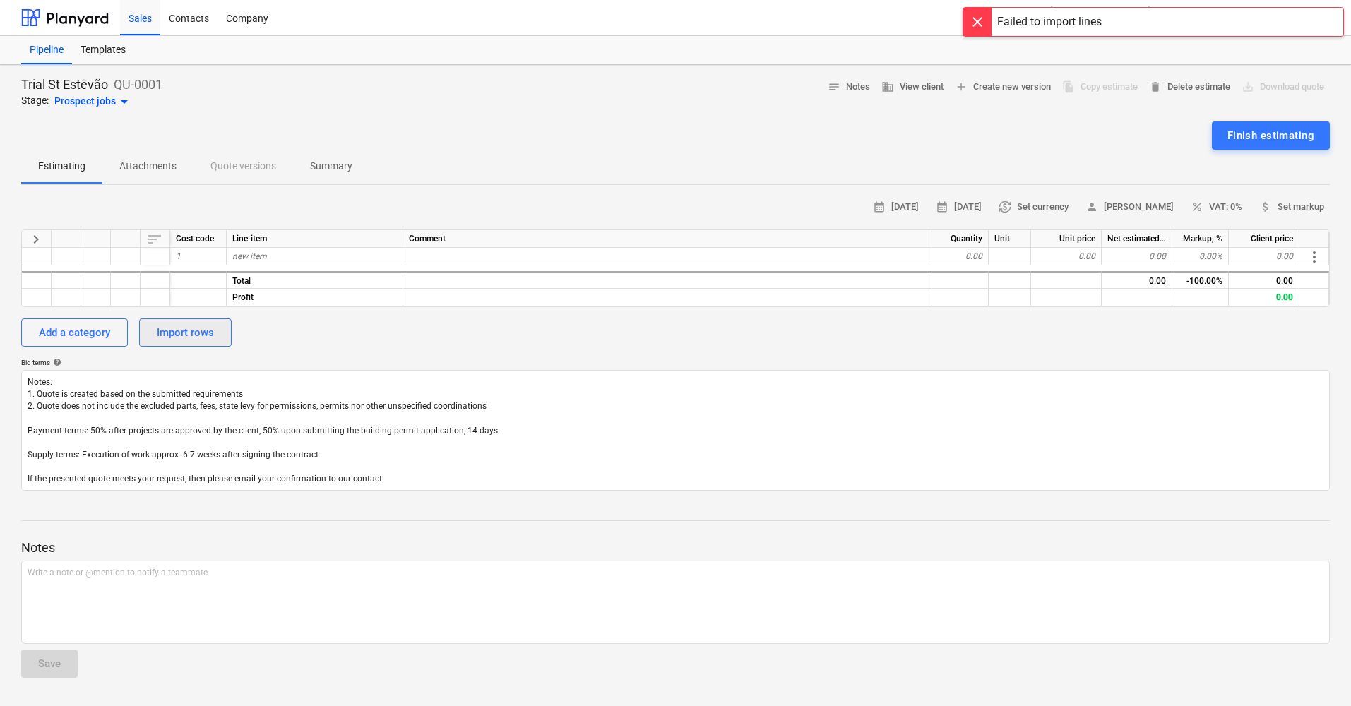
click at [183, 328] on div "Import rows" at bounding box center [185, 332] width 57 height 18
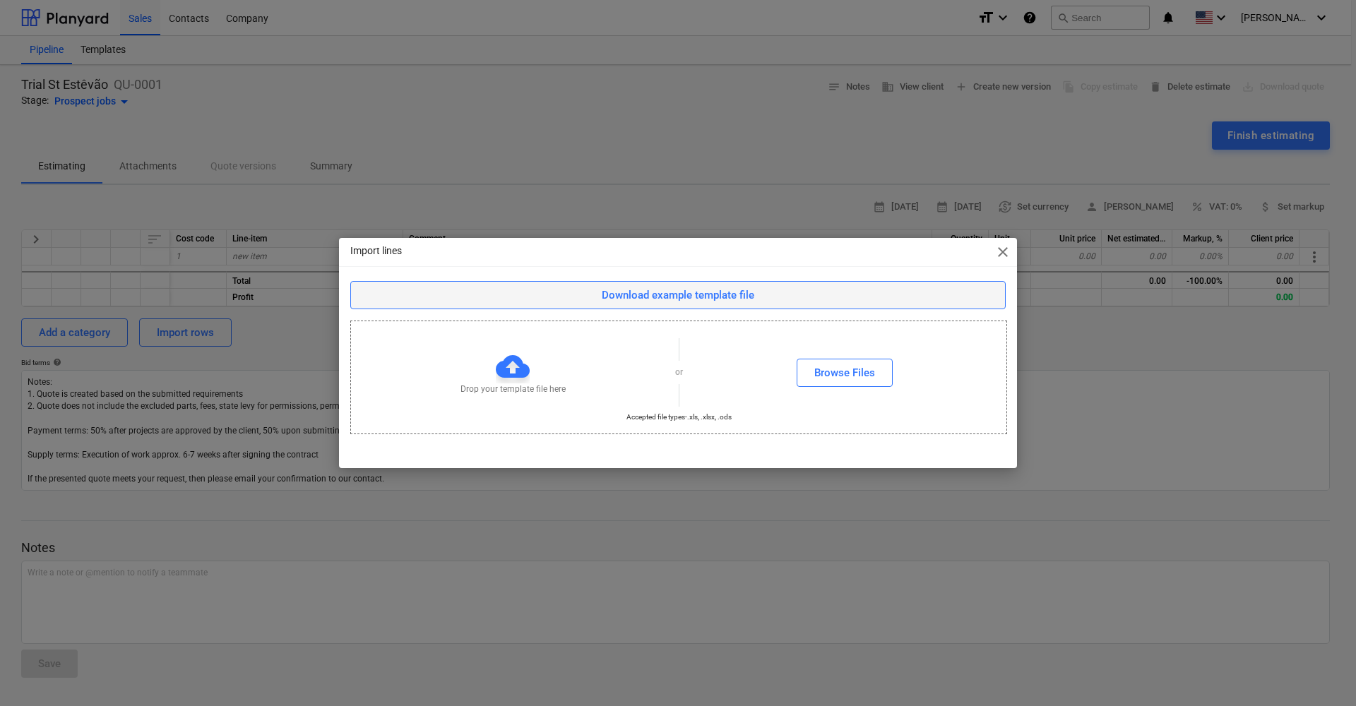
click at [692, 286] on div "Download example template file" at bounding box center [678, 295] width 153 height 18
click at [632, 190] on div "Import lines close Download example template file Drop your template file here …" at bounding box center [678, 353] width 1356 height 706
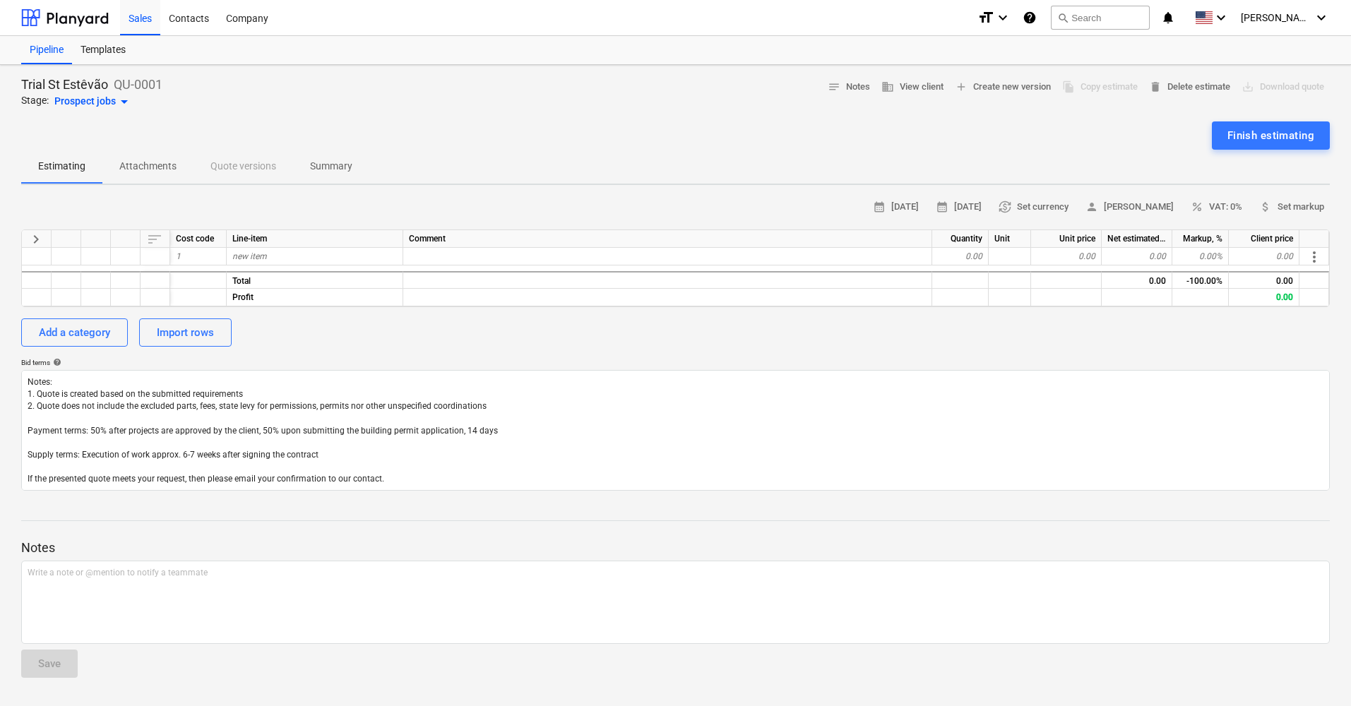
click at [662, 174] on div "Estimating Attachments Quote versions Summary" at bounding box center [675, 167] width 1309 height 34
click at [210, 339] on div "Import rows" at bounding box center [185, 332] width 57 height 18
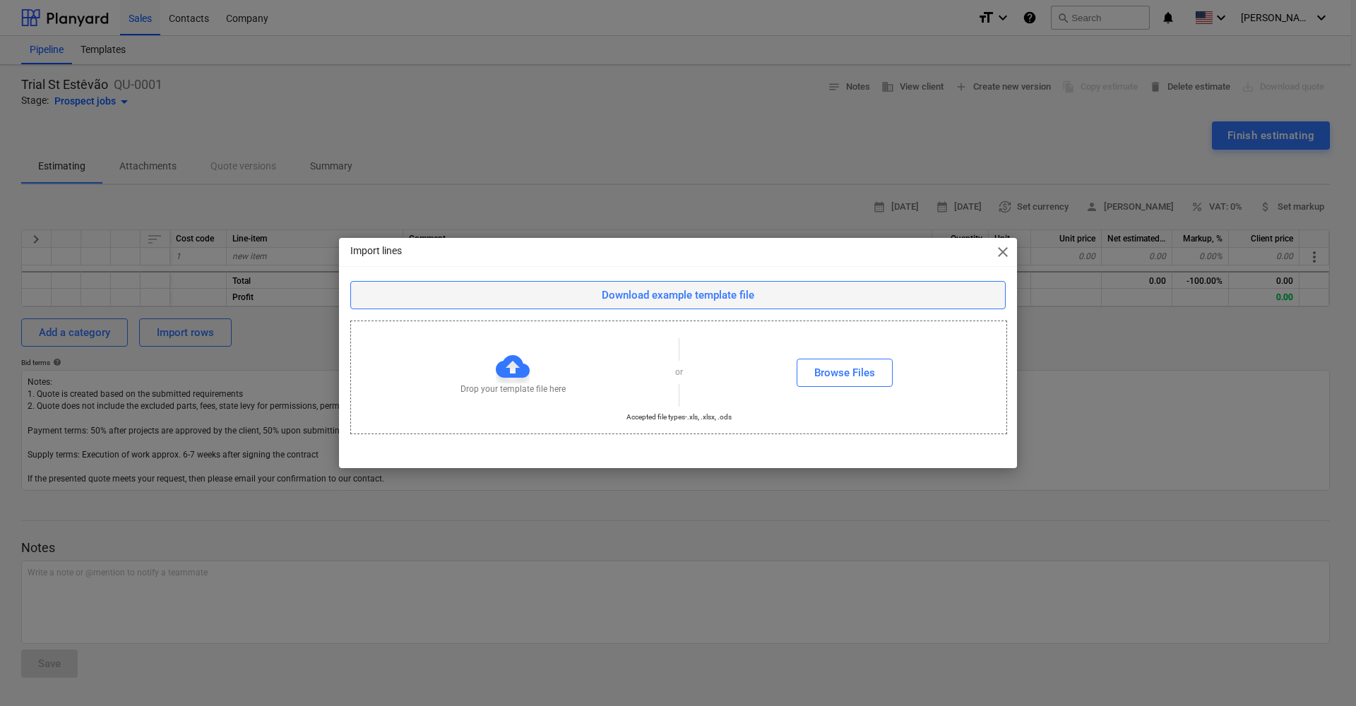
click at [657, 302] on div "Download example template file" at bounding box center [678, 295] width 153 height 18
click at [725, 103] on div "Import lines close Download example template file Drop your template file here …" at bounding box center [678, 353] width 1356 height 706
